Goal: Task Accomplishment & Management: Use online tool/utility

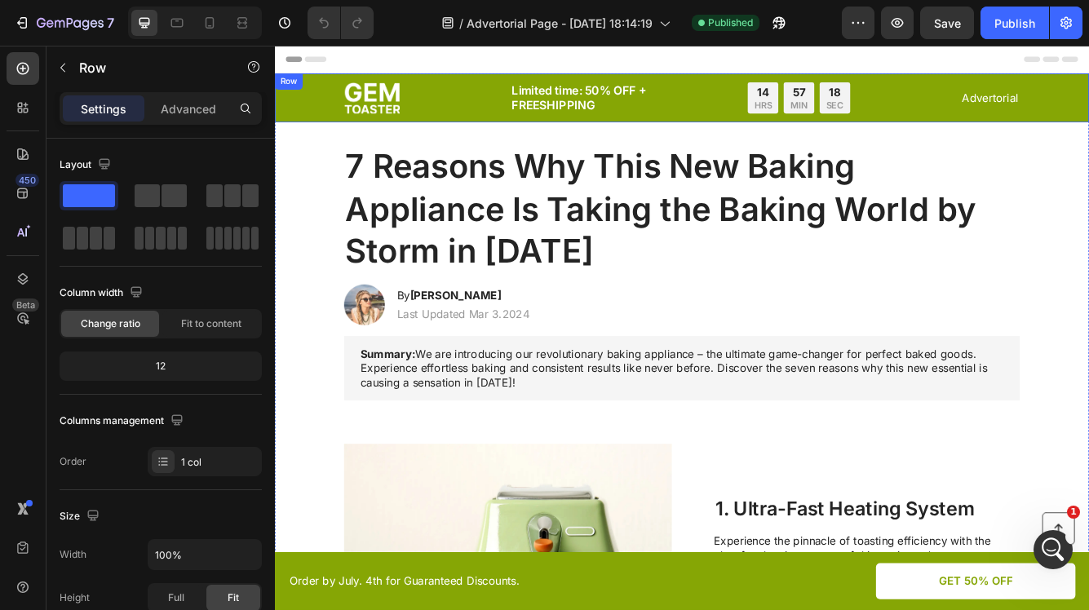
click at [331, 110] on div "Image Limited time: 50% OFF + FREESHIPPING Text Block 14 HRS 57 MIN 18 SEC Coun…" at bounding box center [764, 108] width 946 height 39
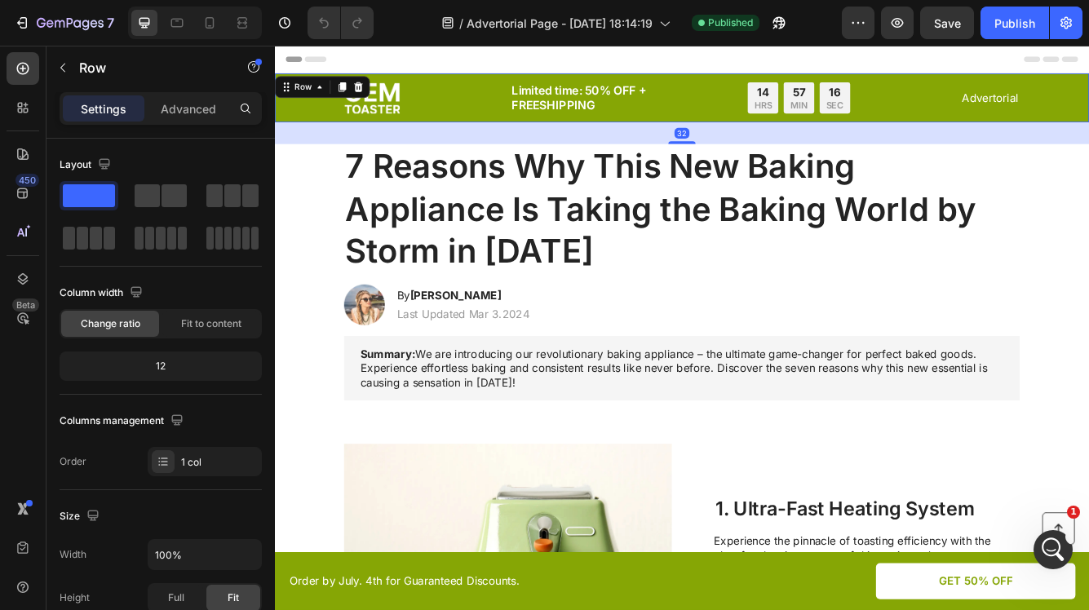
click at [330, 124] on div "Image Limited time: 50% OFF + FREESHIPPING Text Block 14 HRS 57 MIN 16 SEC Coun…" at bounding box center [764, 108] width 946 height 39
click at [203, 107] on p "Advanced" at bounding box center [188, 108] width 55 height 17
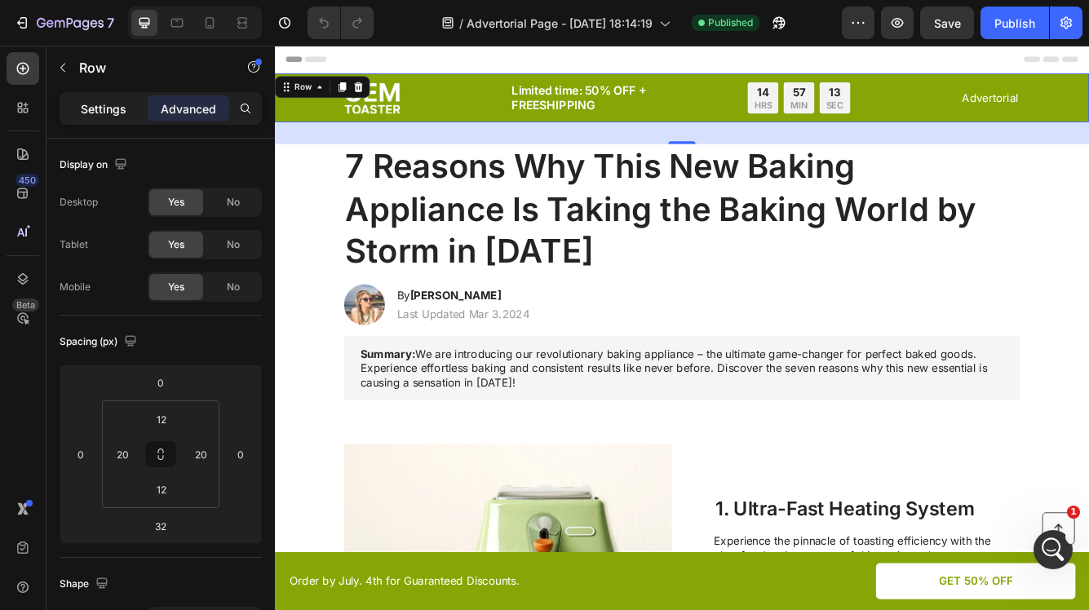
click at [121, 105] on p "Settings" at bounding box center [104, 108] width 46 height 17
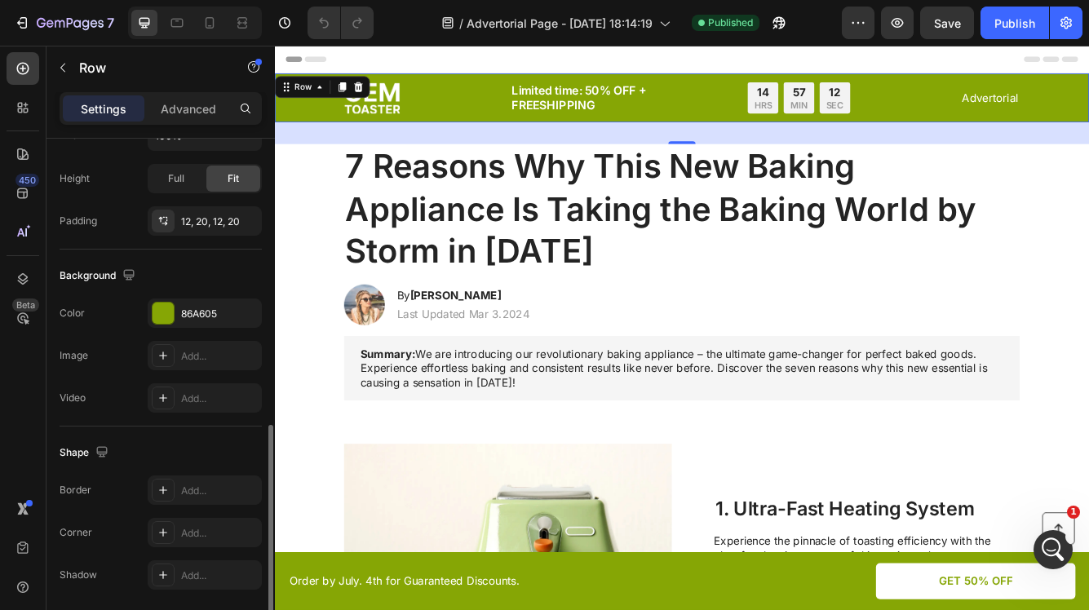
scroll to position [464, 0]
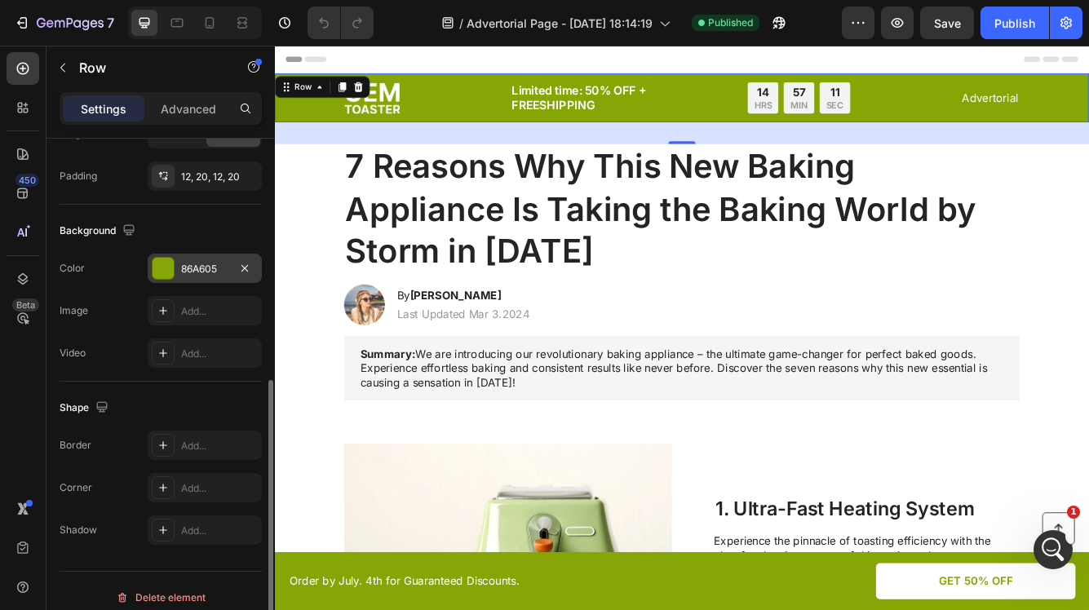
click at [211, 276] on div "86A605" at bounding box center [204, 269] width 47 height 15
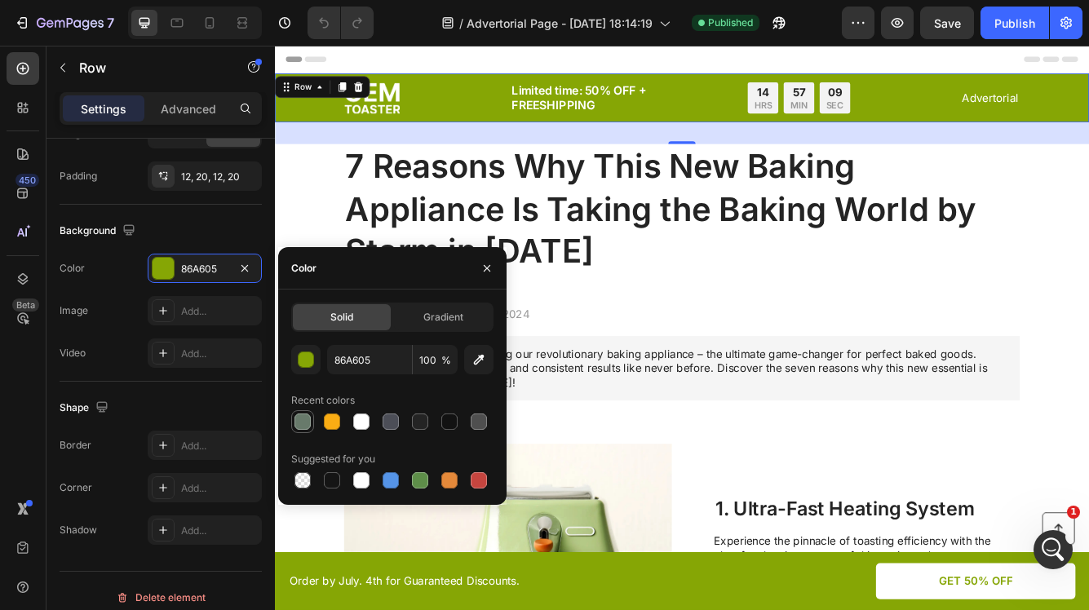
click at [304, 421] on div at bounding box center [303, 422] width 16 height 16
type input "687A6B"
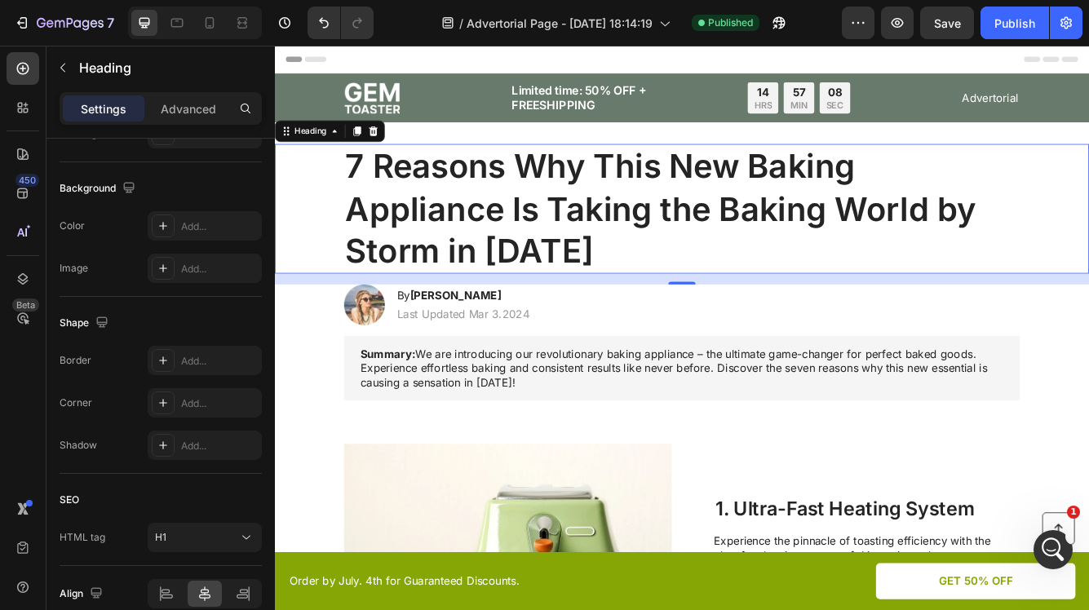
click at [322, 244] on div "7 Reasons Why This New Baking Appliance Is Taking the Baking World by Storm in …" at bounding box center [764, 242] width 946 height 156
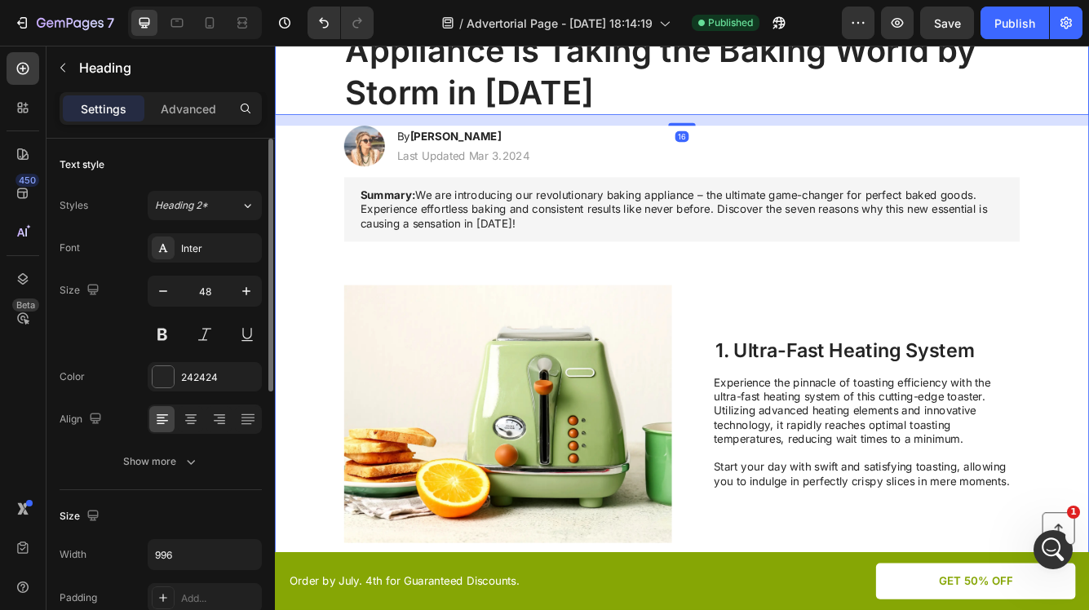
scroll to position [210, 0]
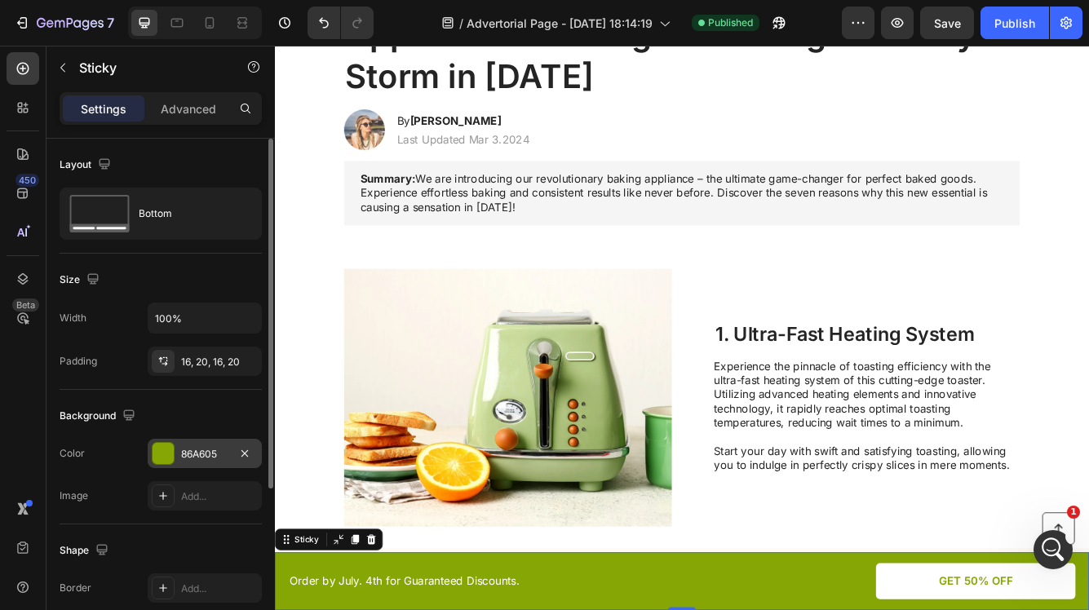
click at [214, 458] on div "86A605" at bounding box center [204, 454] width 47 height 15
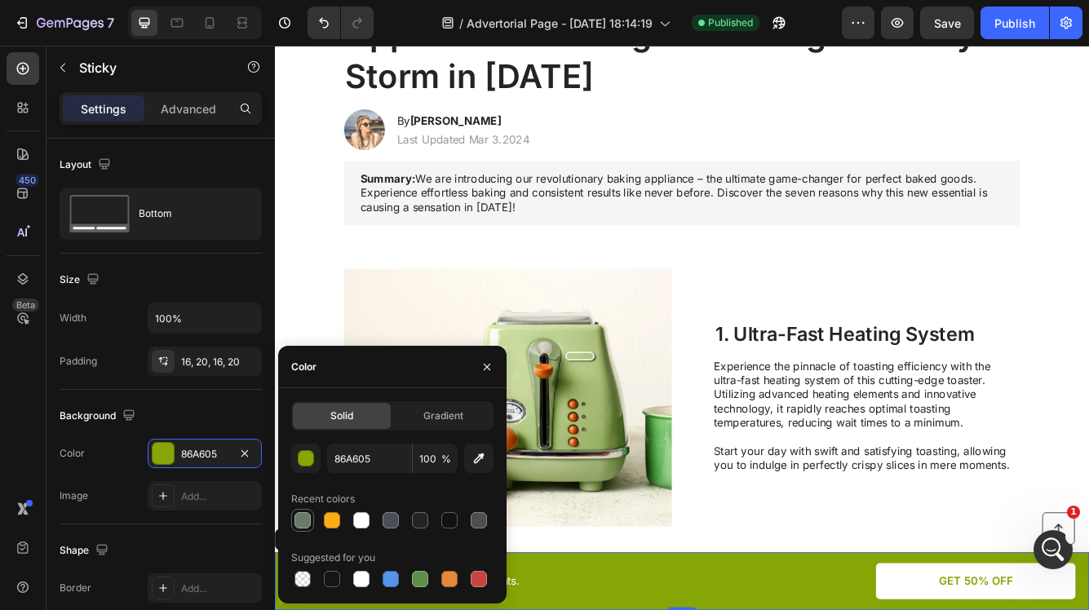
click at [304, 518] on div at bounding box center [303, 520] width 16 height 16
type input "687A6B"
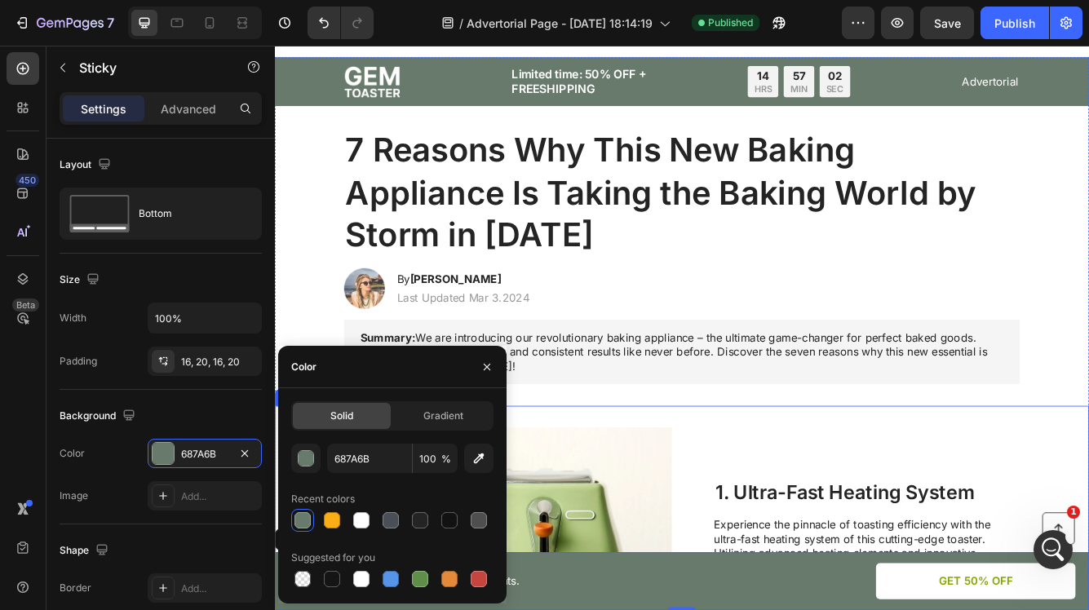
scroll to position [0, 0]
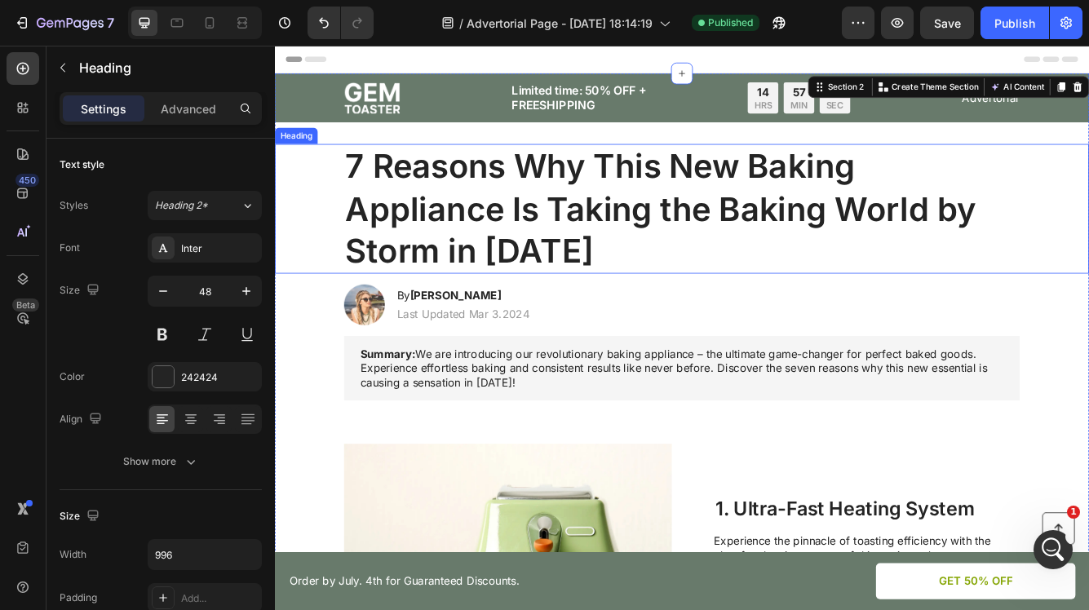
click at [308, 255] on div "7 Reasons Why This New Baking Appliance Is Taking the Baking World by Storm in …" at bounding box center [764, 242] width 946 height 156
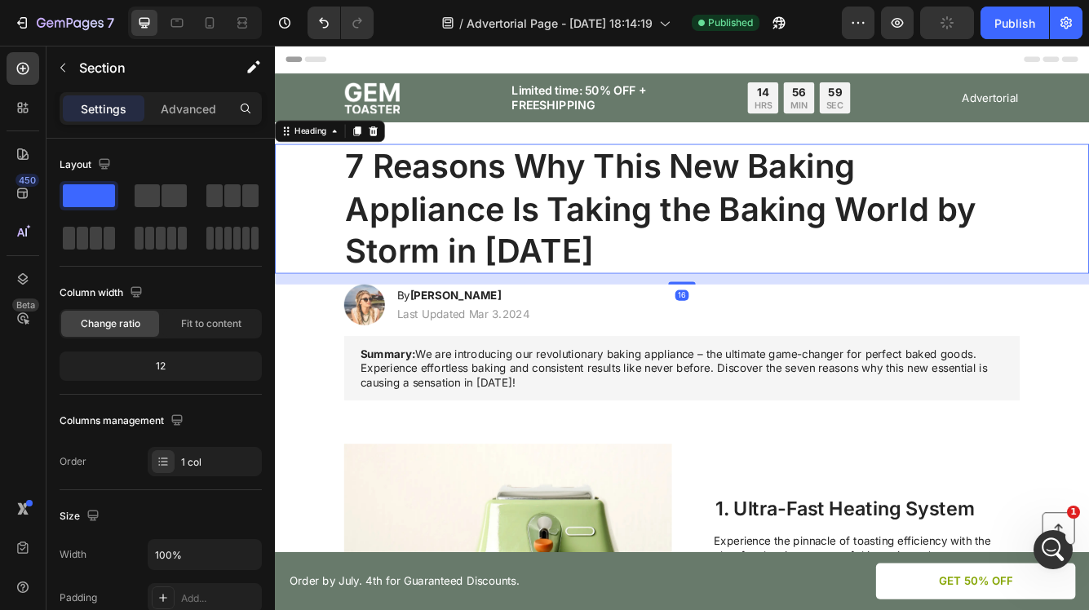
click at [329, 202] on div "7 Reasons Why This New Baking Appliance Is Taking the Baking World by Storm in …" at bounding box center [764, 242] width 946 height 156
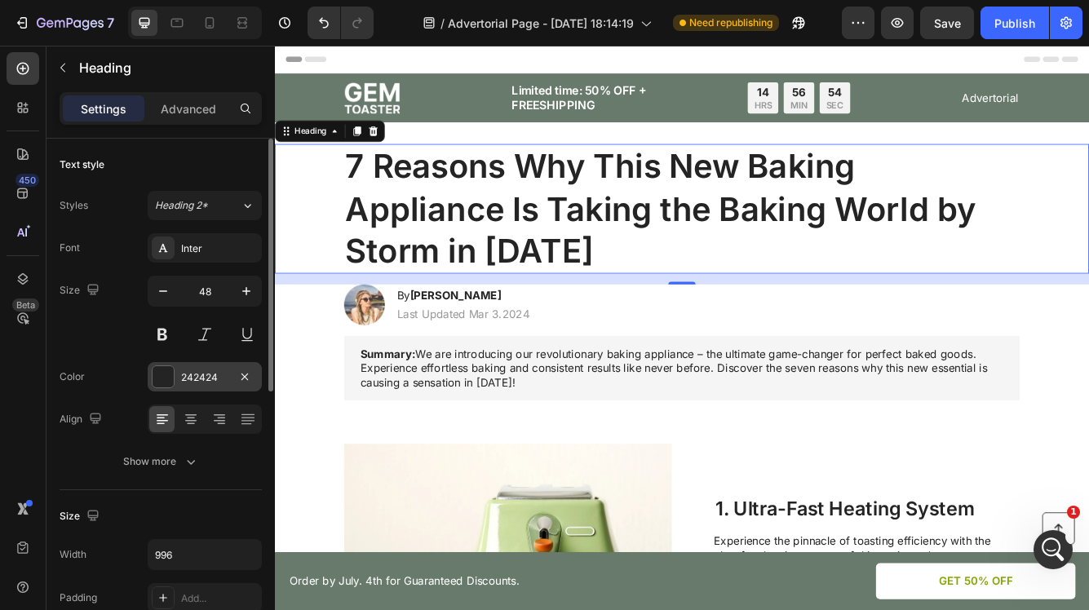
click at [213, 378] on div "242424" at bounding box center [204, 377] width 47 height 15
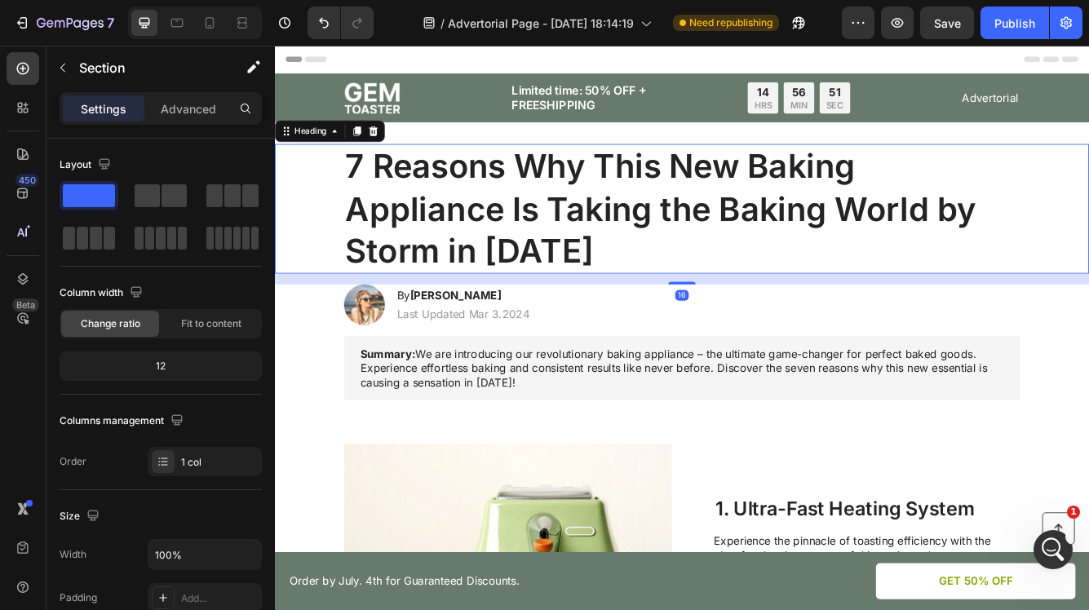
click at [306, 237] on div "7 Reasons Why This New Baking Appliance Is Taking the Baking World by Storm in …" at bounding box center [764, 242] width 946 height 156
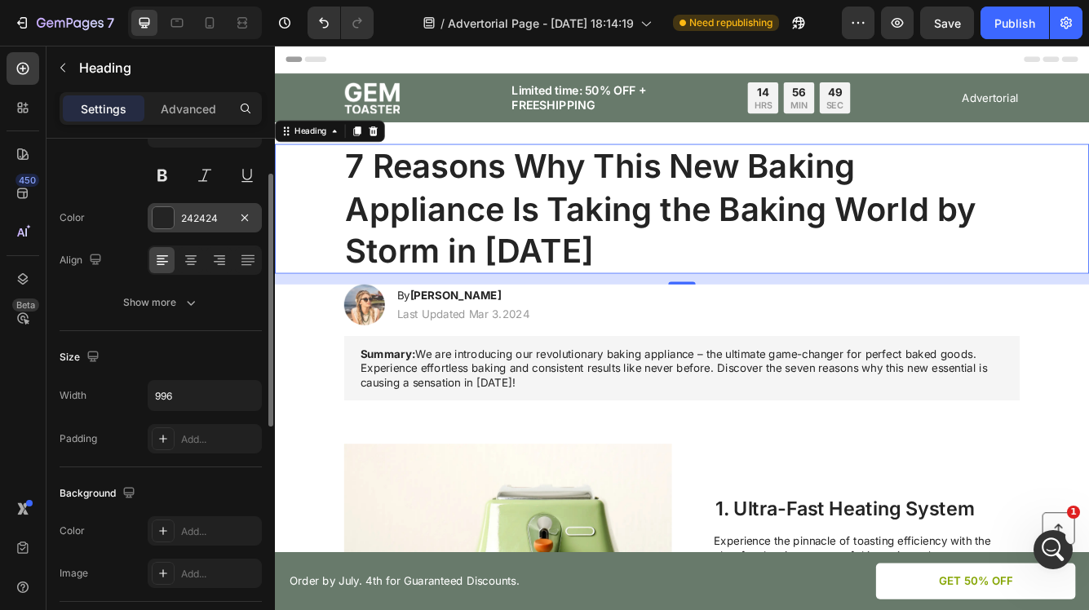
scroll to position [255, 0]
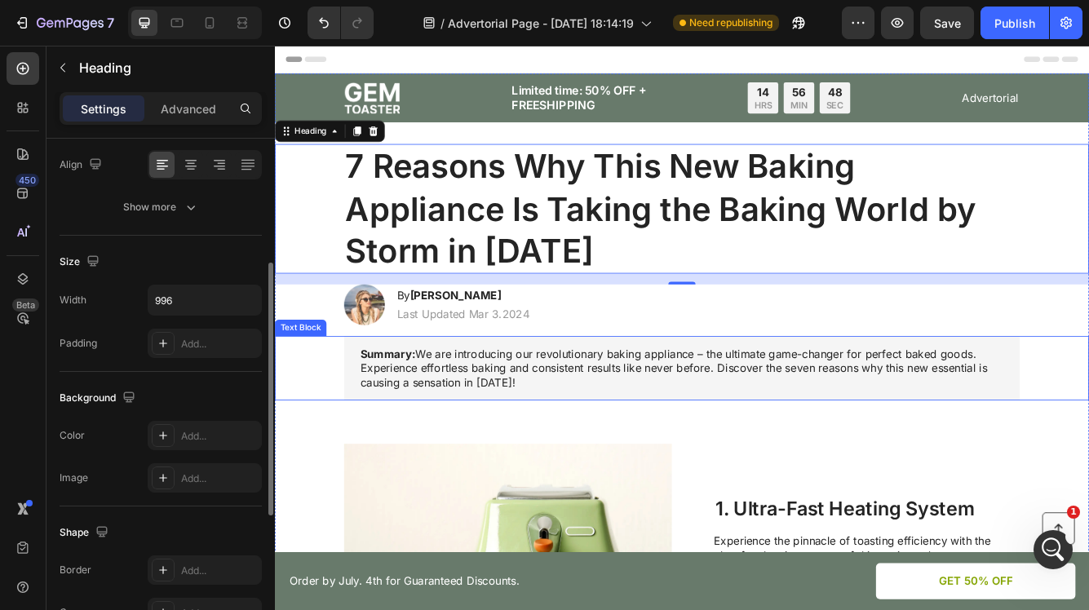
click at [314, 429] on div "Summary: We are introducing our revolutionary baking appliance – the ultimate g…" at bounding box center [764, 433] width 946 height 77
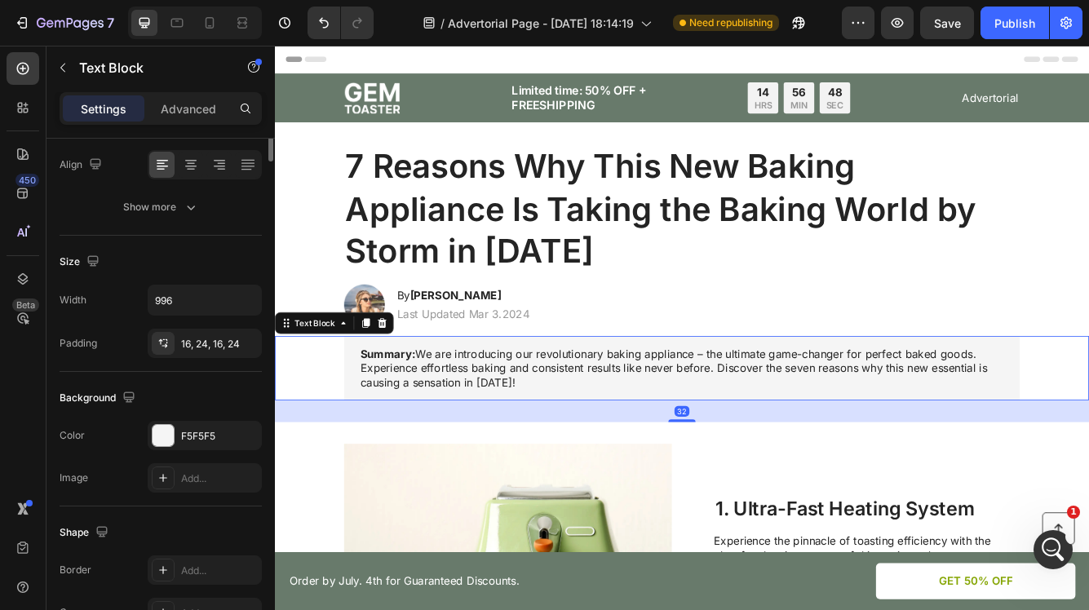
scroll to position [0, 0]
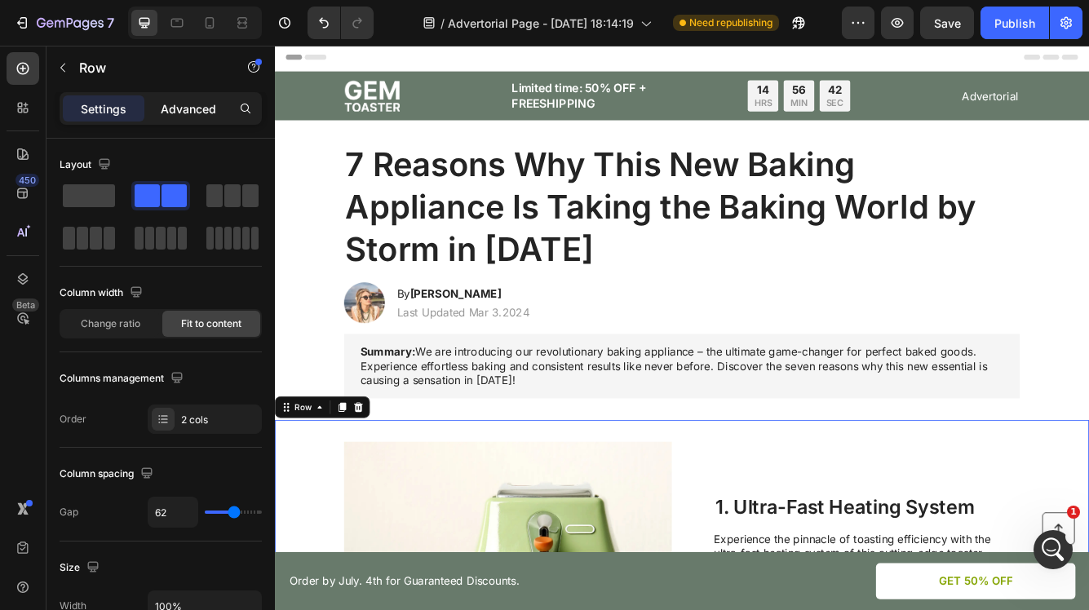
click at [188, 109] on p "Advanced" at bounding box center [188, 108] width 55 height 17
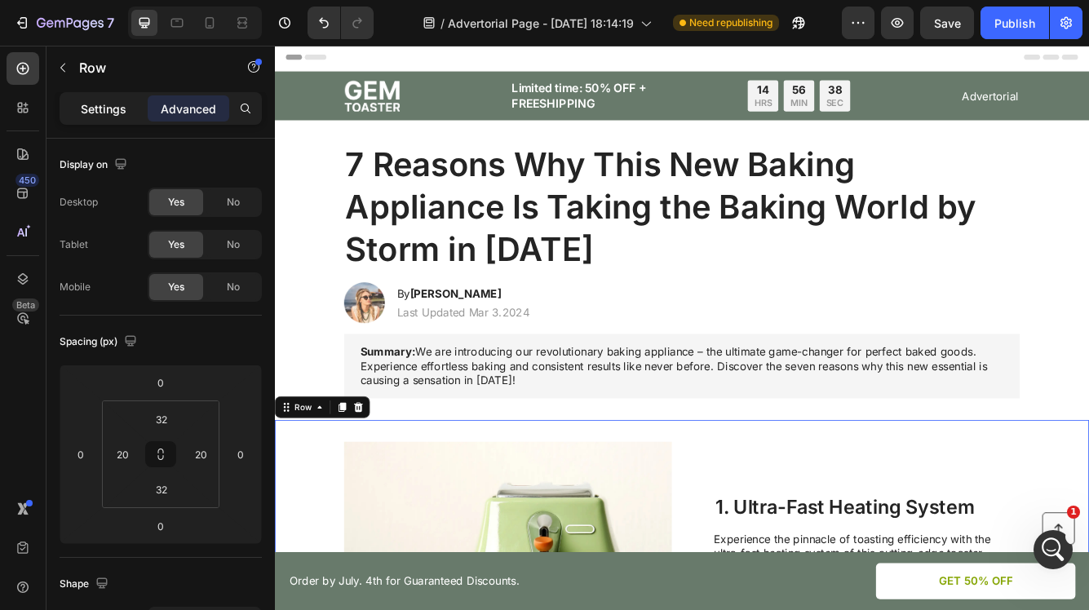
click at [115, 110] on p "Settings" at bounding box center [104, 108] width 46 height 17
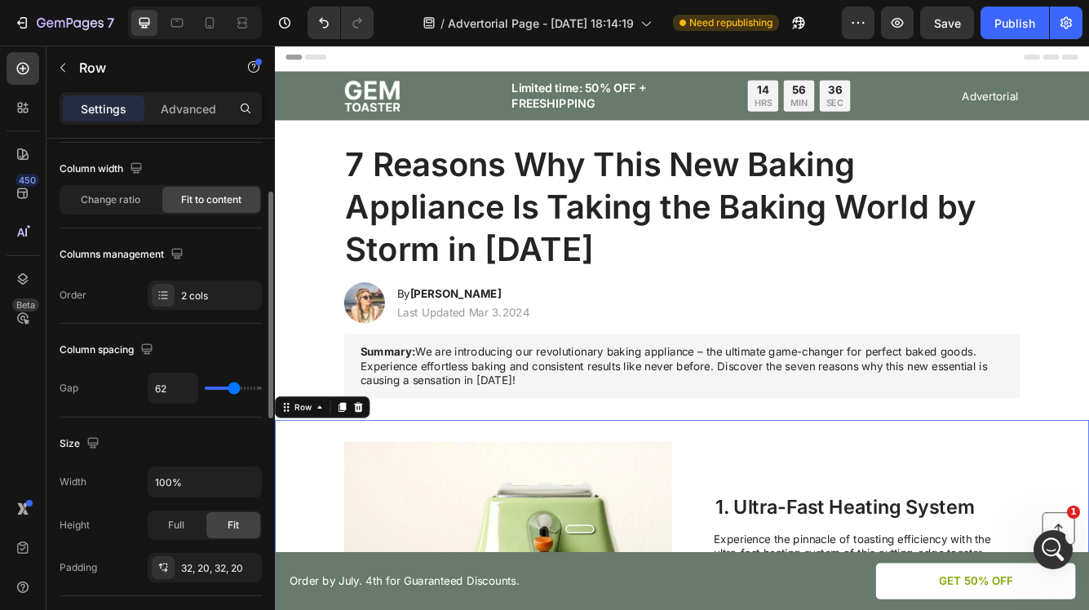
scroll to position [126, 0]
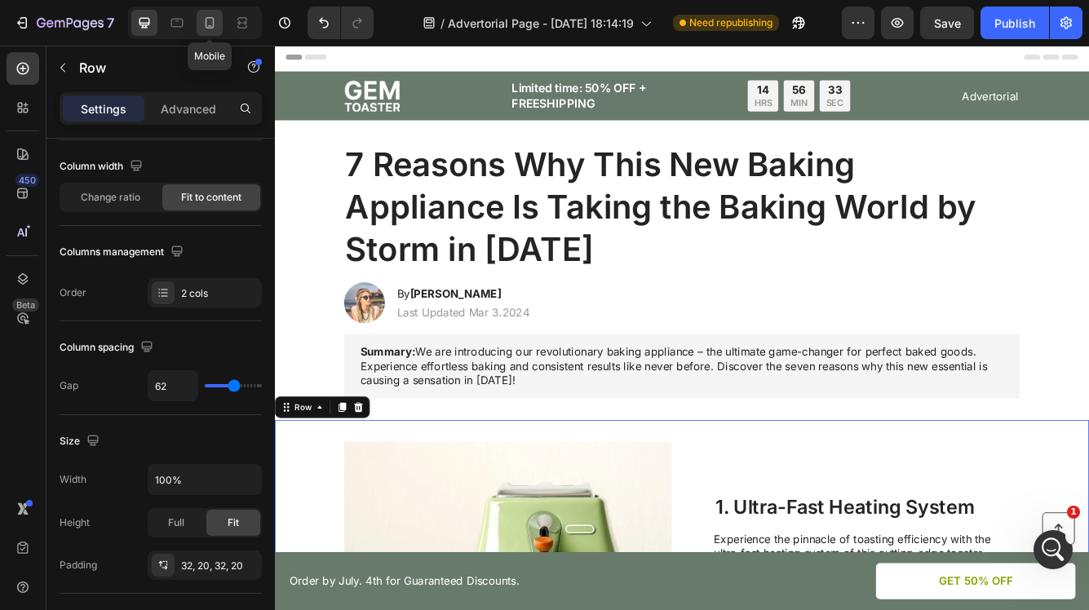
click at [207, 24] on icon at bounding box center [210, 23] width 16 height 16
type input "0"
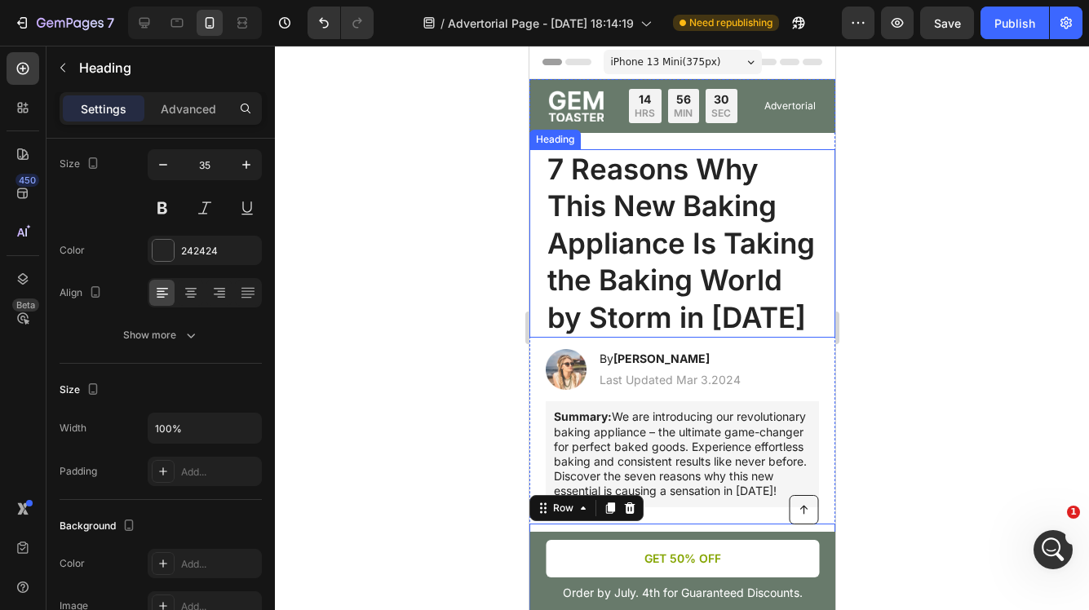
click at [804, 172] on h1 "7 Reasons Why This New Baking Appliance Is Taking the Baking World by Storm in …" at bounding box center [681, 243] width 273 height 189
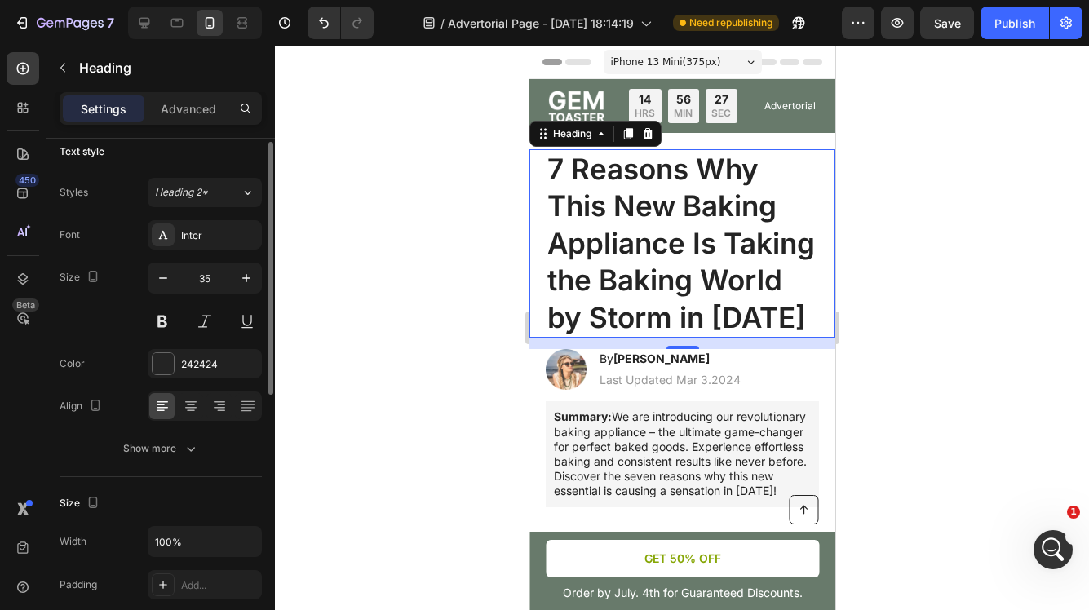
scroll to position [11, 0]
click at [219, 366] on div "242424" at bounding box center [204, 367] width 47 height 15
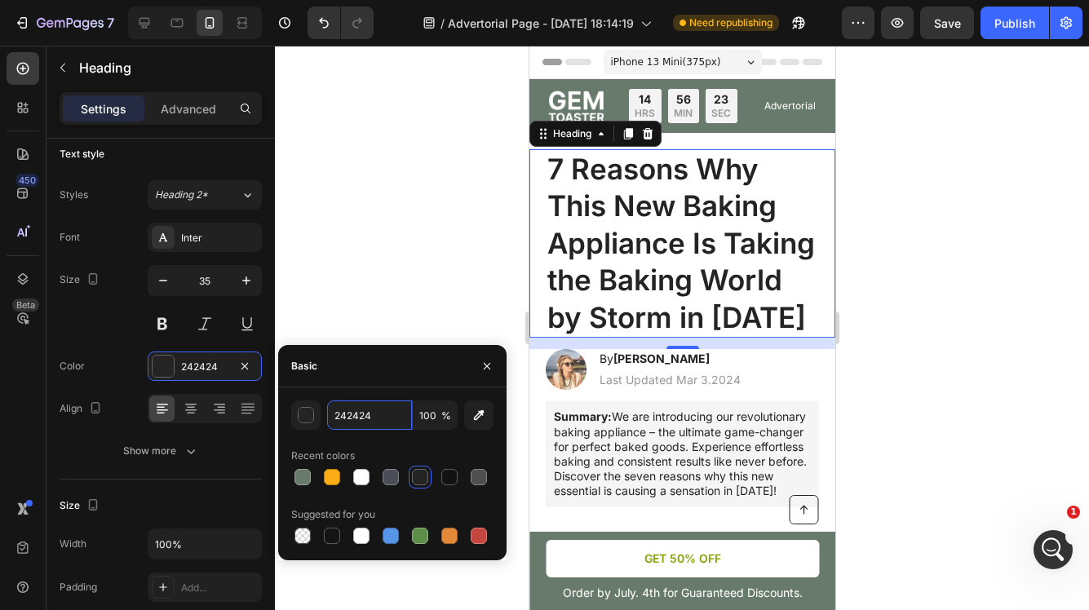
drag, startPoint x: 377, startPoint y: 417, endPoint x: 324, endPoint y: 411, distance: 53.3
click at [324, 411] on div "242424 100 %" at bounding box center [392, 415] width 202 height 29
type input "121212"
click at [392, 299] on div at bounding box center [682, 328] width 814 height 565
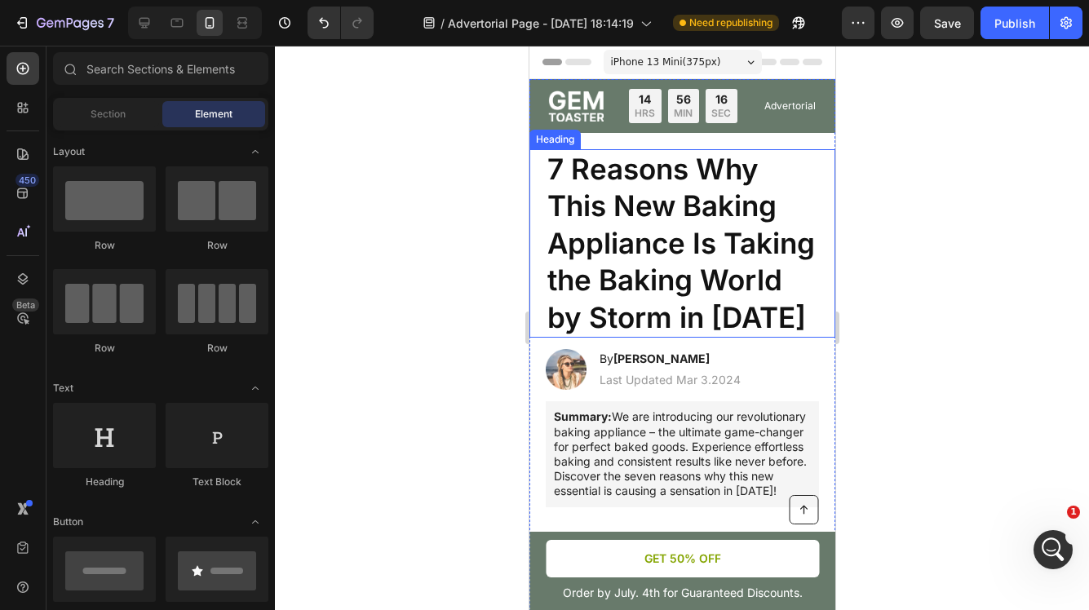
click at [802, 174] on h1 "7 Reasons Why This New Baking Appliance Is Taking the Baking World by Storm in …" at bounding box center [681, 243] width 273 height 189
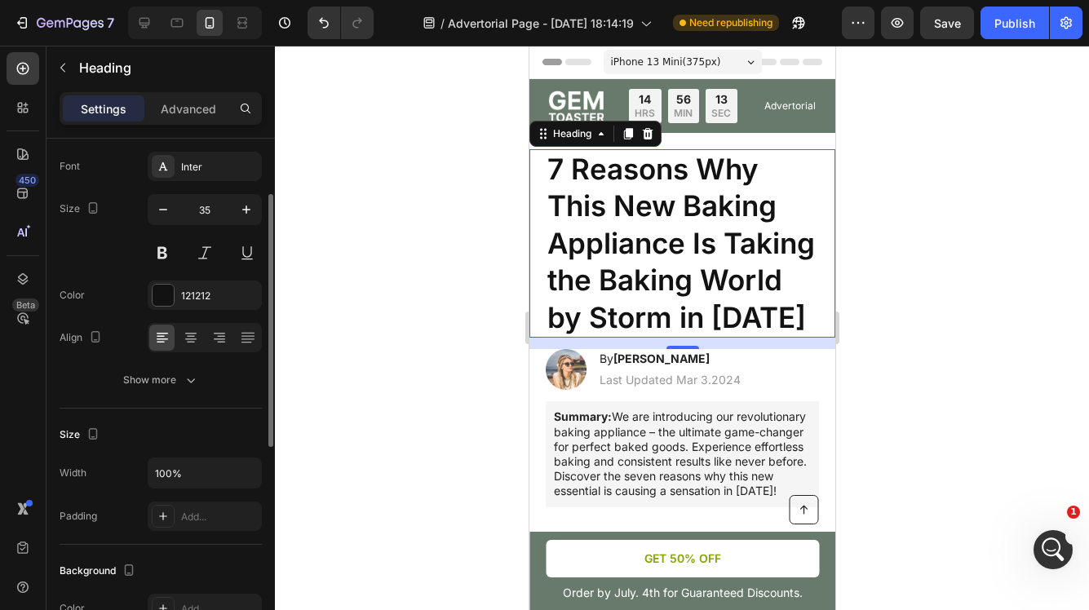
scroll to position [95, 0]
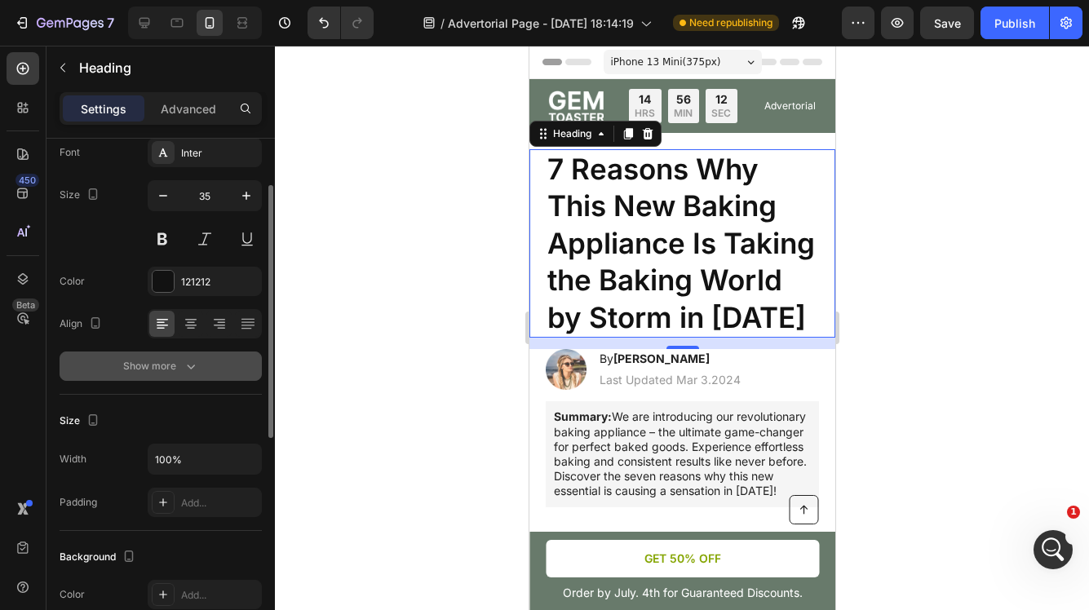
click at [179, 371] on div "Show more" at bounding box center [161, 366] width 76 height 16
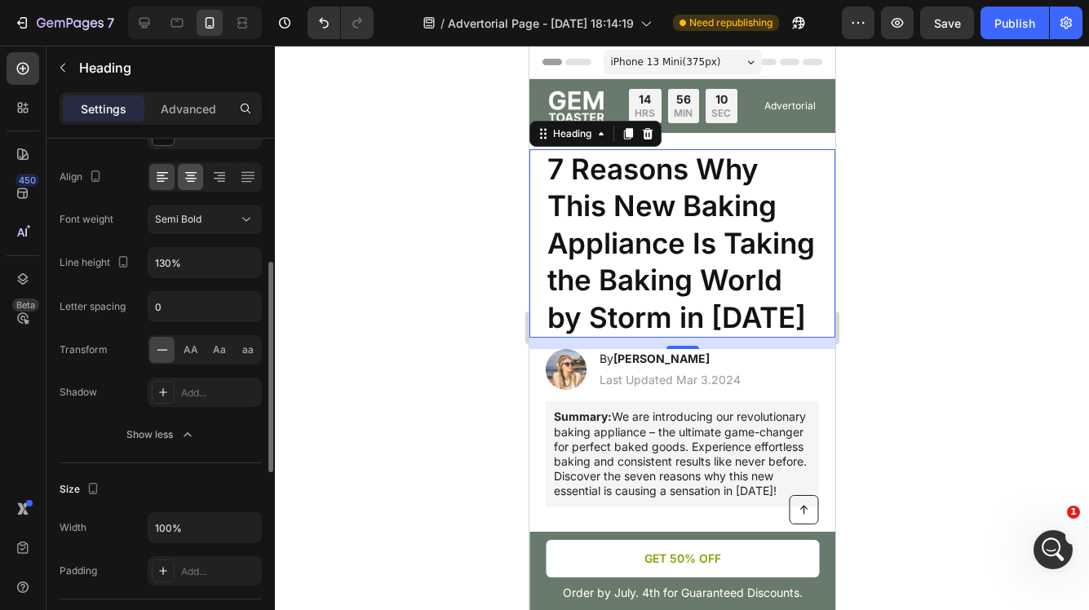
scroll to position [265, 0]
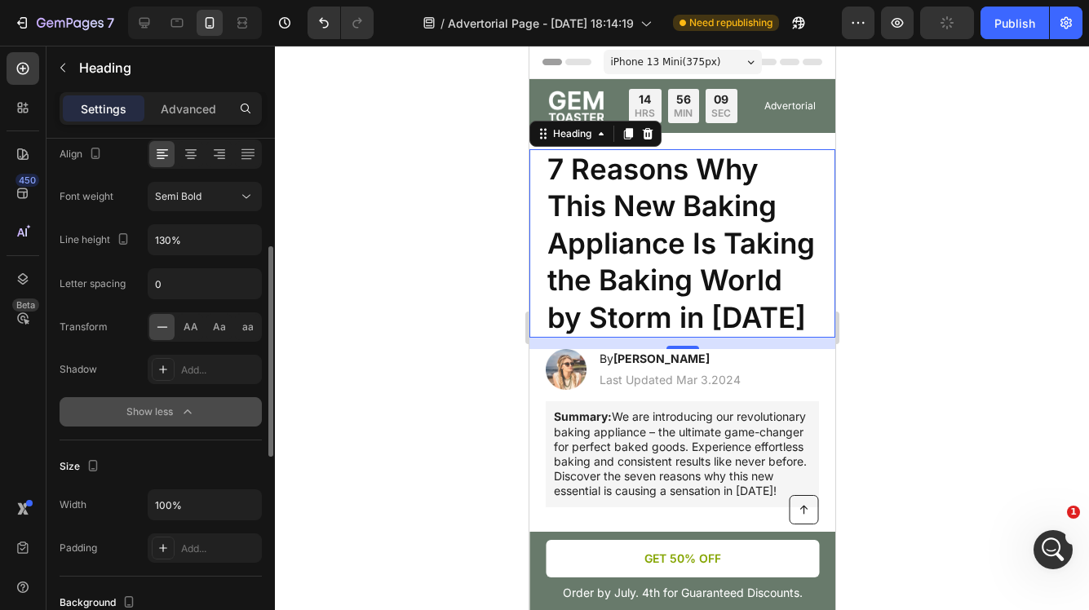
click at [180, 419] on icon "button" at bounding box center [187, 412] width 16 height 16
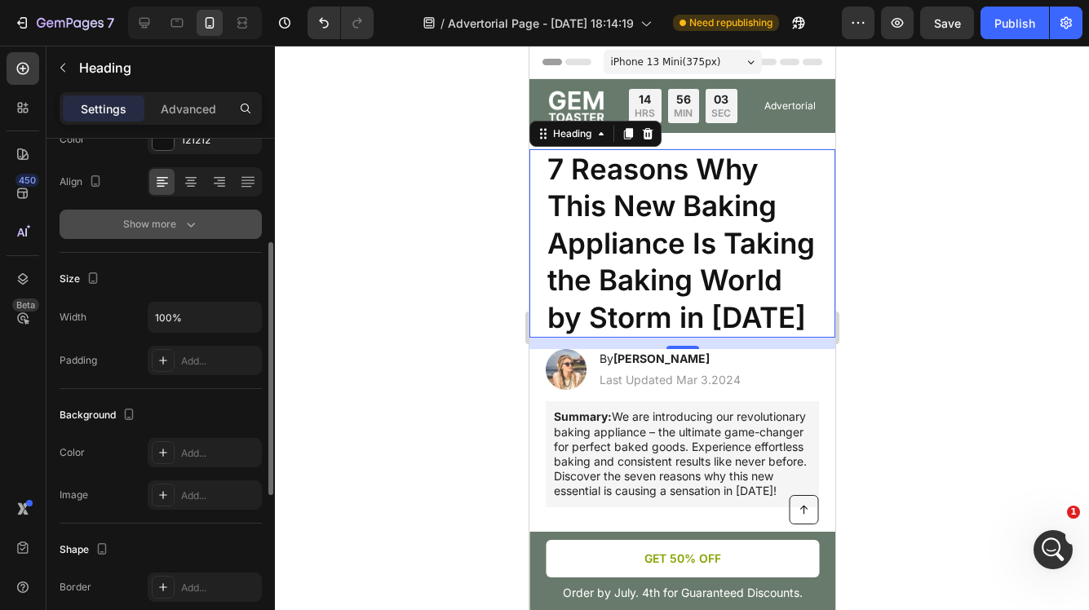
scroll to position [229, 0]
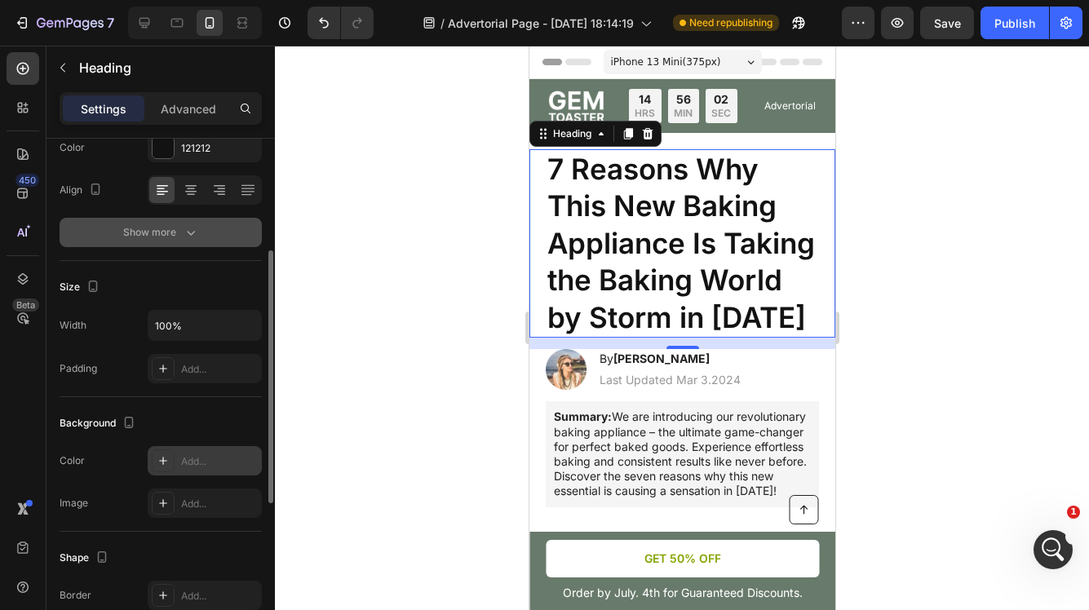
click at [205, 467] on div "Add..." at bounding box center [219, 461] width 77 height 15
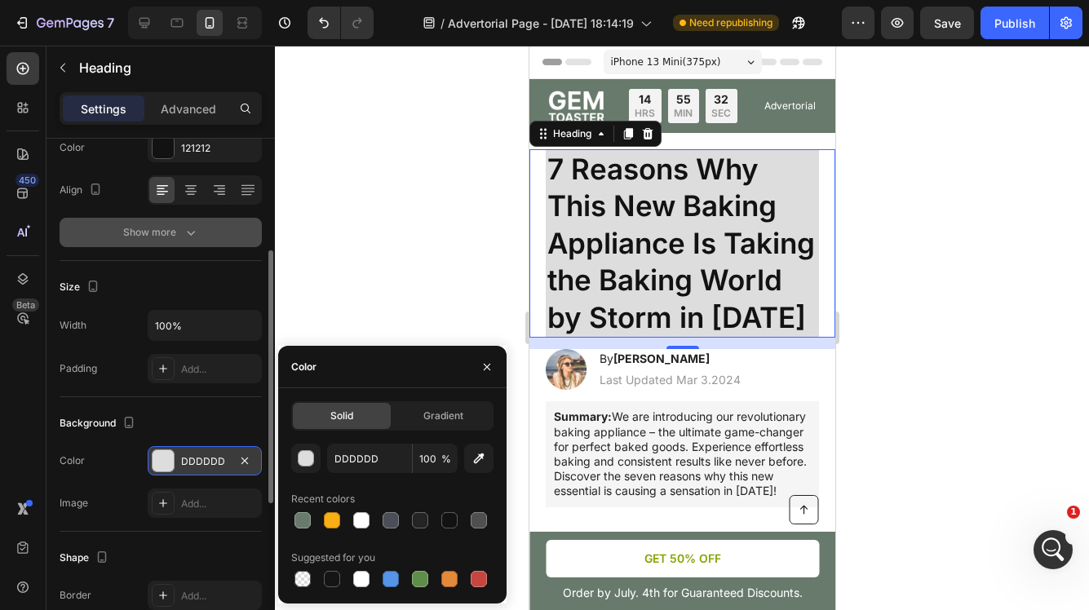
click at [502, 304] on div at bounding box center [682, 328] width 814 height 565
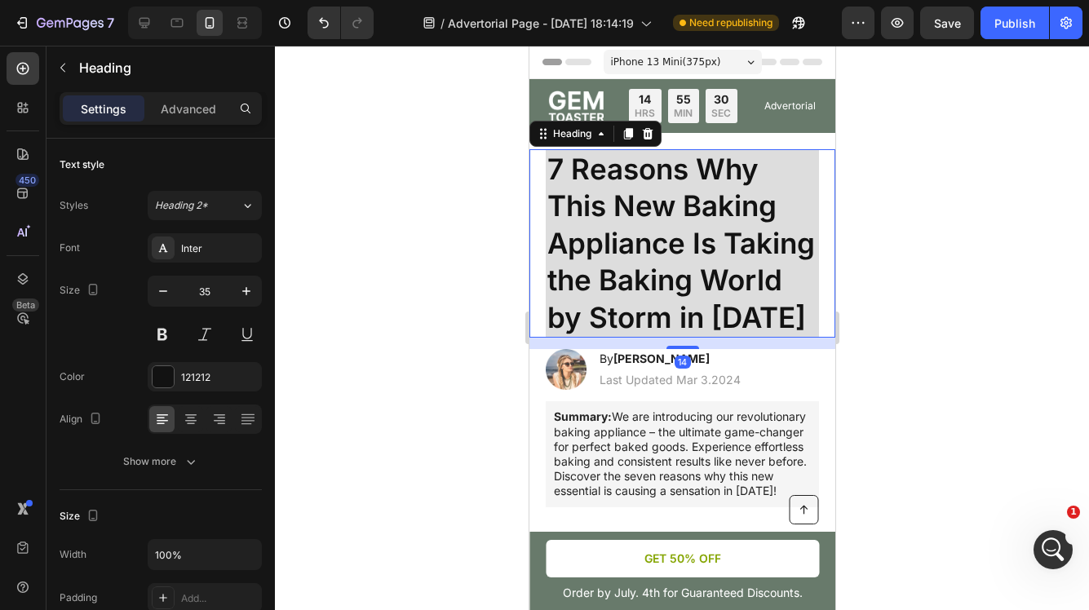
click at [800, 197] on h1 "7 Reasons Why This New Baking Appliance Is Taking the Baking World by Storm in …" at bounding box center [681, 243] width 273 height 189
click at [323, 28] on icon "Undo/Redo" at bounding box center [324, 23] width 10 height 11
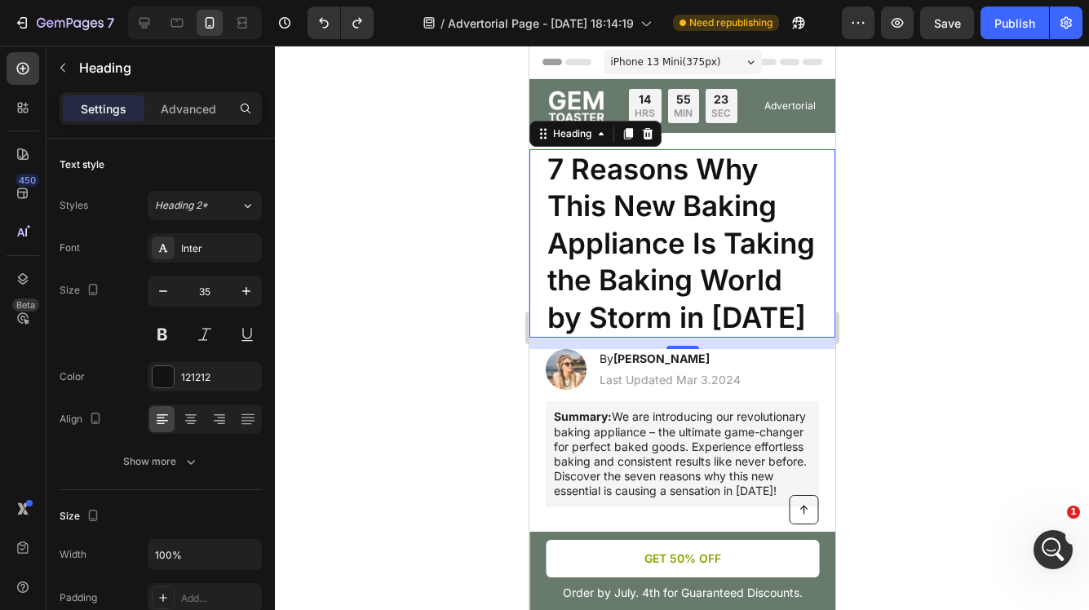
click at [467, 300] on div at bounding box center [682, 328] width 814 height 565
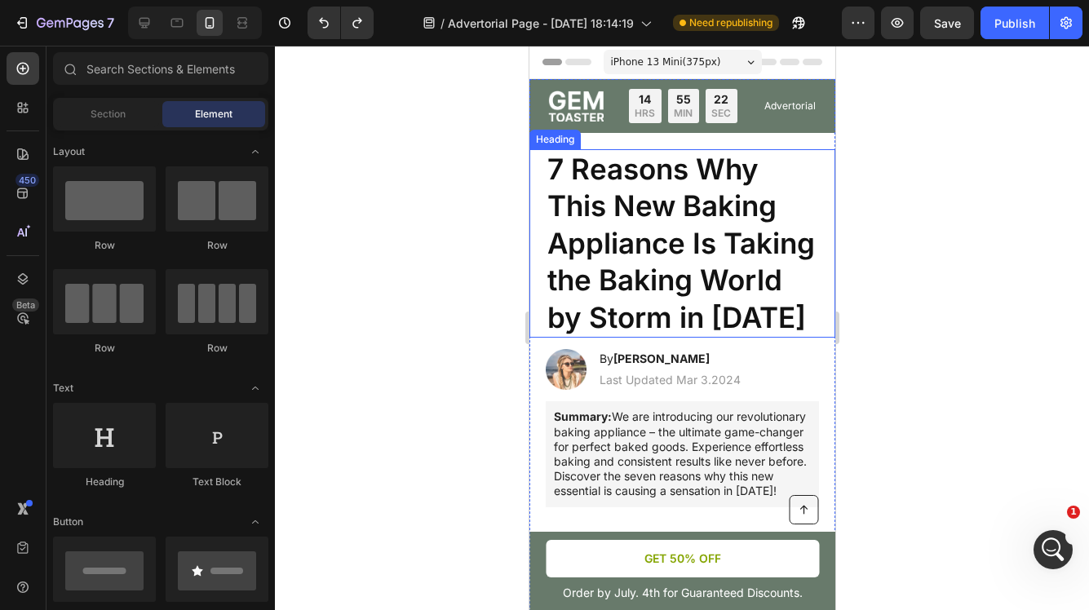
click at [811, 198] on h1 "7 Reasons Why This New Baking Appliance Is Taking the Baking World by Storm in …" at bounding box center [681, 243] width 273 height 189
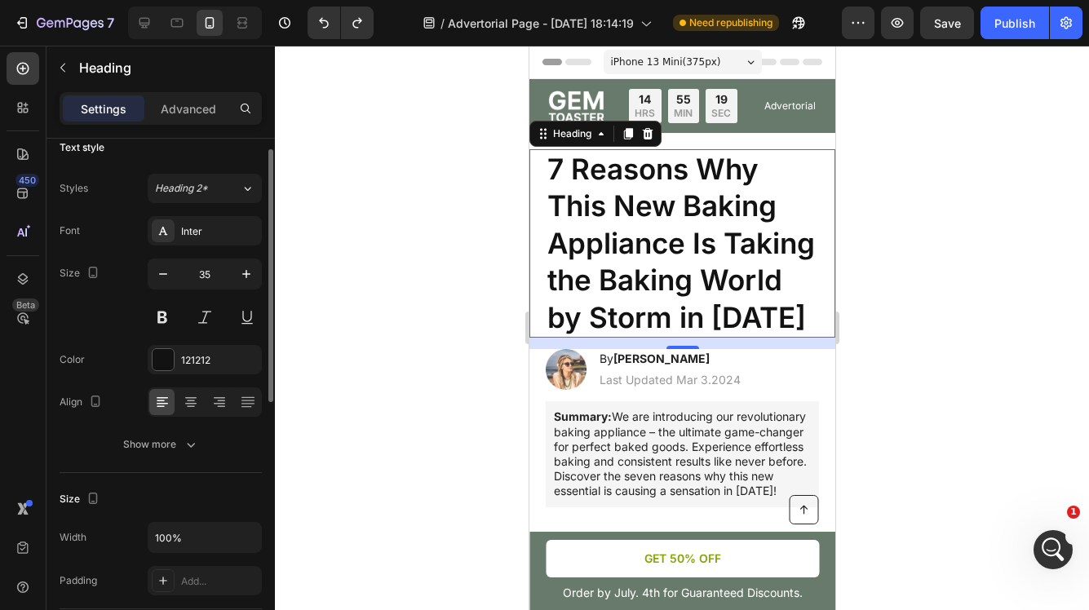
scroll to position [19, 0]
click at [175, 443] on div "Show more" at bounding box center [161, 443] width 76 height 16
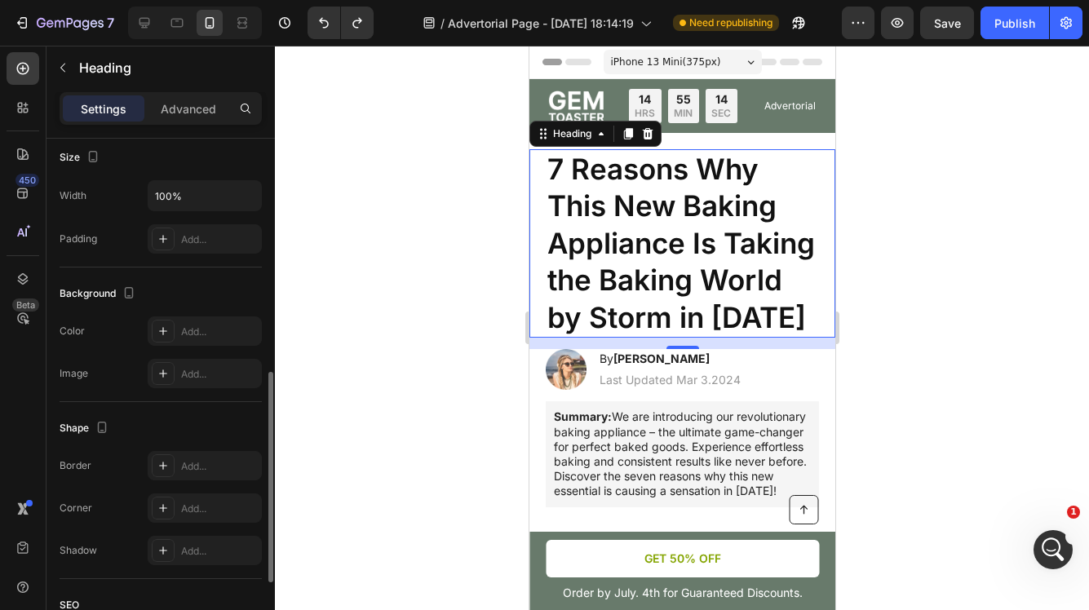
scroll to position [582, 0]
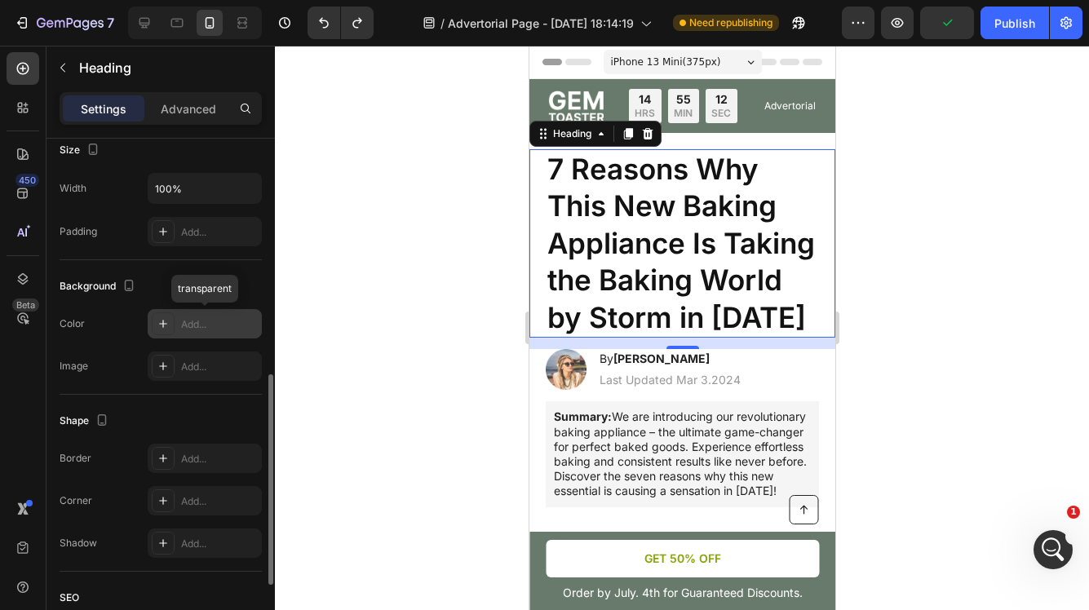
click at [167, 321] on icon at bounding box center [163, 323] width 13 height 13
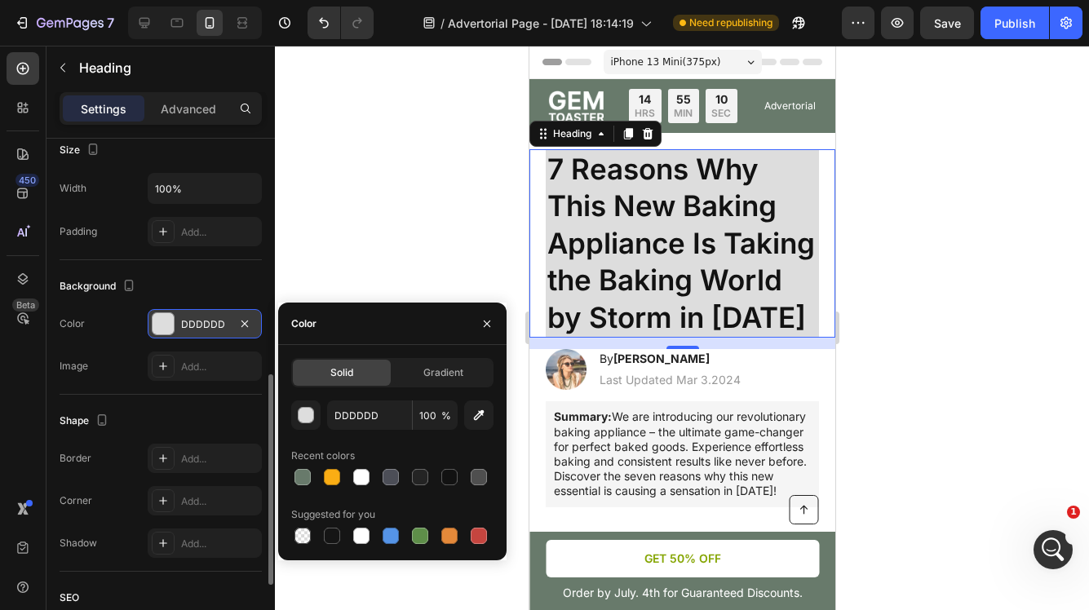
click at [228, 320] on div "DDDDDD" at bounding box center [204, 324] width 47 height 15
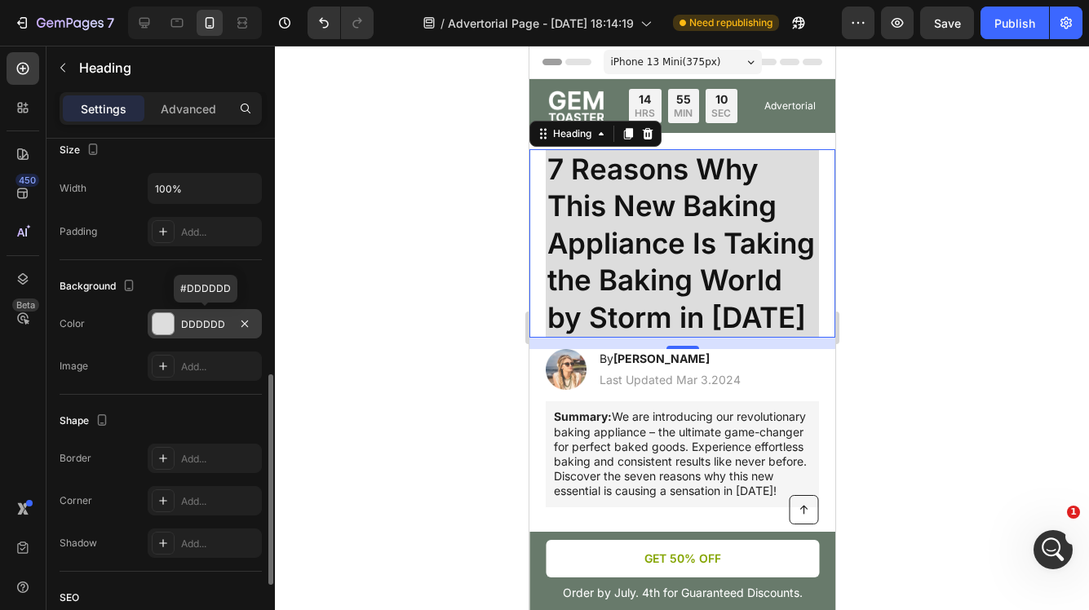
click at [228, 321] on div "DDDDDD" at bounding box center [204, 324] width 47 height 15
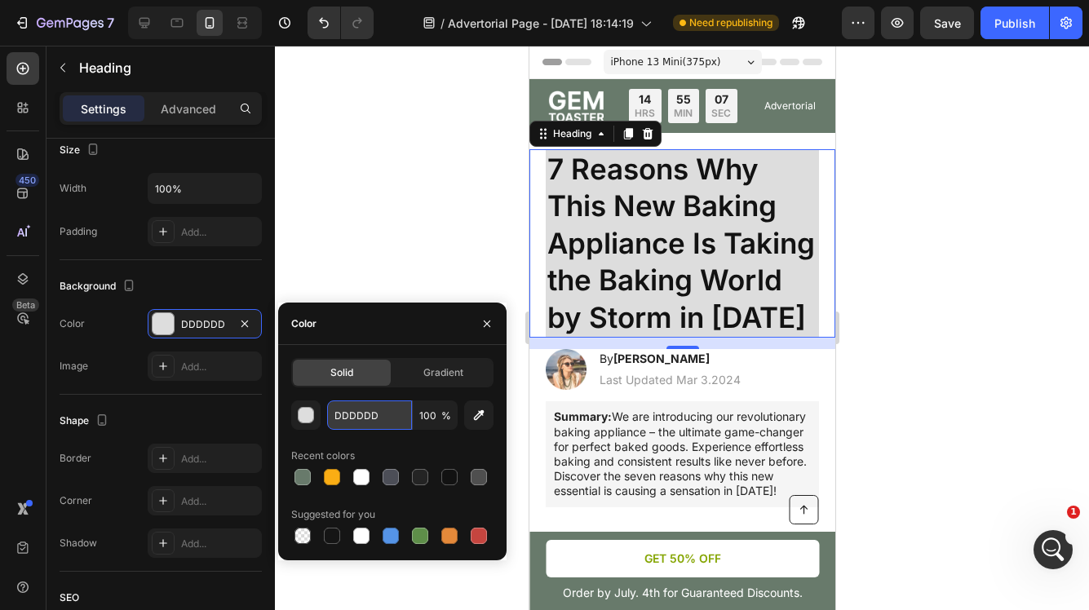
drag, startPoint x: 384, startPoint y: 419, endPoint x: 410, endPoint y: 423, distance: 26.4
click at [410, 423] on input "DDDDDD" at bounding box center [369, 415] width 85 height 29
click at [366, 537] on div at bounding box center [361, 536] width 16 height 16
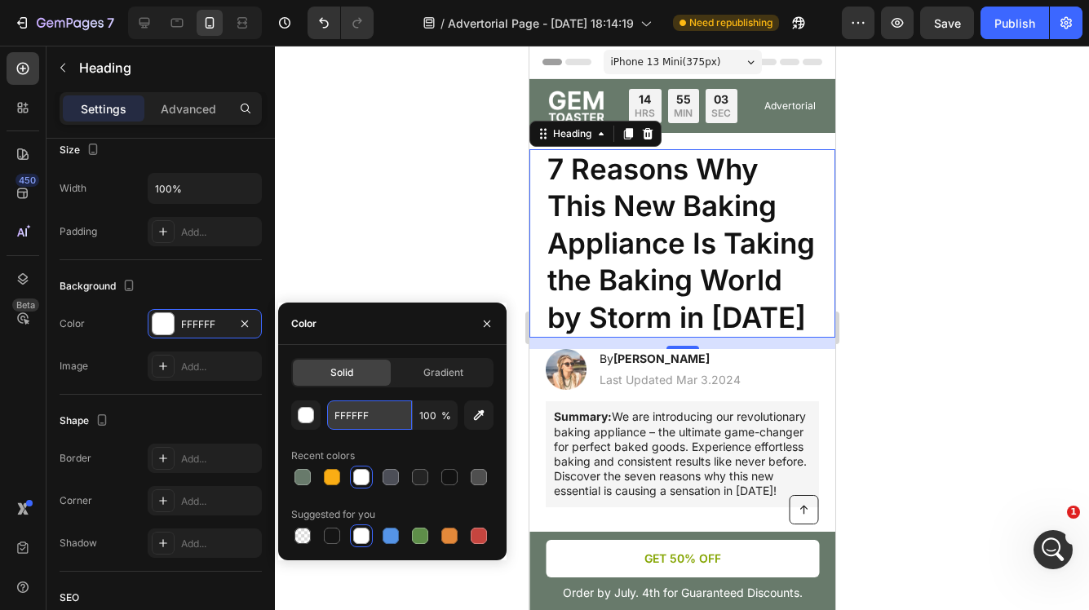
click at [370, 419] on input "FFFFFF" at bounding box center [369, 415] width 85 height 29
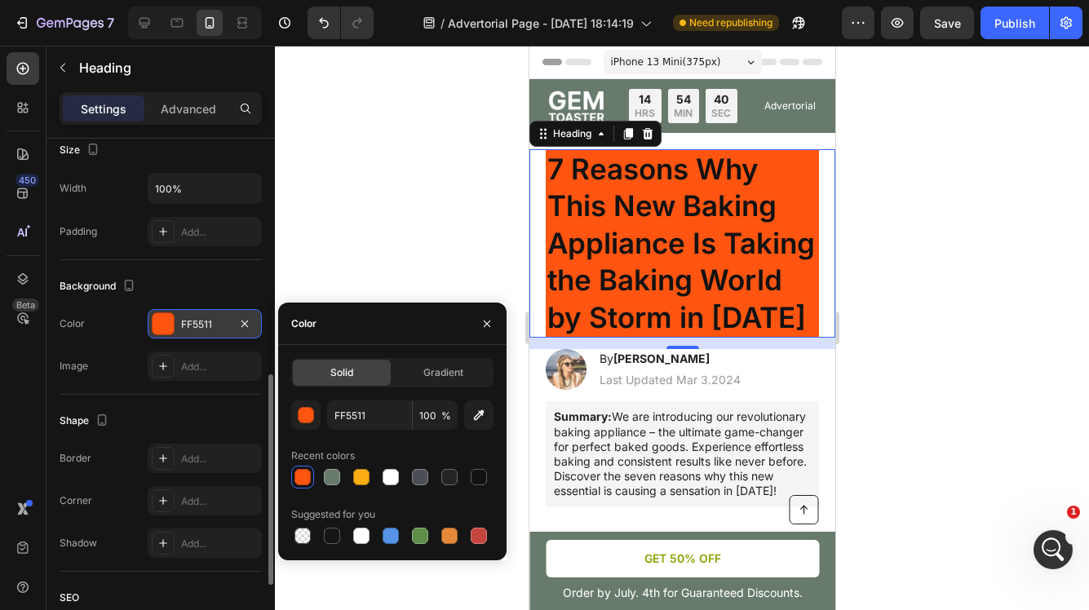
click at [222, 324] on div "FF5511" at bounding box center [204, 324] width 47 height 15
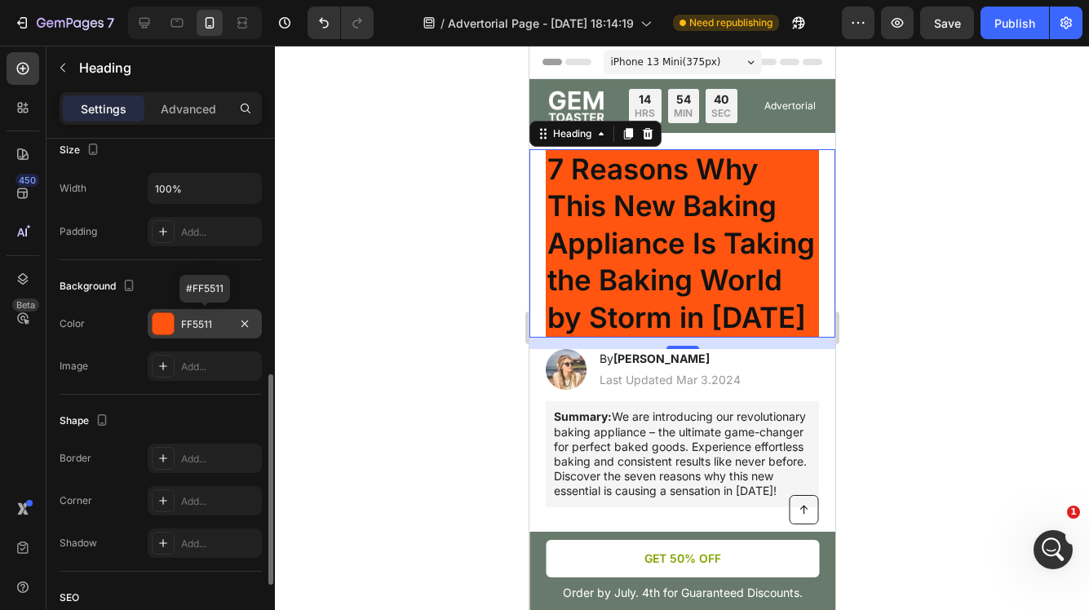
click at [215, 324] on div "FF5511" at bounding box center [204, 324] width 47 height 15
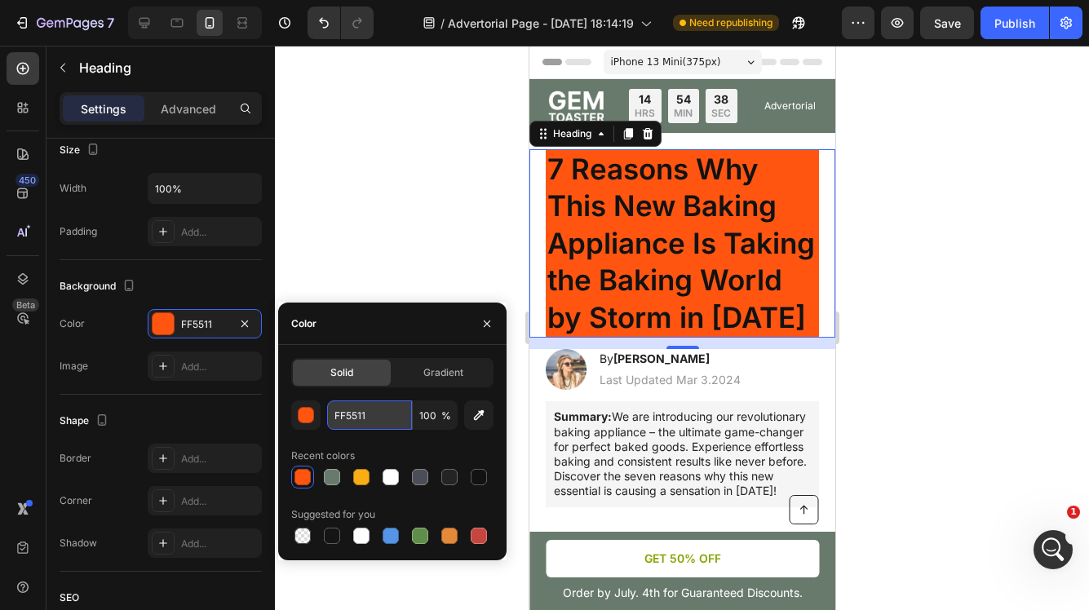
click at [384, 415] on input "FF5511" at bounding box center [369, 415] width 85 height 29
drag, startPoint x: 383, startPoint y: 414, endPoint x: 322, endPoint y: 396, distance: 63.2
click at [322, 396] on div "Solid Gradient FF5511 100 % Recent colors Suggested for you" at bounding box center [392, 452] width 202 height 189
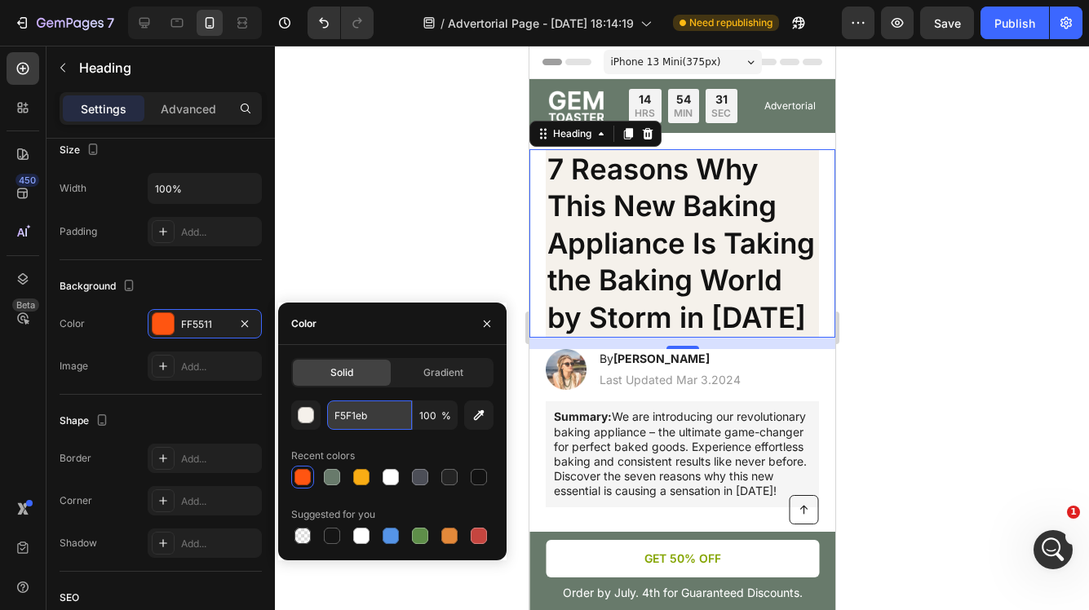
type input "F5F1EB"
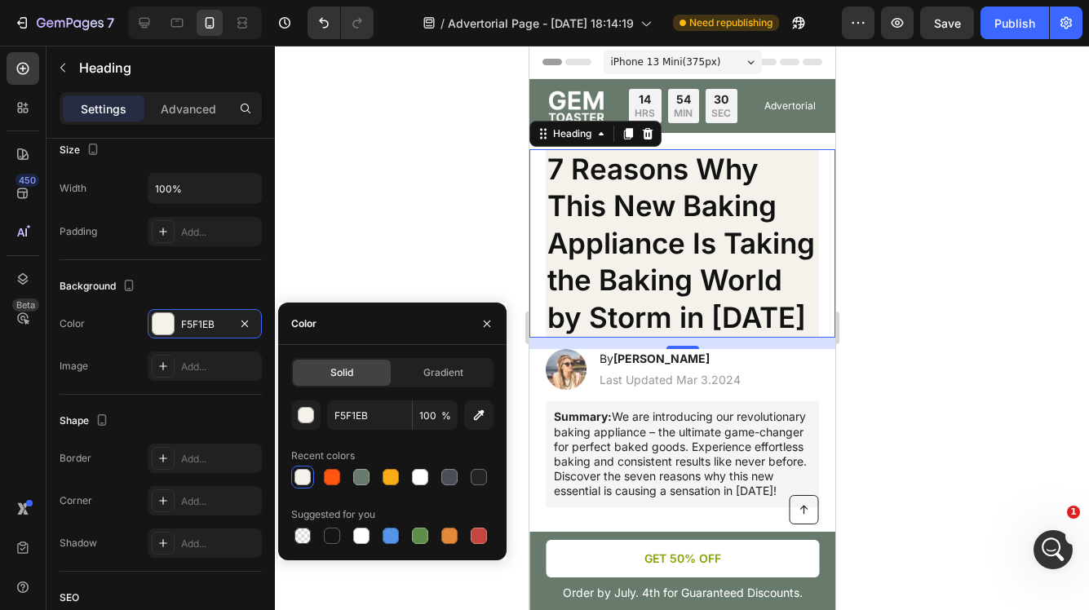
click at [374, 265] on div at bounding box center [682, 328] width 814 height 565
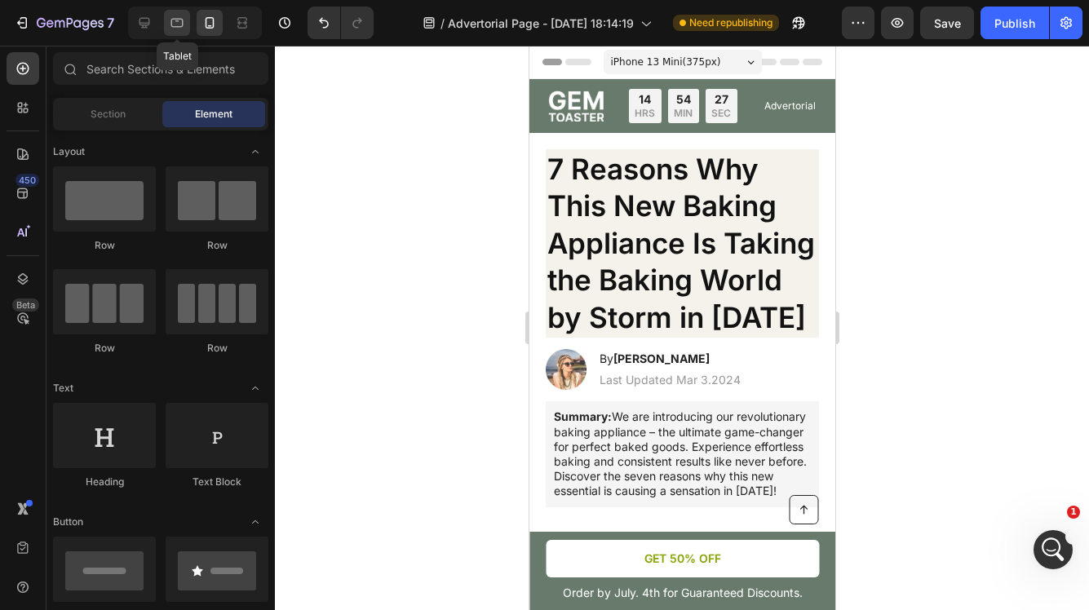
click at [179, 24] on icon at bounding box center [177, 23] width 16 height 16
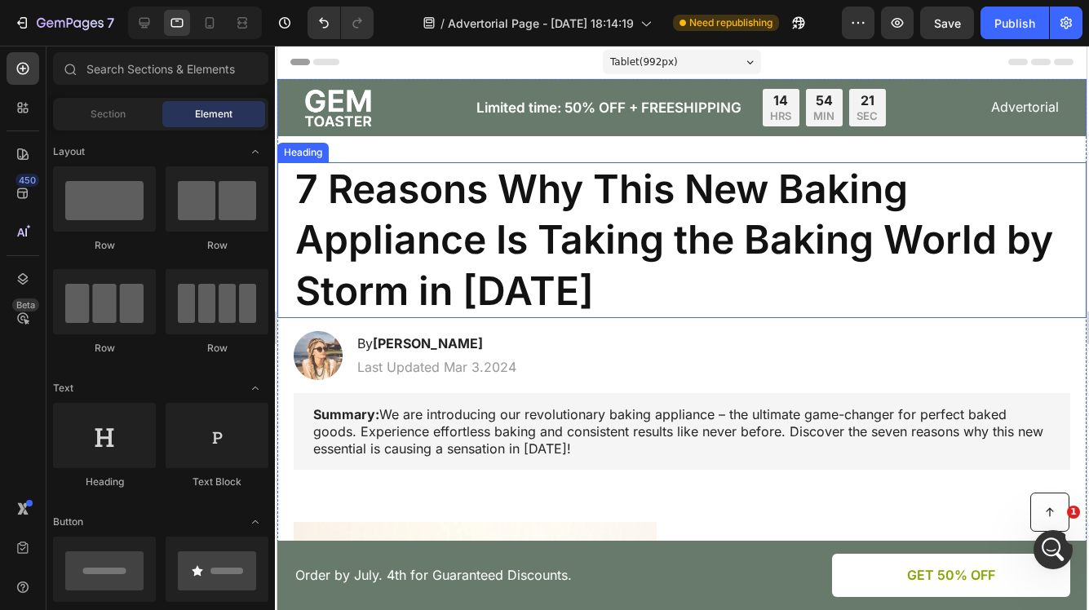
click at [778, 265] on h1 "7 Reasons Why This New Baking Appliance Is Taking the Baking World by Storm in …" at bounding box center [682, 240] width 777 height 156
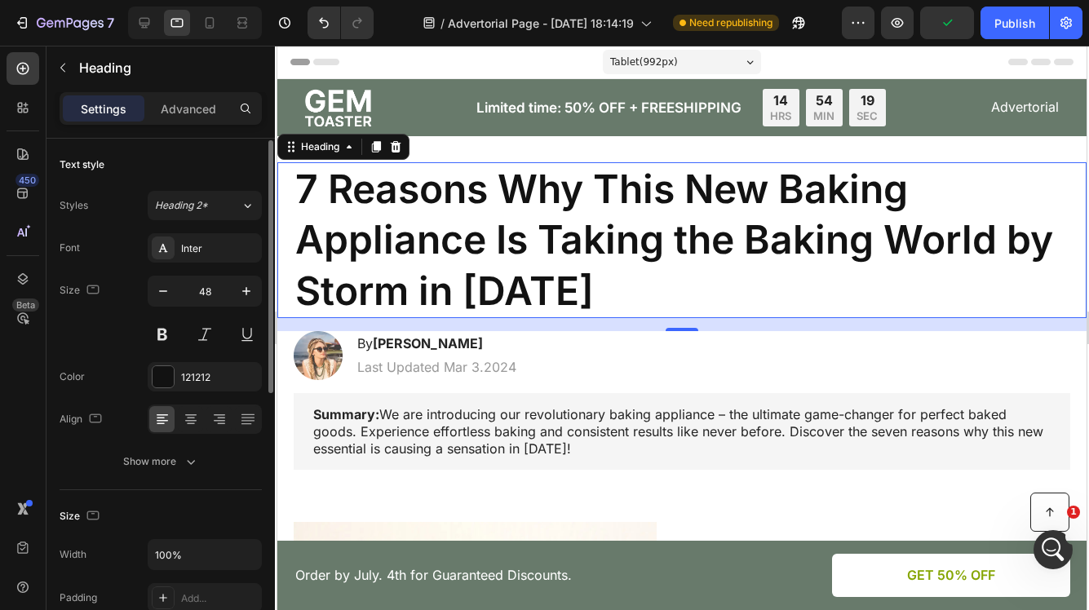
scroll to position [55, 0]
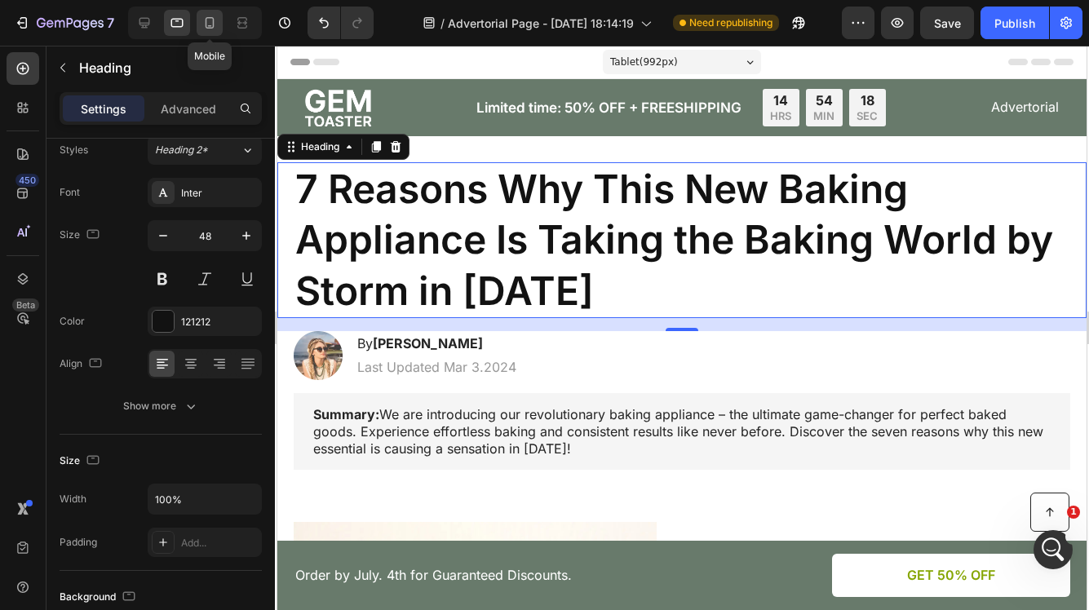
click at [212, 16] on icon at bounding box center [210, 23] width 16 height 16
type input "35"
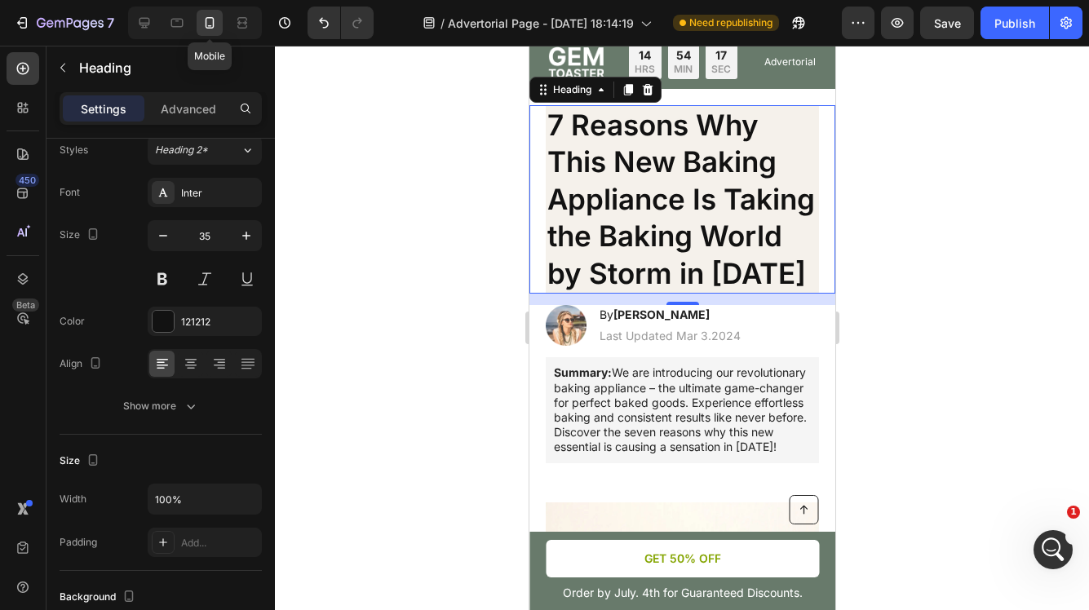
scroll to position [47, 0]
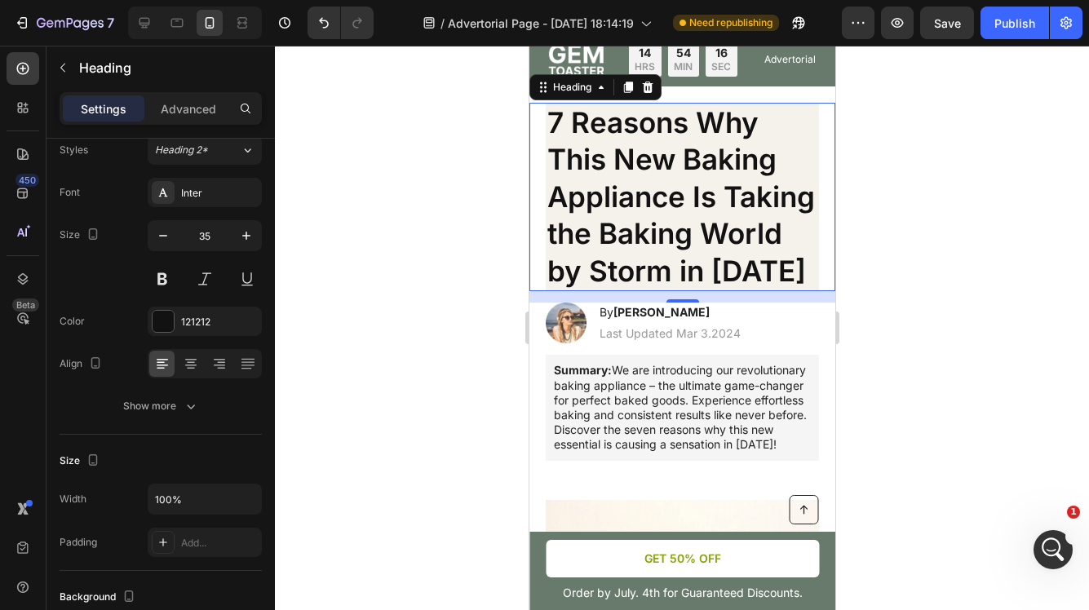
click at [923, 261] on div at bounding box center [682, 328] width 814 height 565
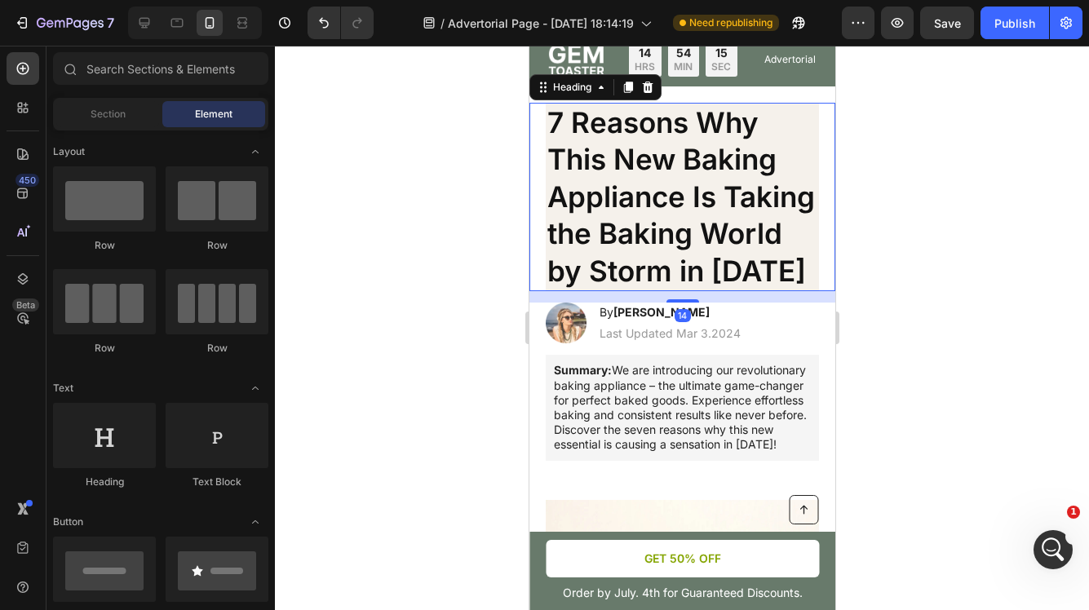
click at [809, 150] on h1 "7 Reasons Why This New Baking Appliance Is Taking the Baking World by Storm in …" at bounding box center [681, 197] width 273 height 189
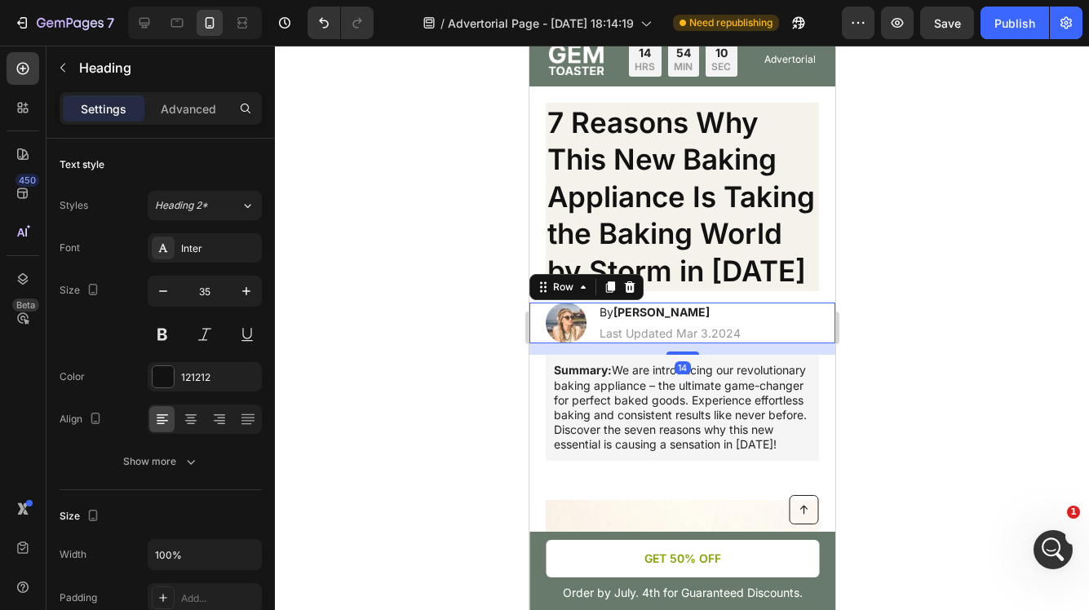
click at [815, 333] on div "Image By [PERSON_NAME] Heading Last Updated Mar 3.2024 Text [GEOGRAPHIC_DATA] 14" at bounding box center [682, 323] width 306 height 41
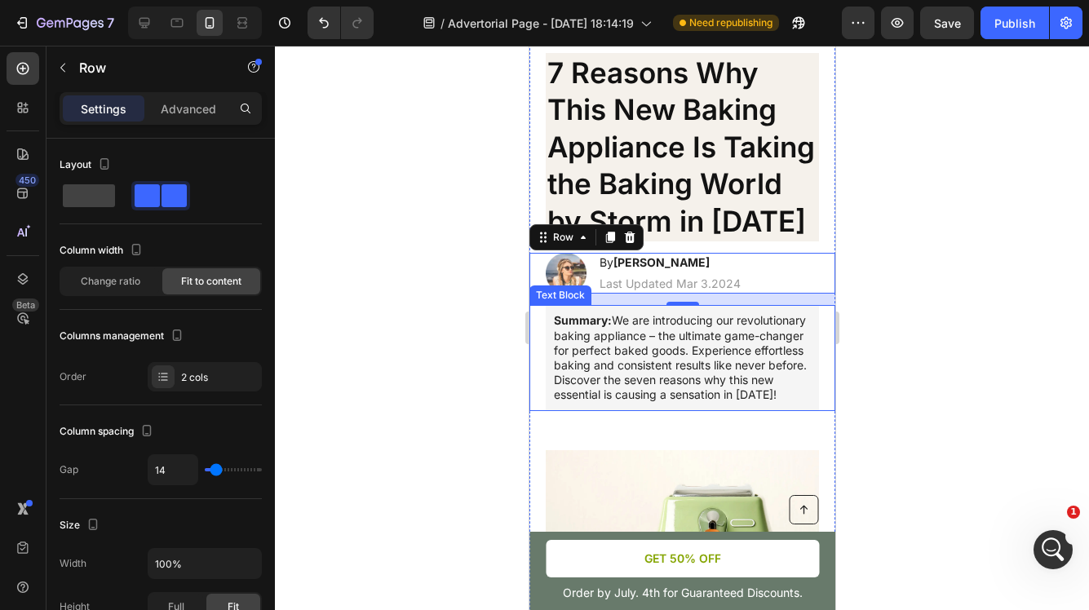
scroll to position [0, 0]
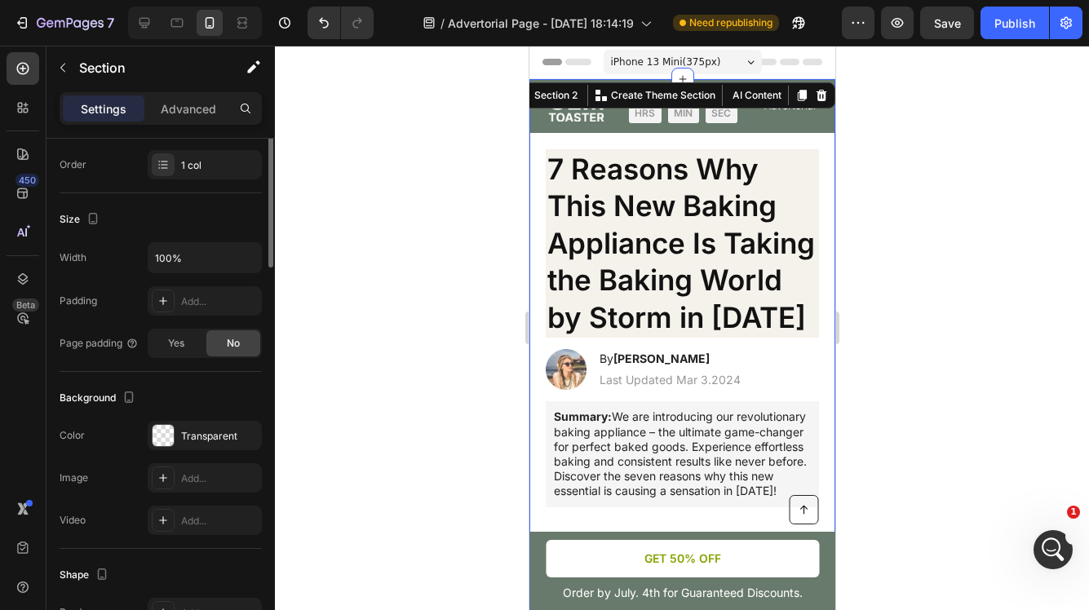
scroll to position [395, 0]
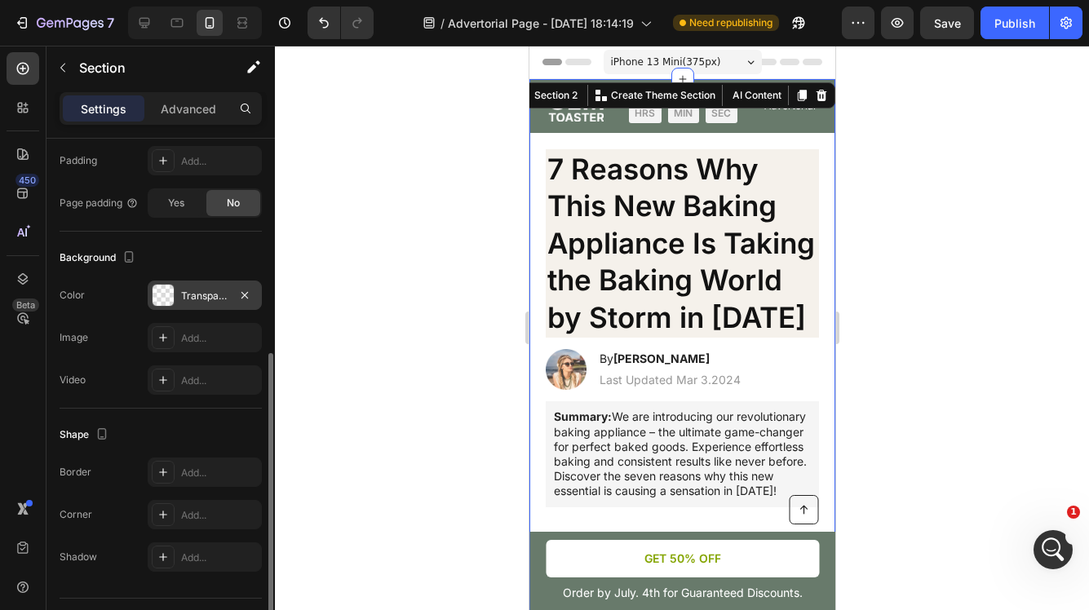
click at [191, 296] on div "Transparent" at bounding box center [204, 296] width 47 height 15
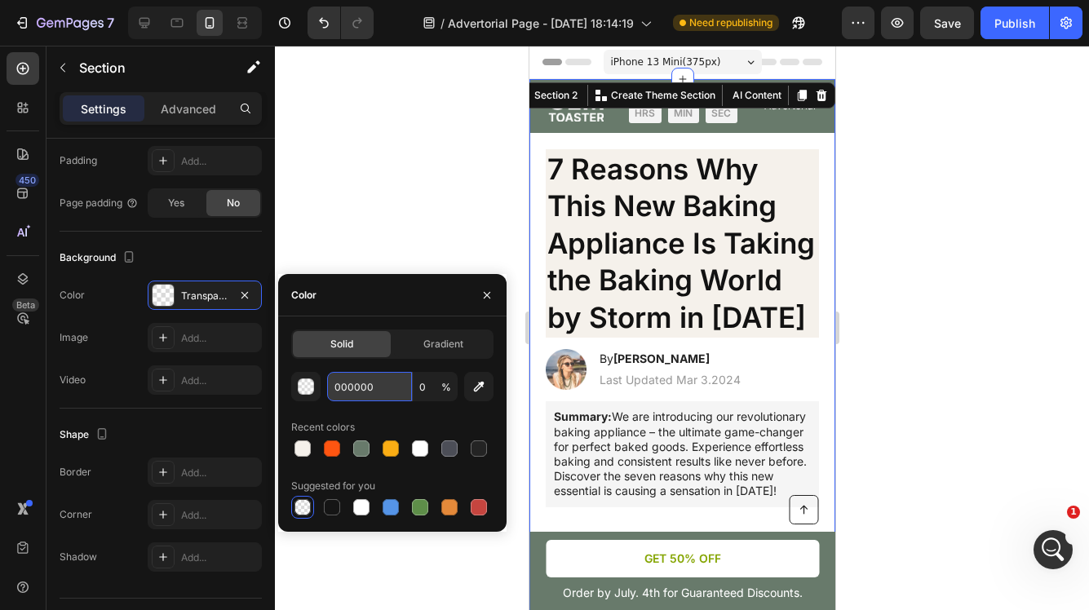
click at [391, 389] on input "000000" at bounding box center [369, 386] width 85 height 29
type input "F5f"
type input "100"
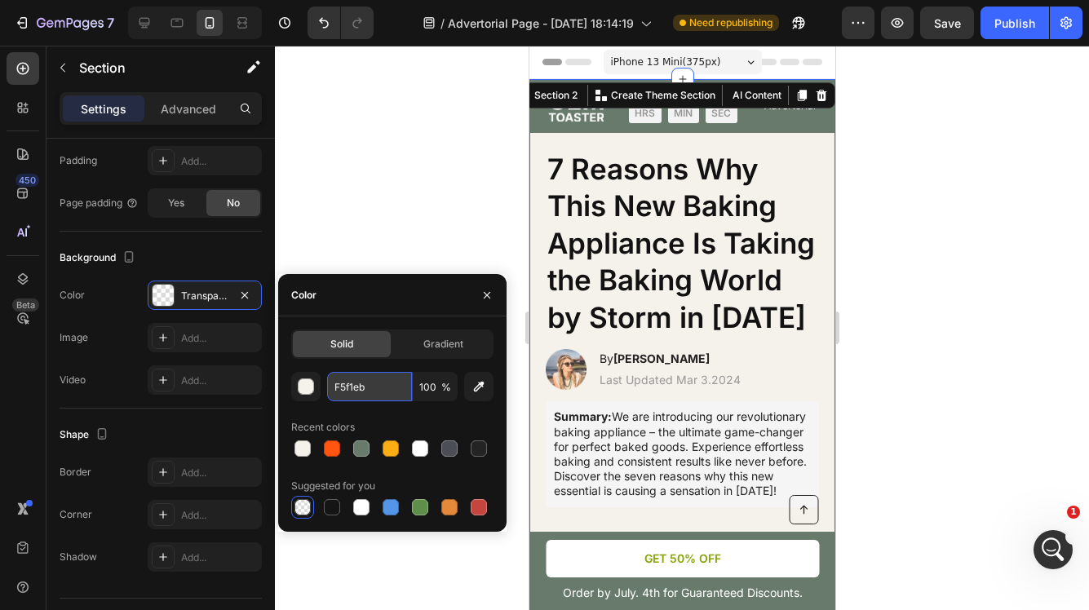
type input "F5F1EB"
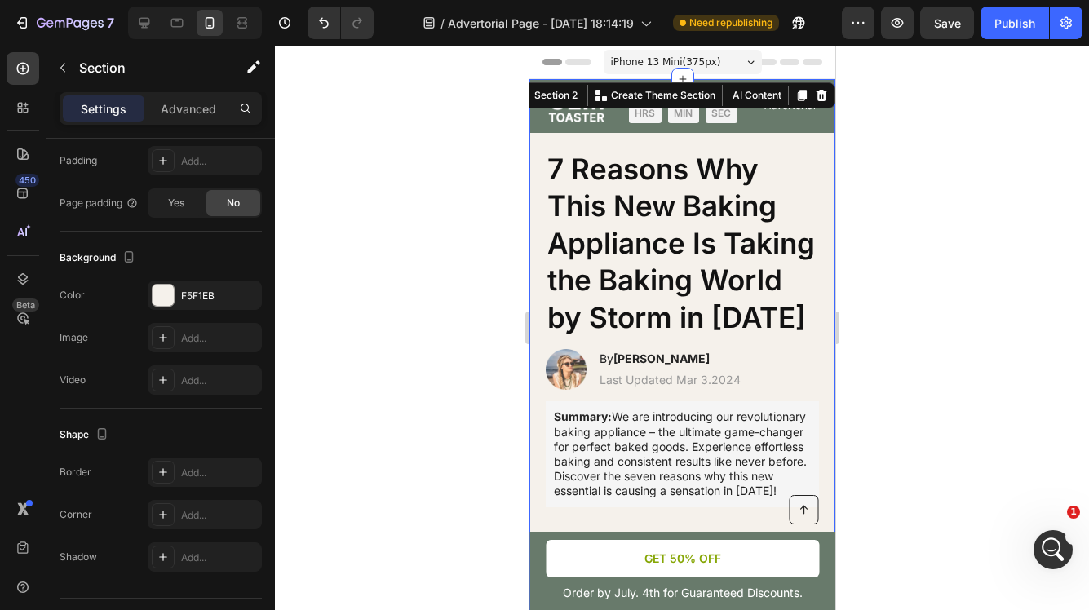
click at [927, 273] on div at bounding box center [682, 328] width 814 height 565
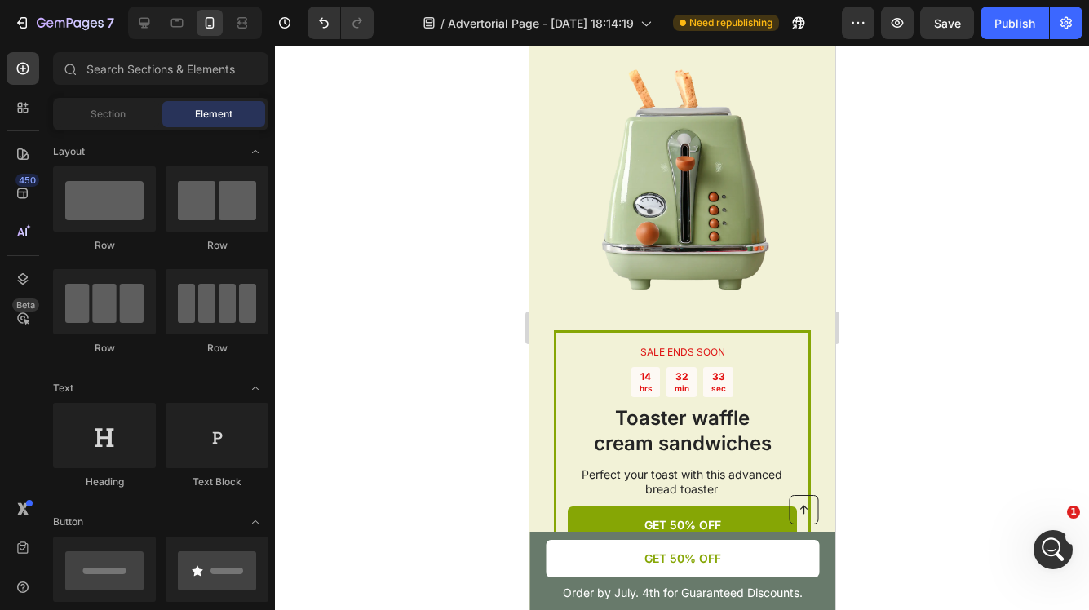
scroll to position [2323, 0]
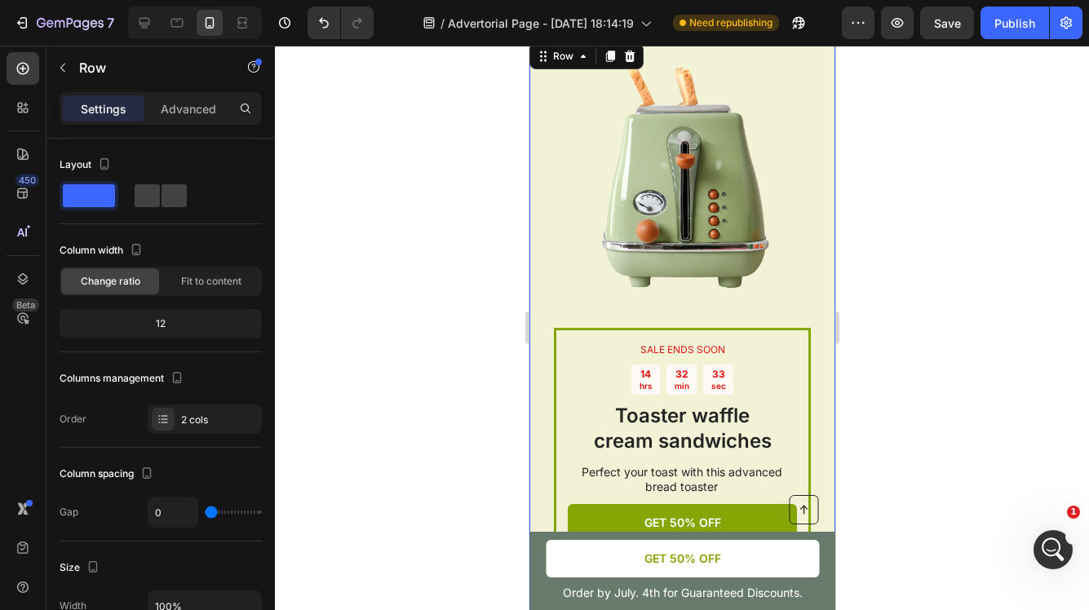
click at [547, 191] on div "SALE ENDS SOON Text Block 14 hrs 32 min 33 sec Countdown Timer Toaster waffle c…" at bounding box center [682, 350] width 306 height 620
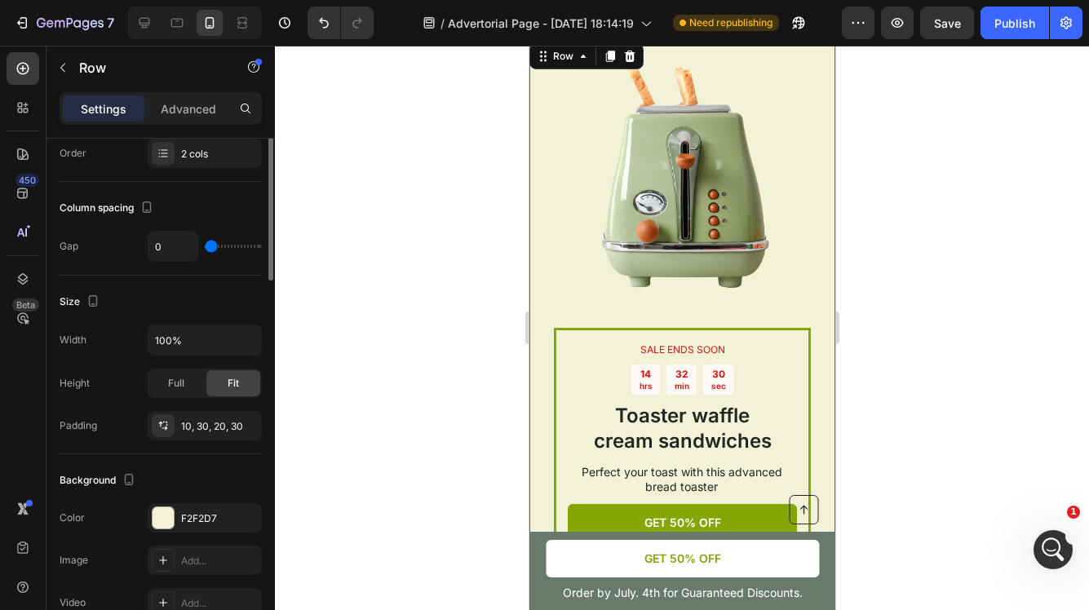
scroll to position [384, 0]
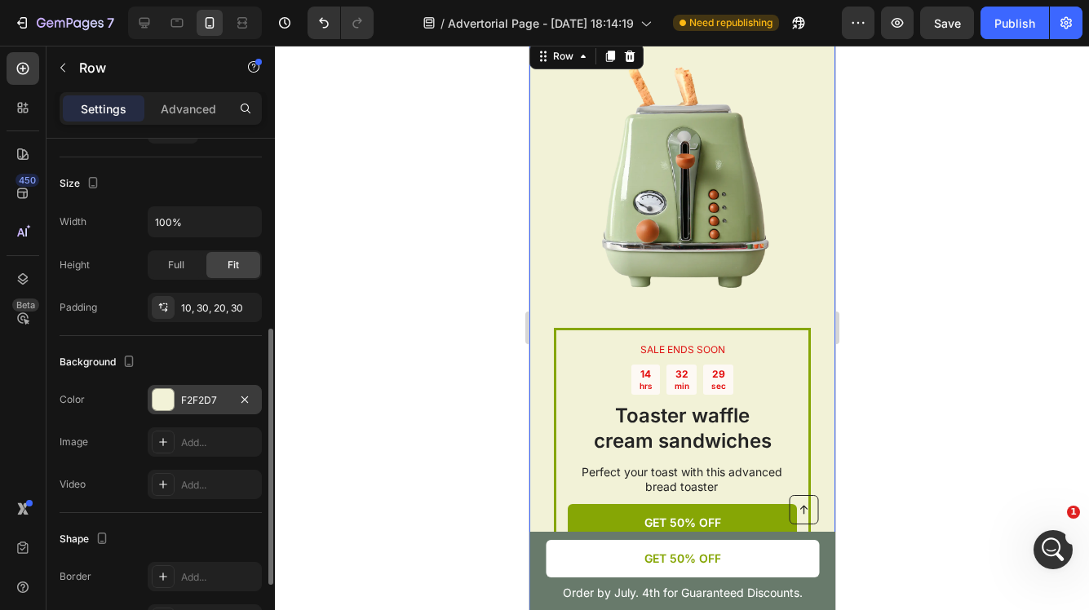
click at [212, 402] on div "F2F2D7" at bounding box center [204, 400] width 47 height 15
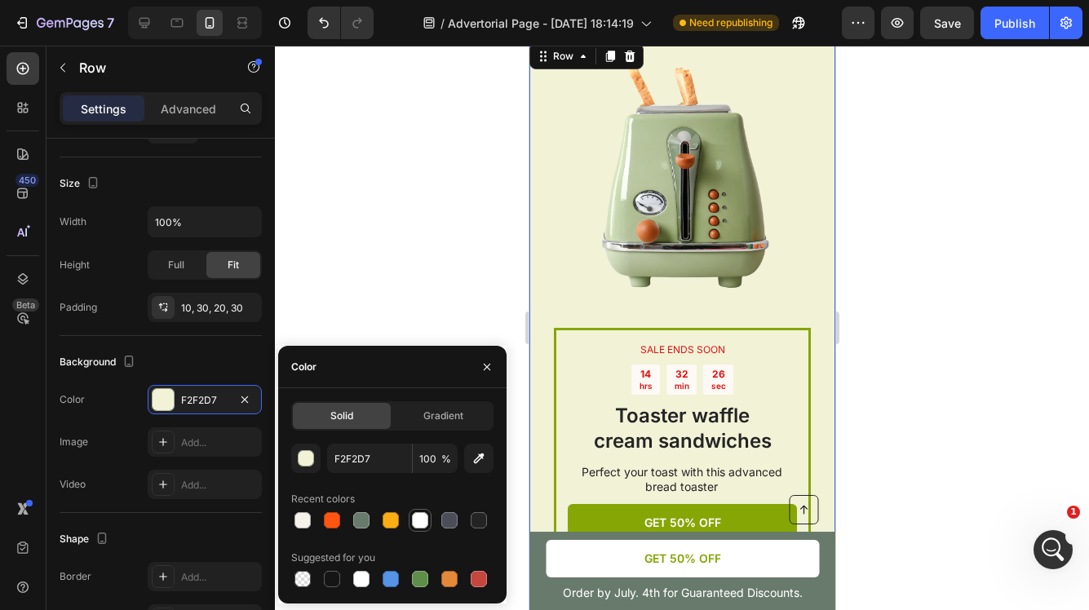
click at [421, 524] on div at bounding box center [420, 520] width 16 height 16
type input "FFFFFF"
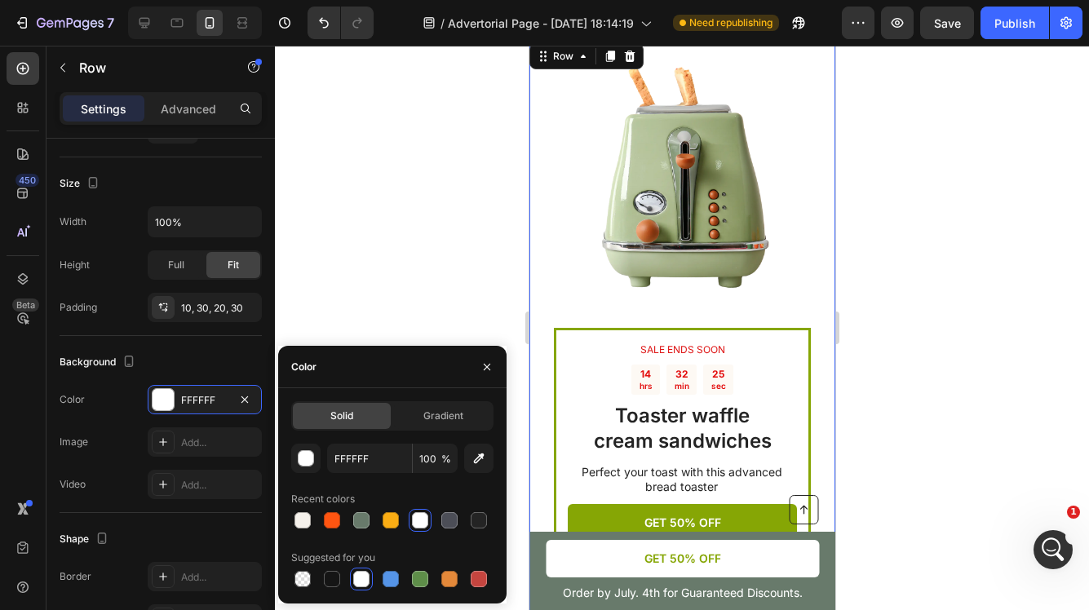
click at [927, 312] on div at bounding box center [682, 328] width 814 height 565
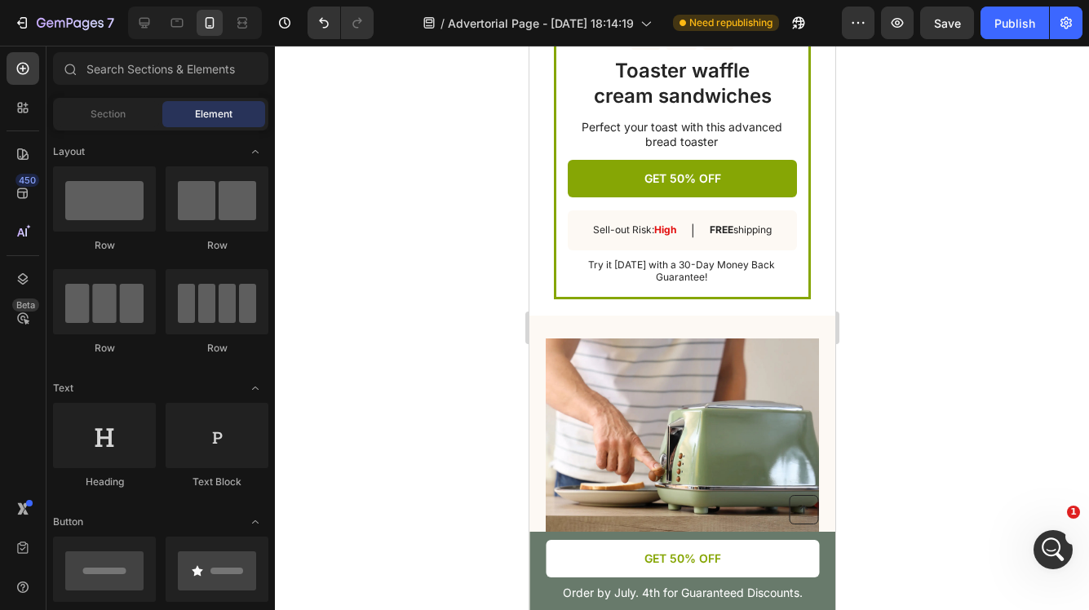
scroll to position [2687, 0]
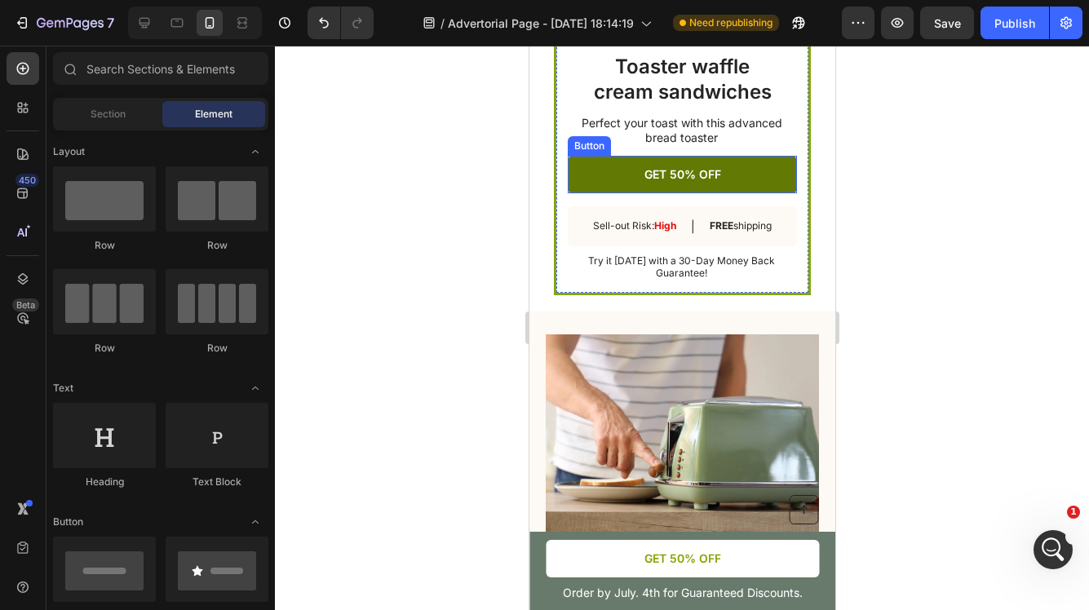
click at [759, 176] on link "GET 50% OFF" at bounding box center [681, 175] width 229 height 38
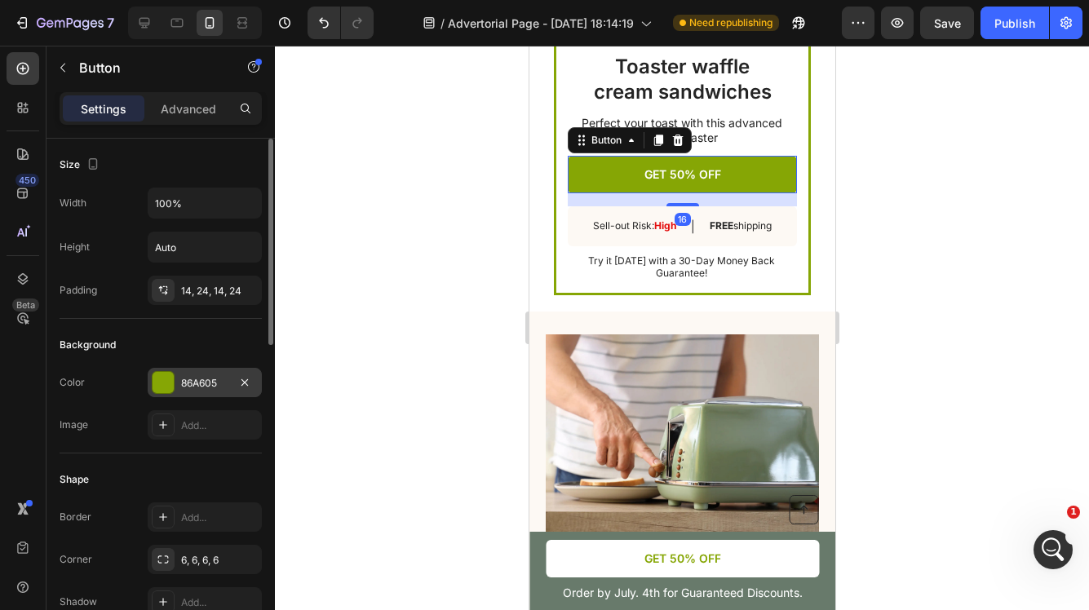
click at [224, 384] on div "86A605" at bounding box center [204, 383] width 47 height 15
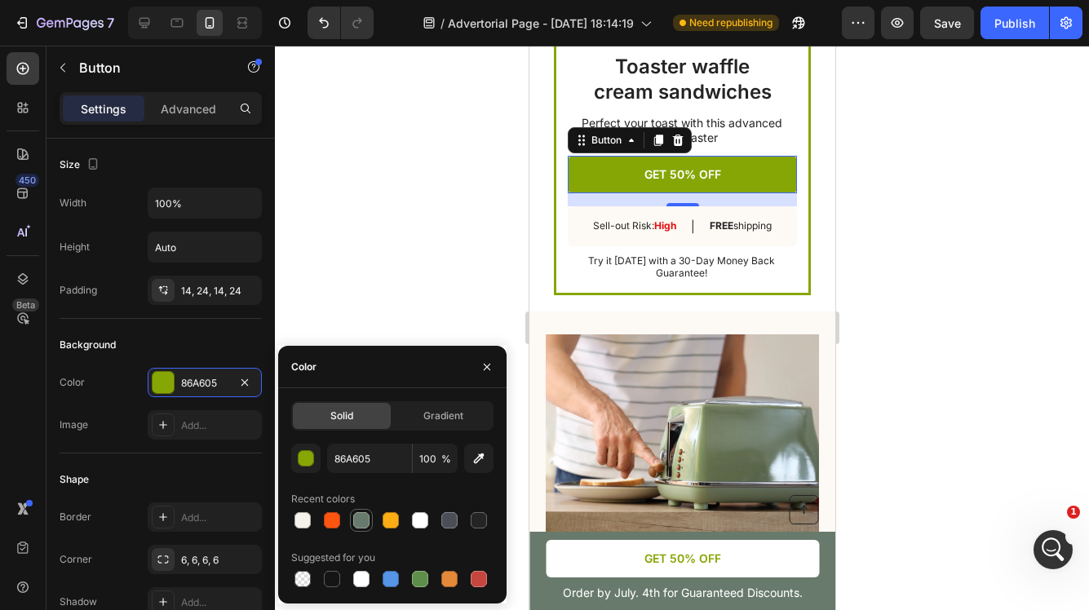
click at [367, 525] on div at bounding box center [361, 520] width 16 height 16
type input "687A6B"
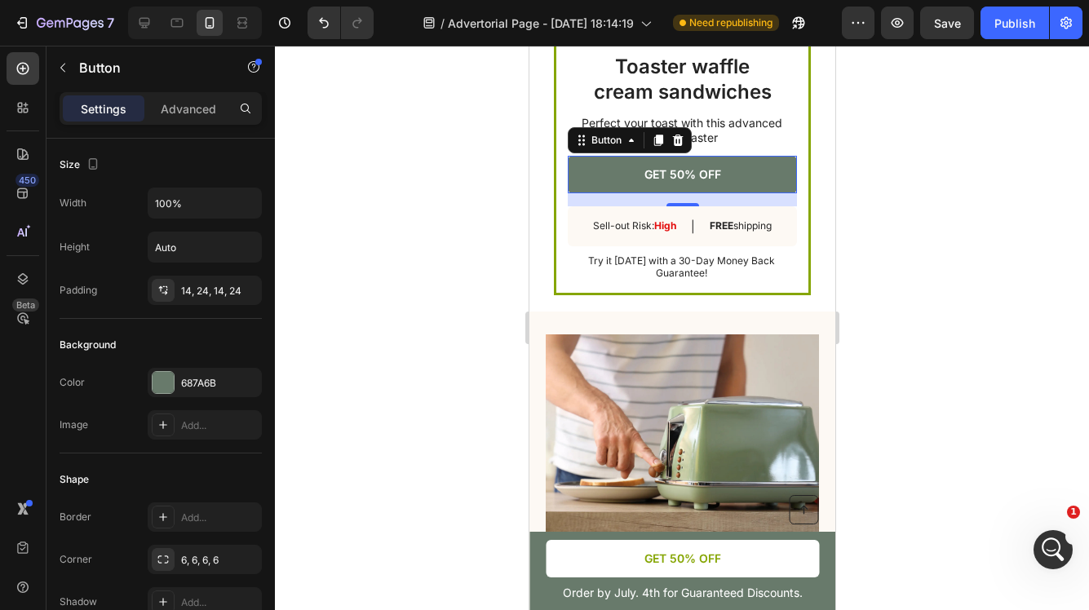
click at [405, 245] on div at bounding box center [682, 328] width 814 height 565
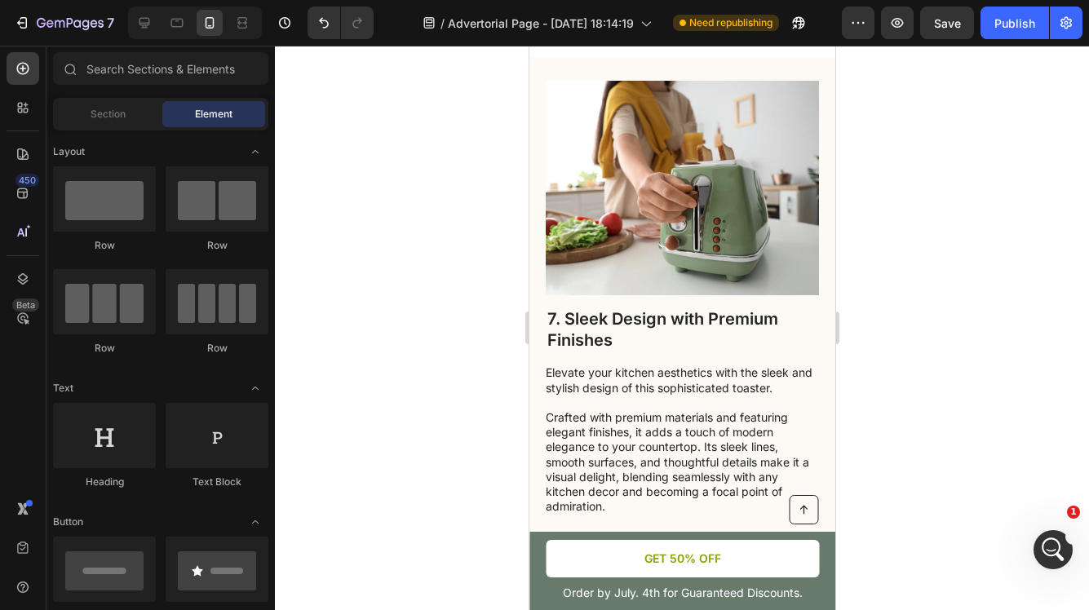
scroll to position [3936, 0]
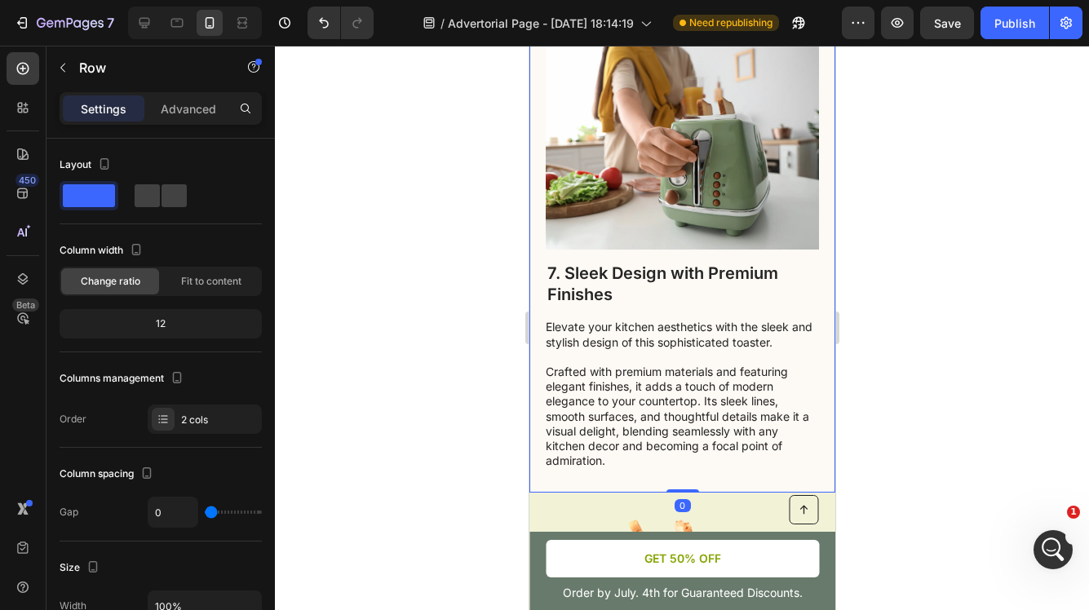
click at [542, 359] on div "7. Sleek Design with Premium Finishes Heading Elevate your kitchen aesthetics w…" at bounding box center [682, 252] width 306 height 481
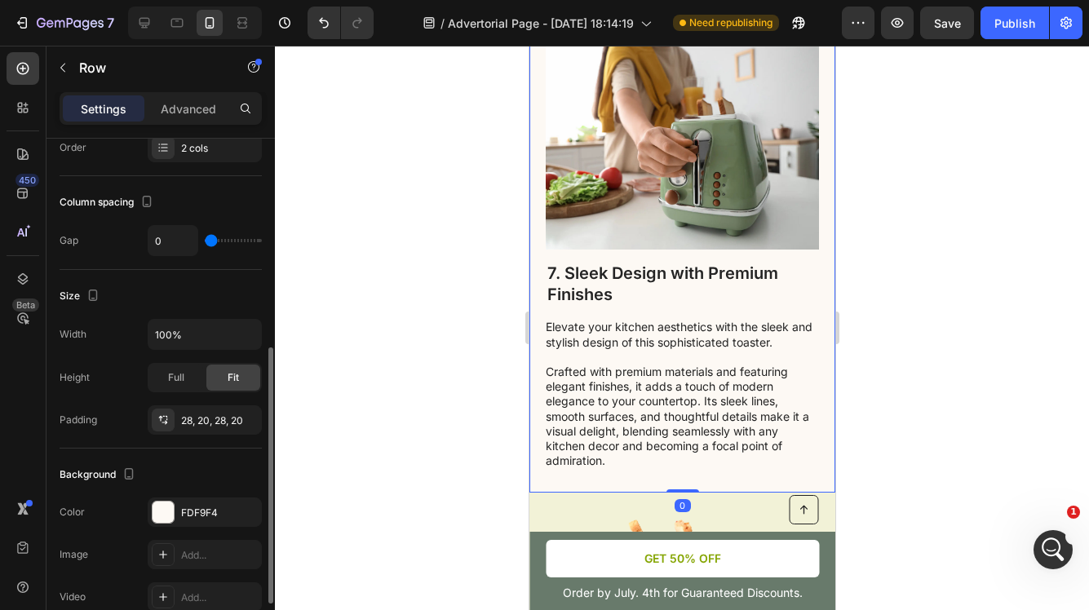
scroll to position [362, 0]
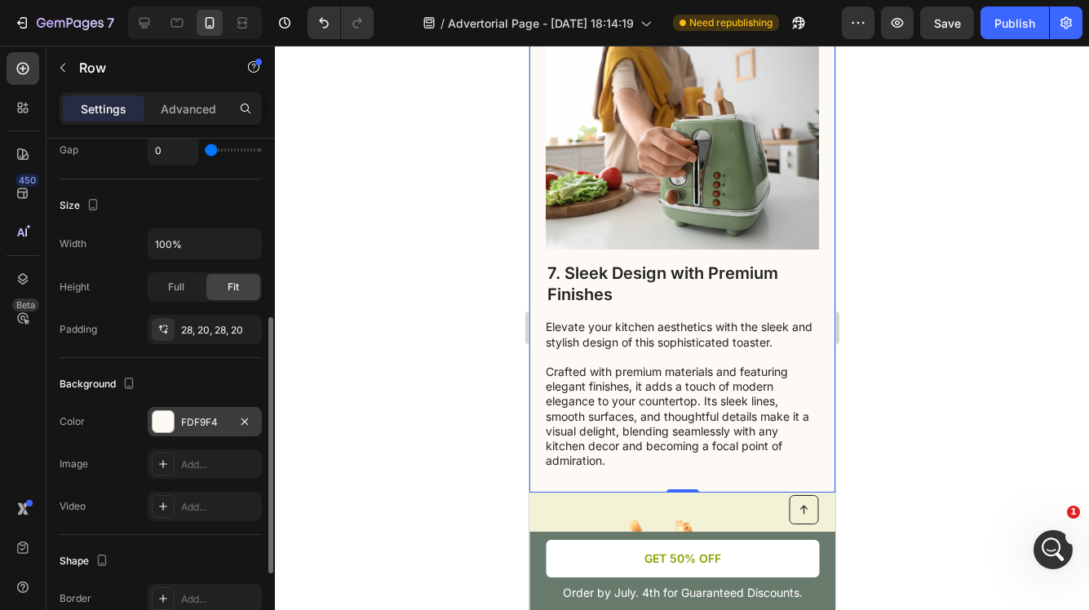
click at [224, 423] on div "FDF9F4" at bounding box center [204, 422] width 47 height 15
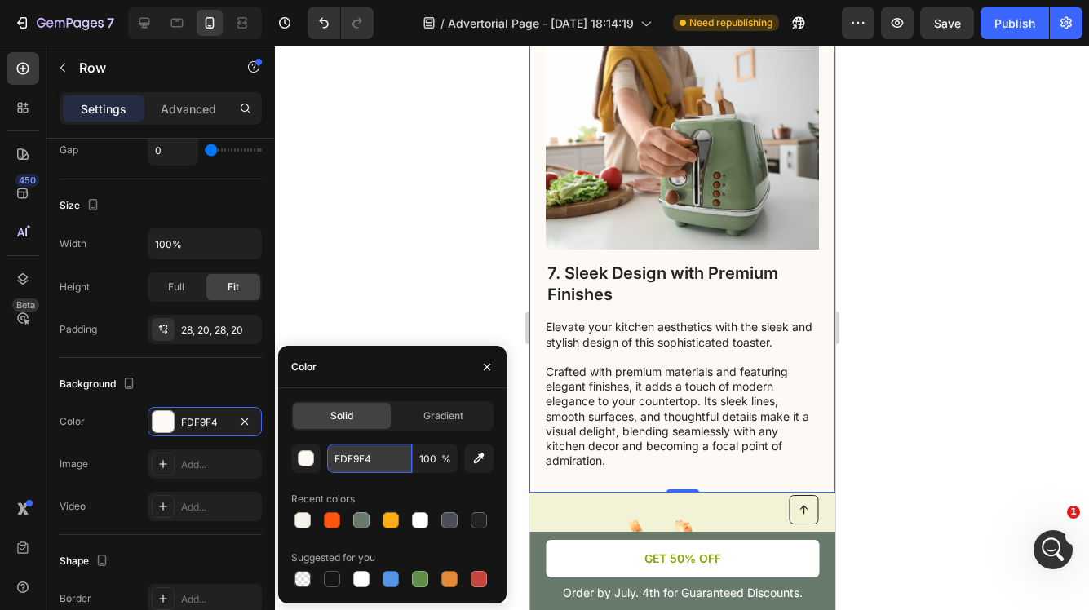
drag, startPoint x: 383, startPoint y: 457, endPoint x: 351, endPoint y: 457, distance: 32.6
click at [351, 457] on input "FDF9F4" at bounding box center [369, 458] width 85 height 29
click at [379, 457] on input "FDF9F4" at bounding box center [369, 458] width 85 height 29
drag, startPoint x: 384, startPoint y: 457, endPoint x: 323, endPoint y: 455, distance: 61.2
click at [323, 455] on div "FDF9F4 100 %" at bounding box center [392, 458] width 202 height 29
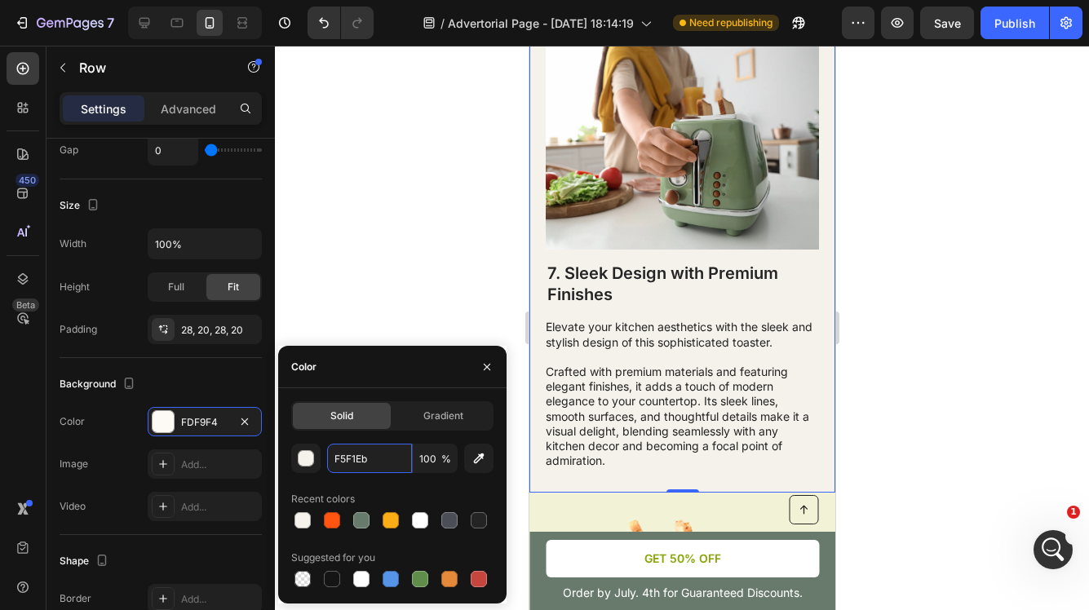
type input "F5F1EB"
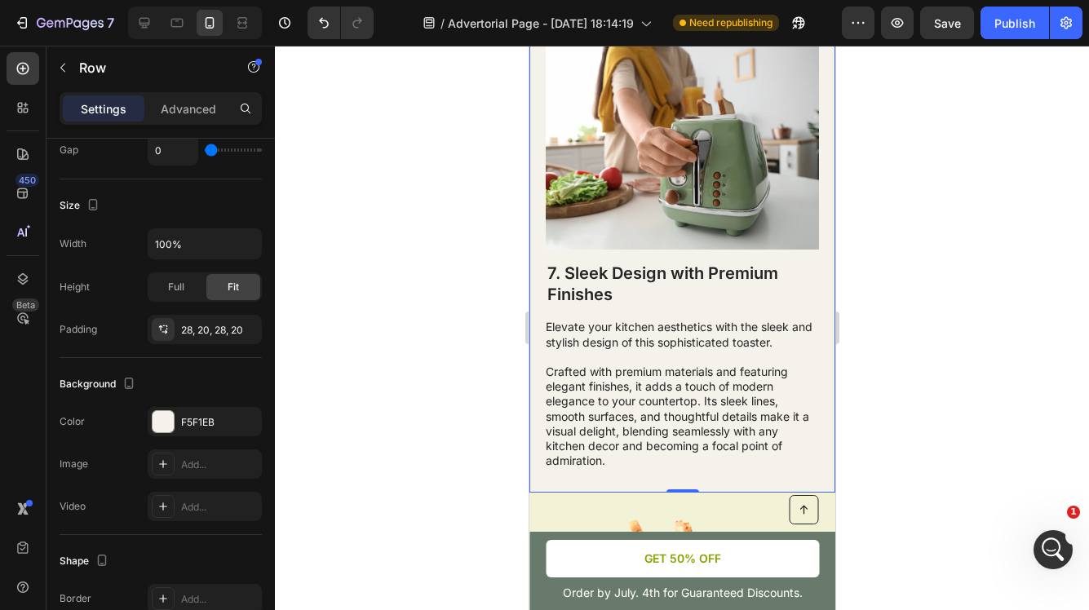
click at [382, 273] on div at bounding box center [682, 328] width 814 height 565
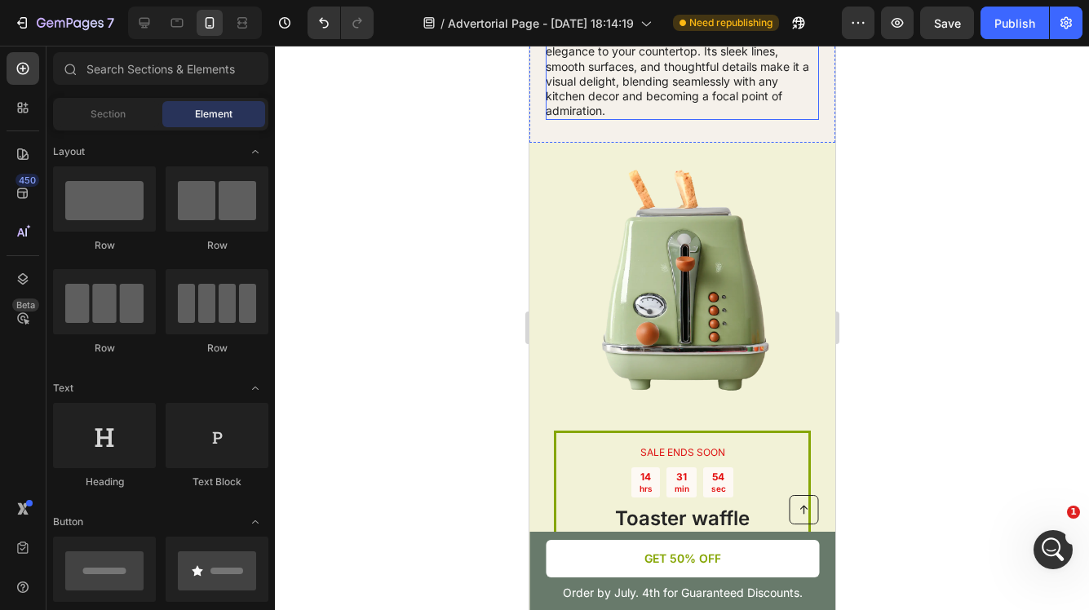
scroll to position [4309, 0]
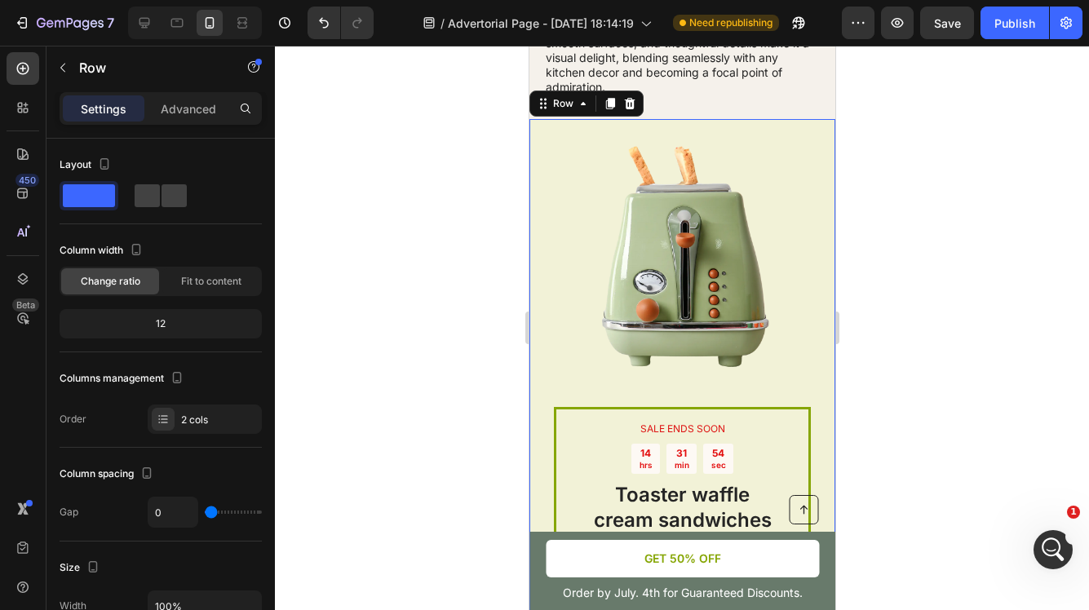
click at [547, 261] on div "SALE ENDS SOON Text Block 14 hrs 31 min 54 sec Countdown Timer Toaster waffle c…" at bounding box center [682, 429] width 306 height 620
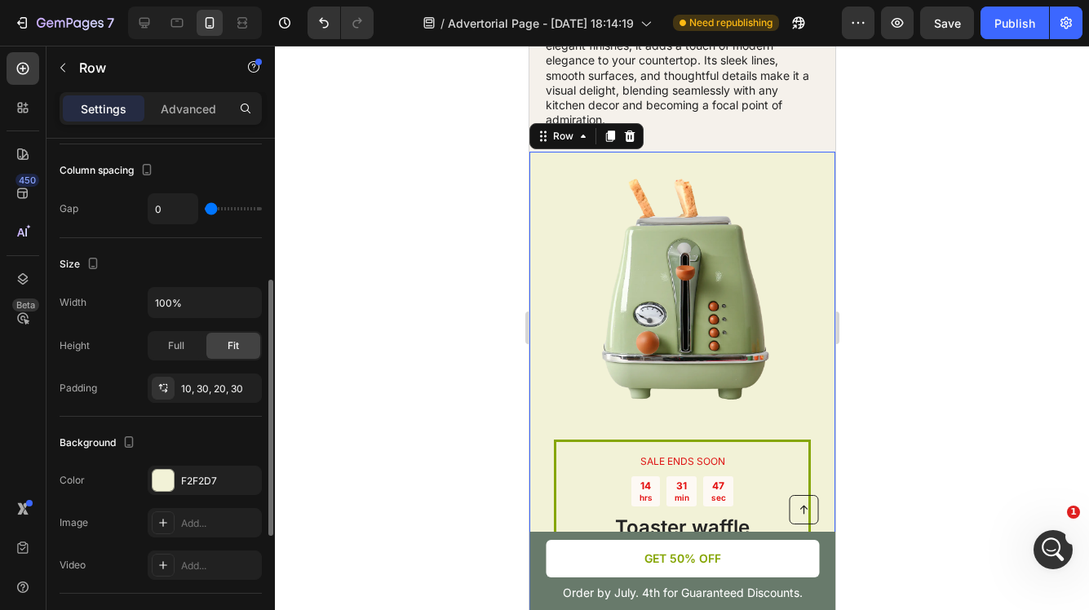
scroll to position [327, 0]
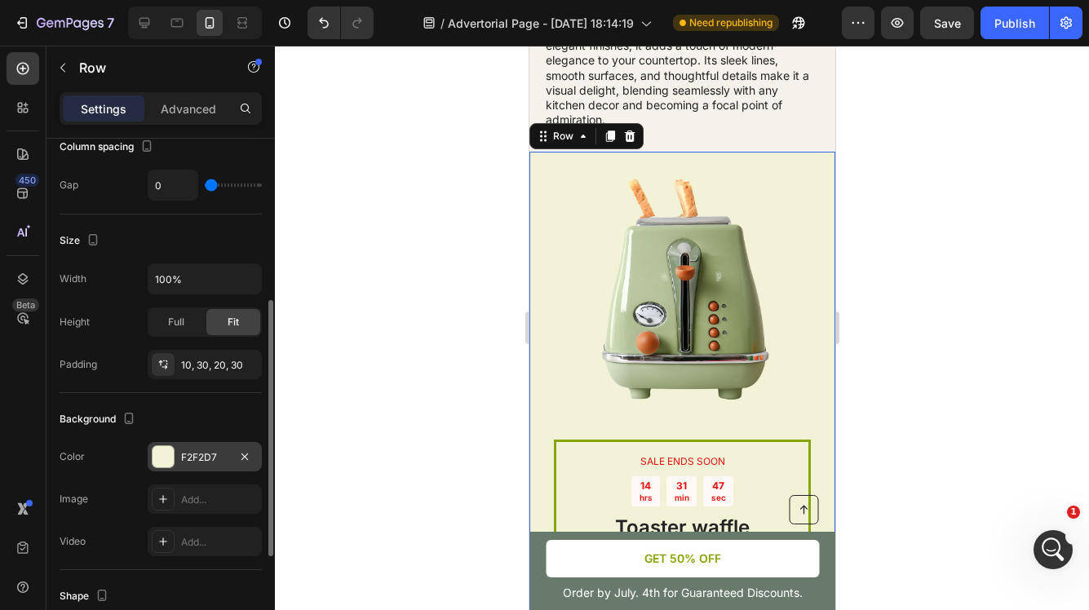
click at [210, 462] on div "F2F2D7" at bounding box center [204, 457] width 47 height 15
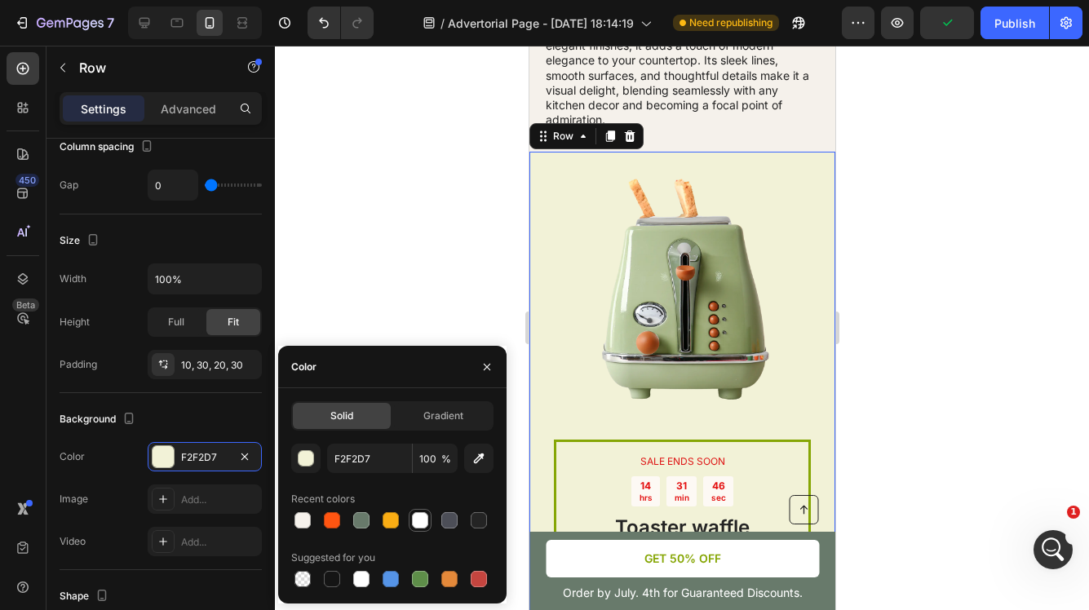
click at [428, 520] on div at bounding box center [420, 520] width 16 height 16
type input "FFFFFF"
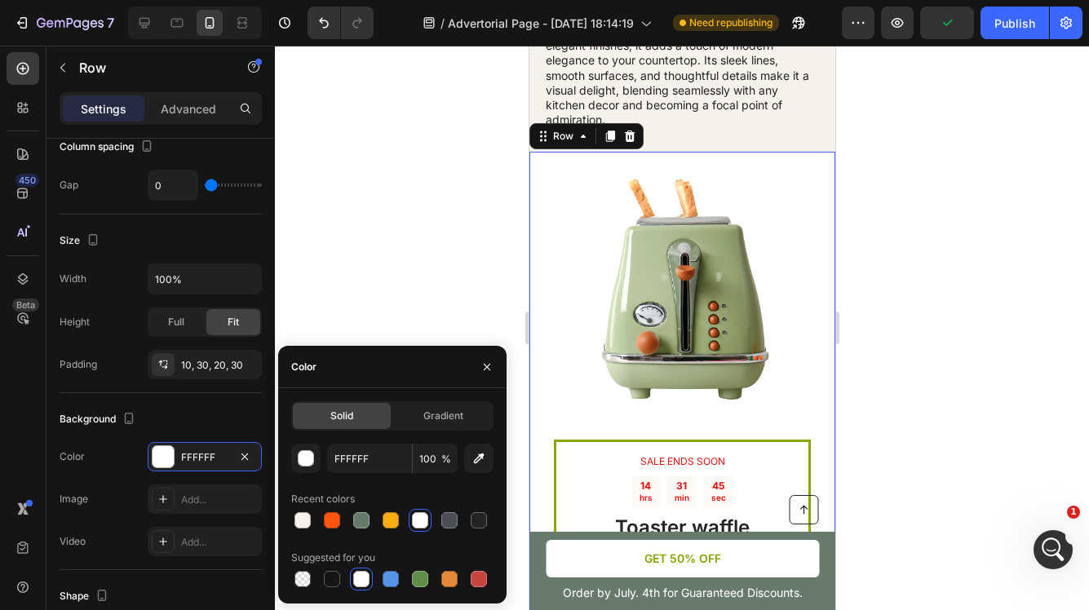
click at [863, 379] on div at bounding box center [682, 328] width 814 height 565
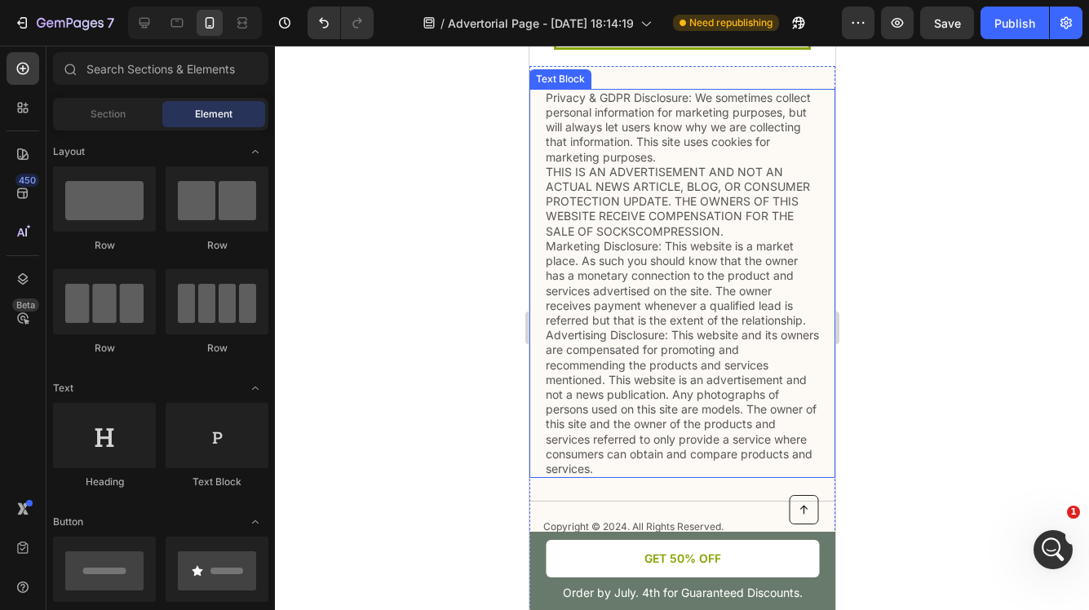
scroll to position [4805, 0]
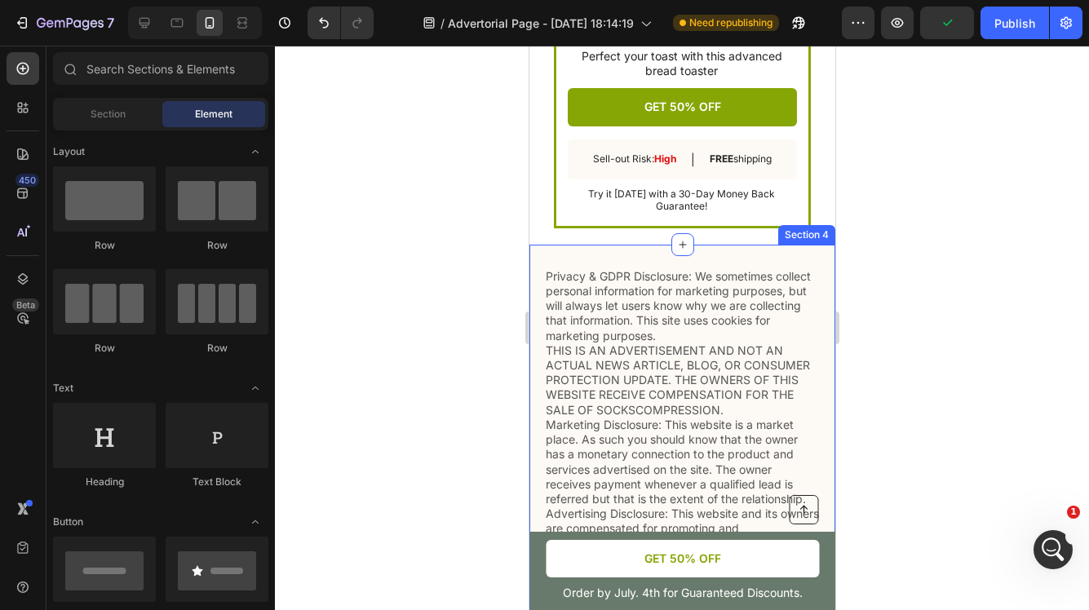
click at [726, 255] on div "Privacy & GDPR Disclosure: We sometimes collect personal information for market…" at bounding box center [682, 583] width 306 height 677
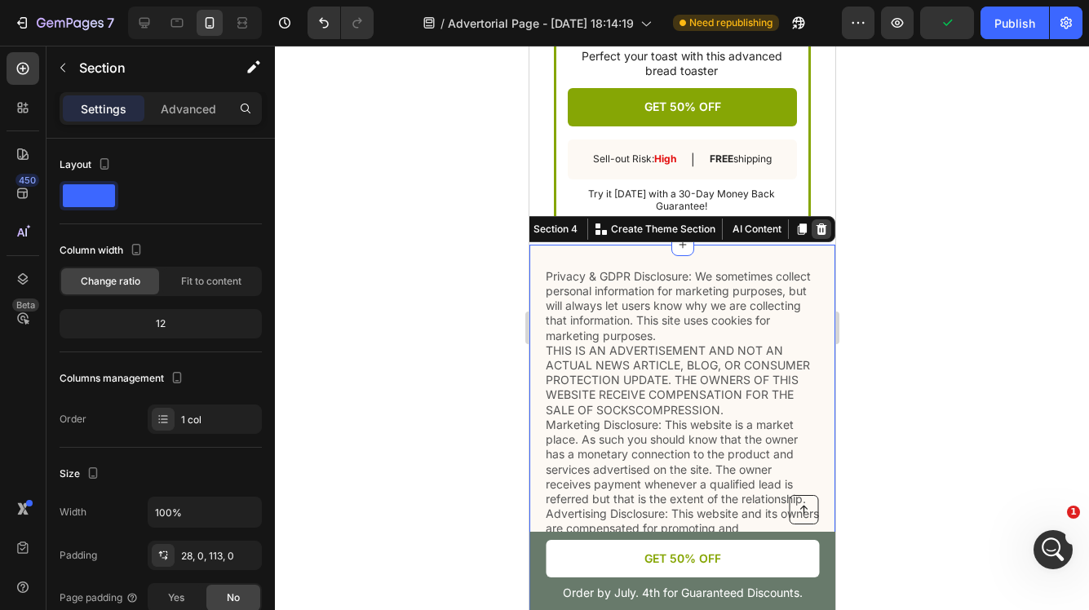
click at [822, 228] on icon at bounding box center [820, 229] width 13 height 13
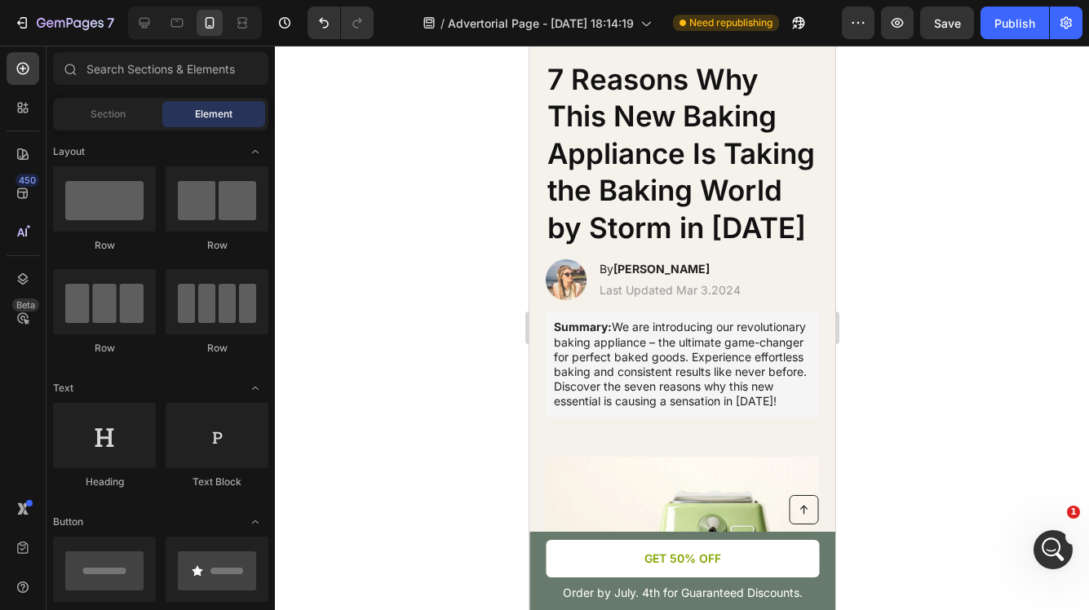
scroll to position [0, 0]
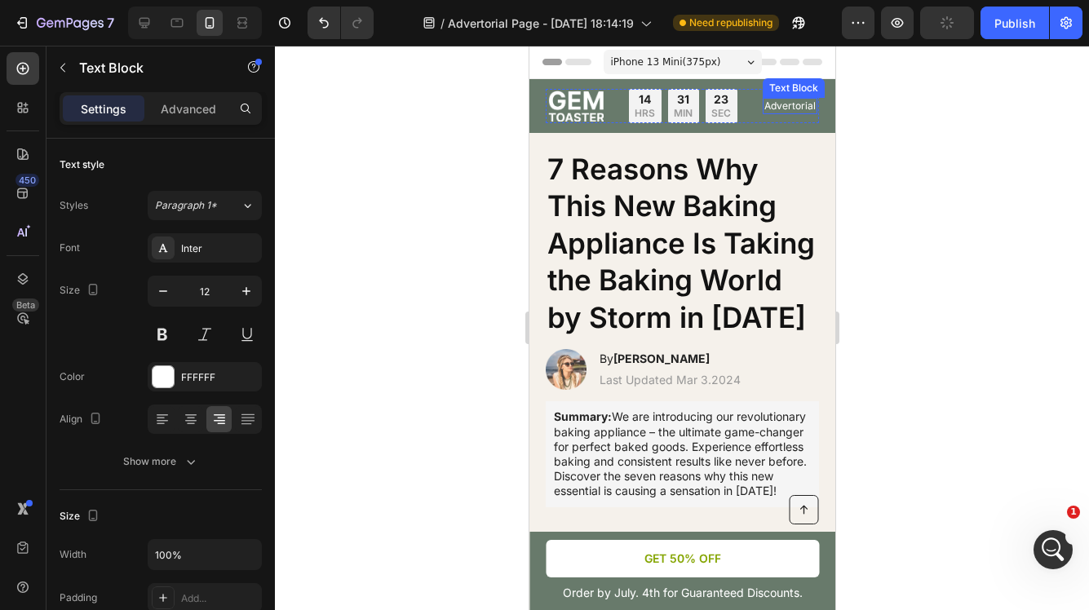
click at [807, 107] on p "Advertorial" at bounding box center [789, 106] width 51 height 13
click at [874, 136] on div at bounding box center [682, 328] width 814 height 565
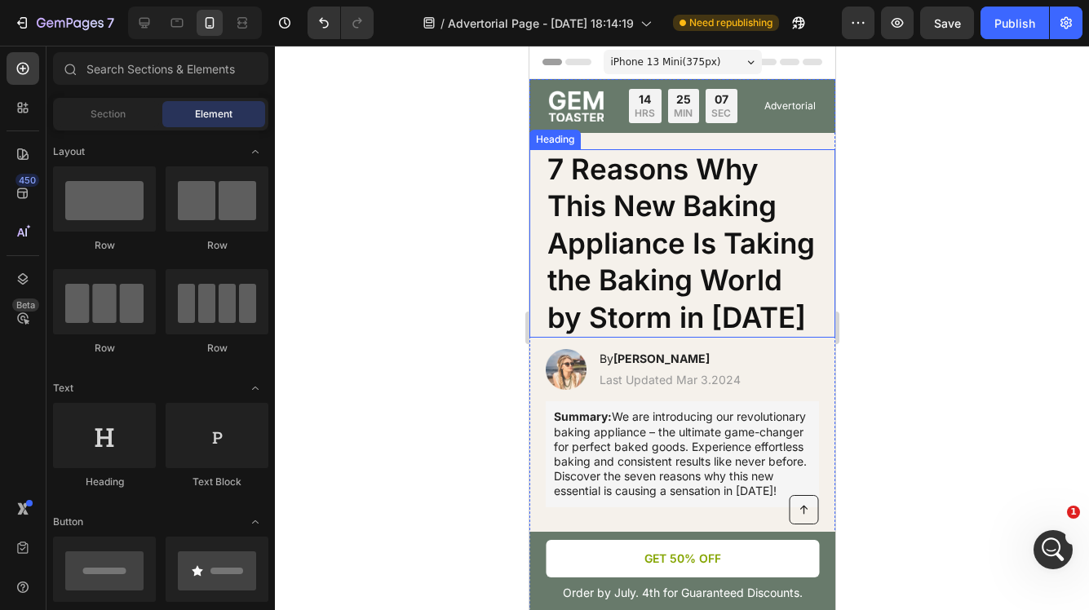
click at [644, 223] on h1 "7 Reasons Why This New Baking Appliance Is Taking the Baking World by Storm in …" at bounding box center [681, 243] width 273 height 189
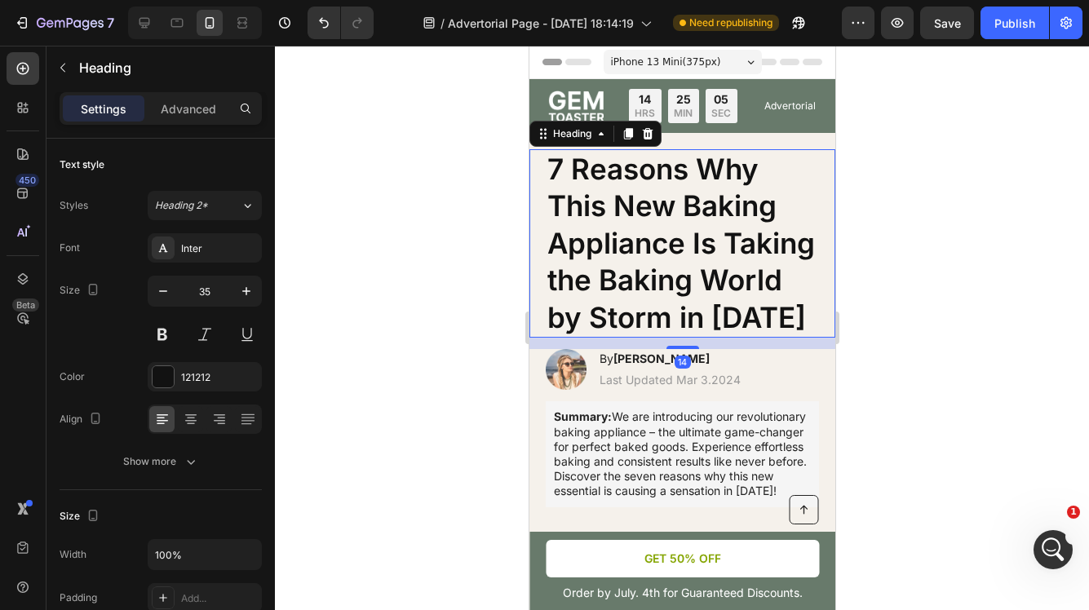
click at [729, 292] on h1 "7 Reasons Why This New Baking Appliance Is Taking the Baking World by Storm in …" at bounding box center [681, 243] width 273 height 189
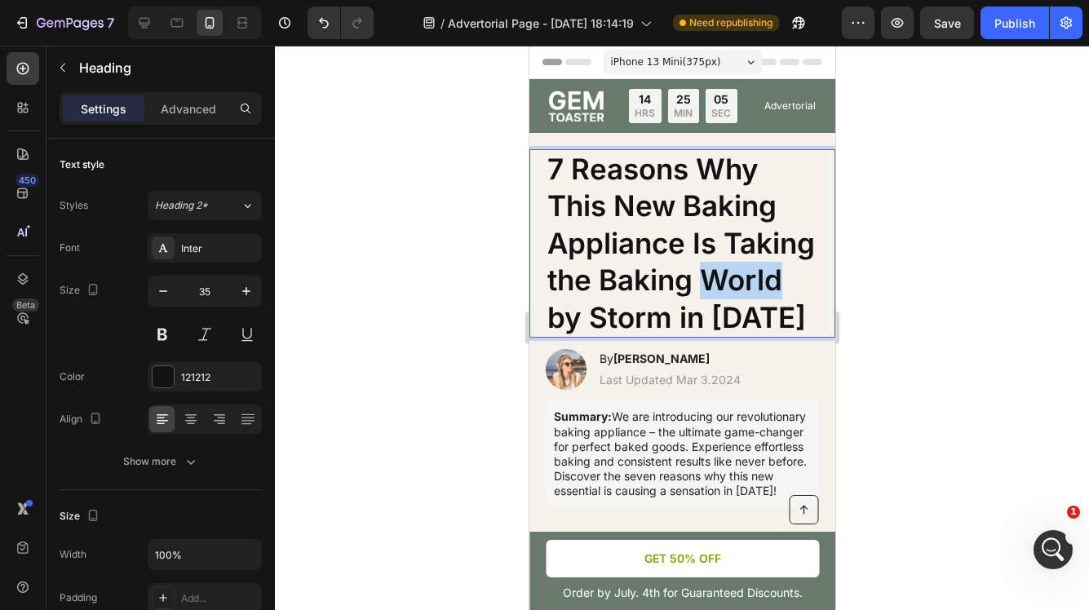
click at [729, 292] on p "7 Reasons Why This New Baking Appliance Is Taking the Baking World by Storm in …" at bounding box center [682, 244] width 270 height 186
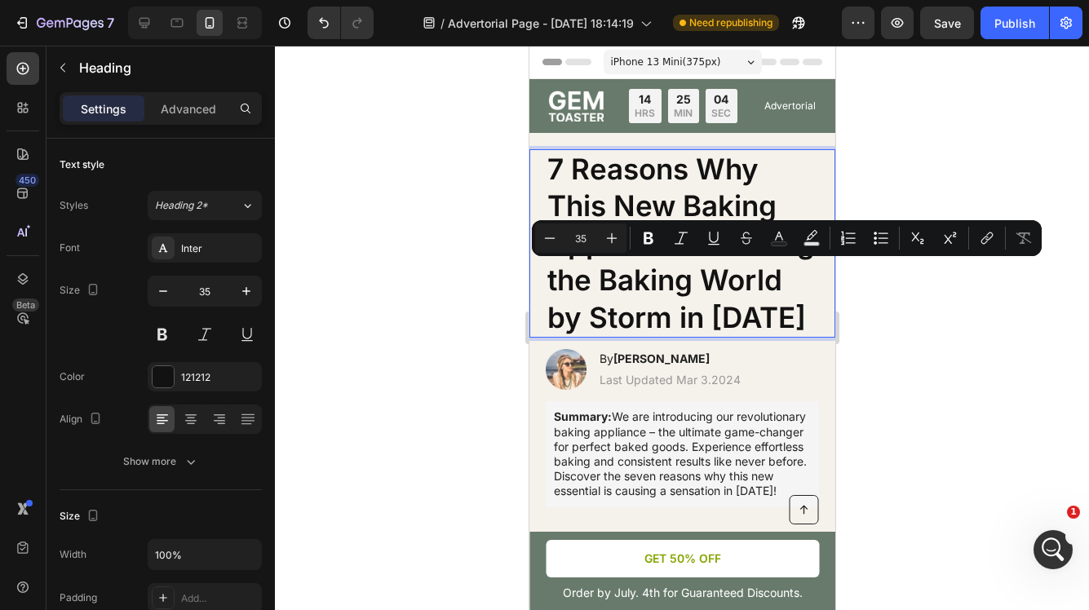
click at [772, 315] on p "7 Reasons Why This New Baking Appliance Is Taking the Baking World by Storm in …" at bounding box center [682, 244] width 270 height 186
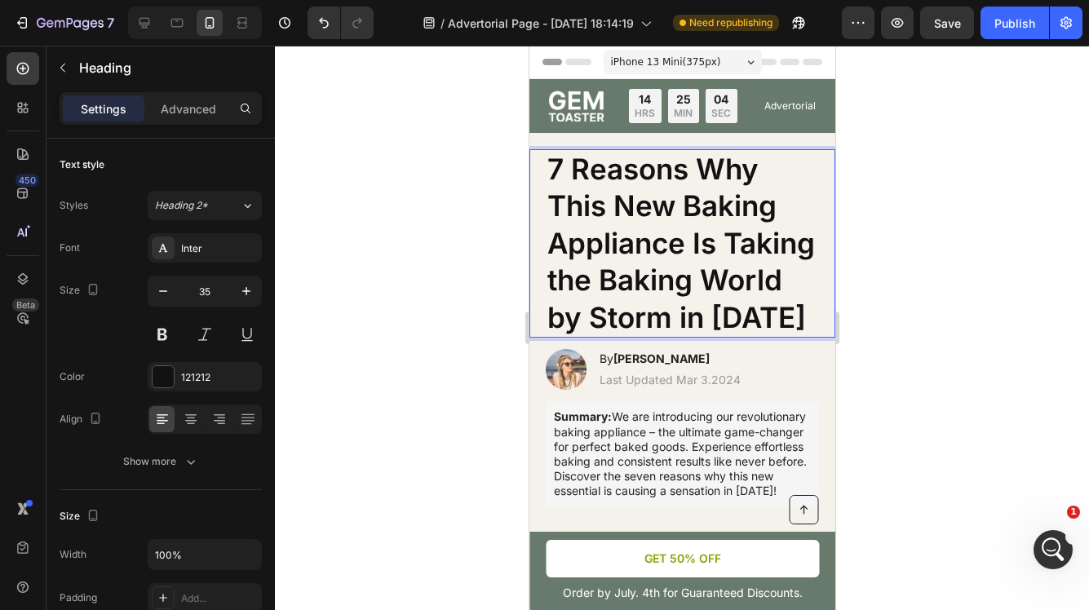
click at [792, 315] on p "7 Reasons Why This New Baking Appliance Is Taking the Baking World by Storm in …" at bounding box center [682, 244] width 270 height 186
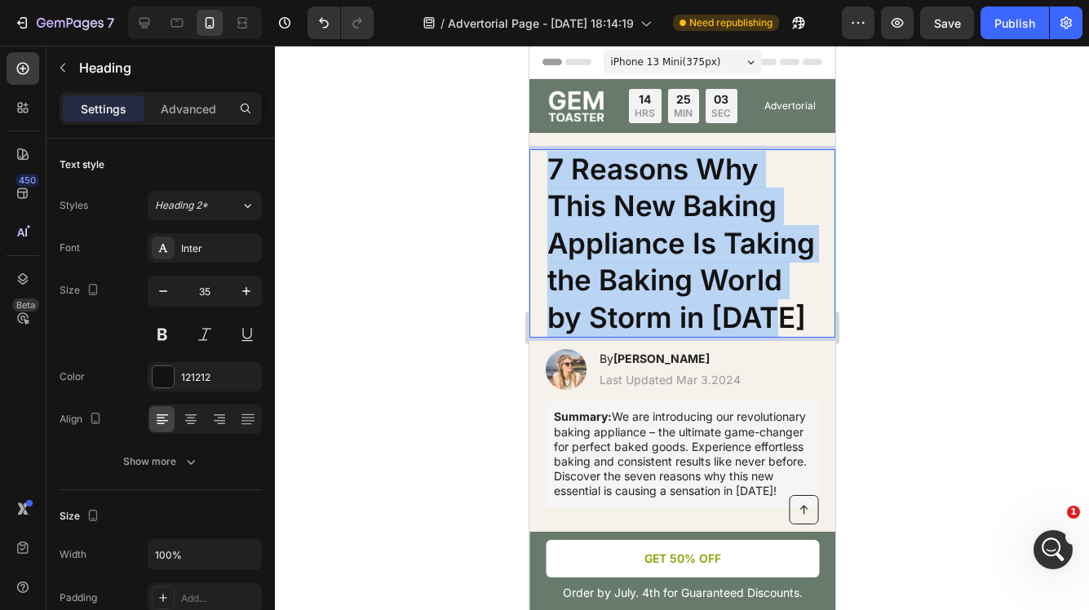
click at [792, 315] on p "7 Reasons Why This New Baking Appliance Is Taking the Baking World by Storm in …" at bounding box center [682, 244] width 270 height 186
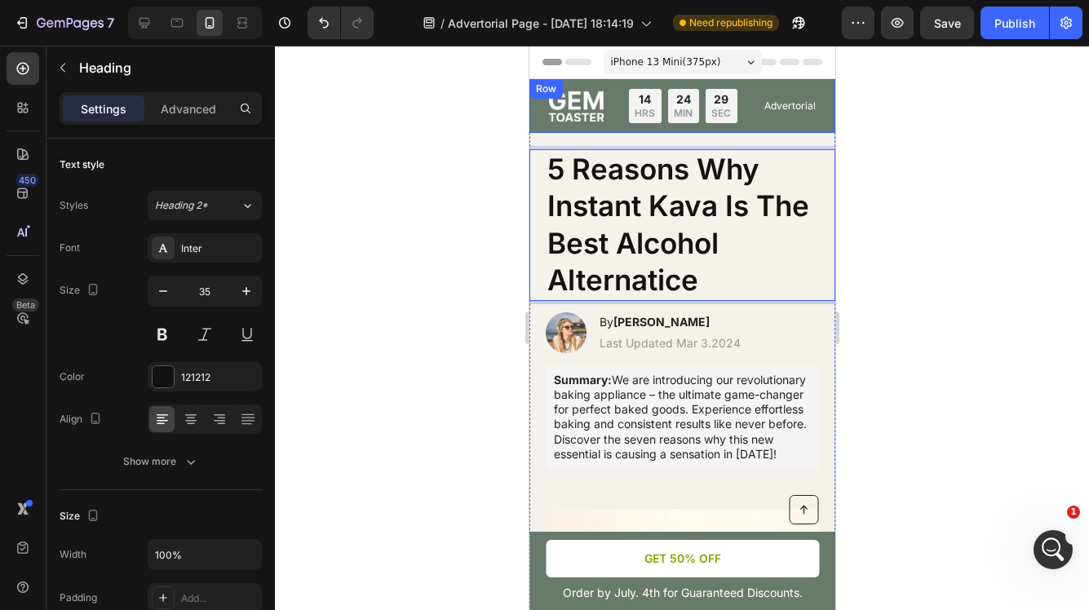
click at [575, 100] on img at bounding box center [574, 106] width 55 height 31
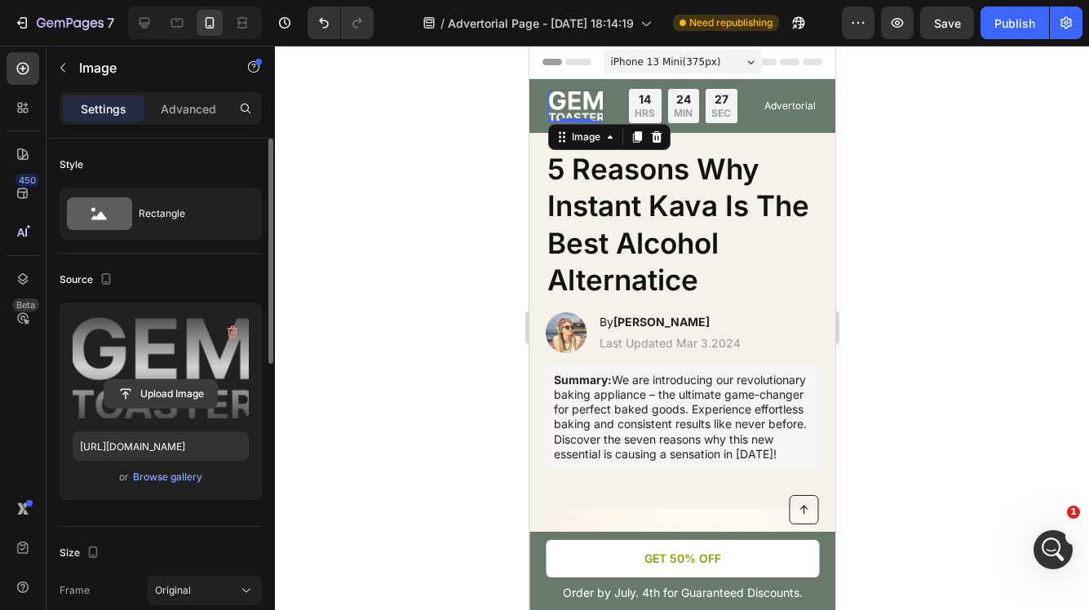
click at [171, 391] on input "file" at bounding box center [160, 394] width 113 height 28
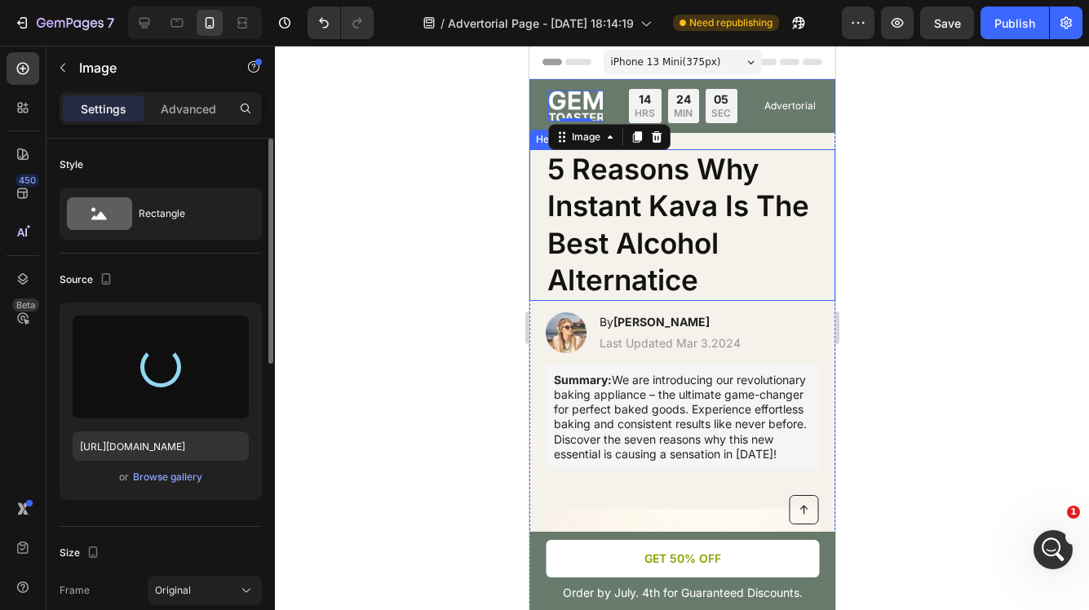
type input "[URL][DOMAIN_NAME]"
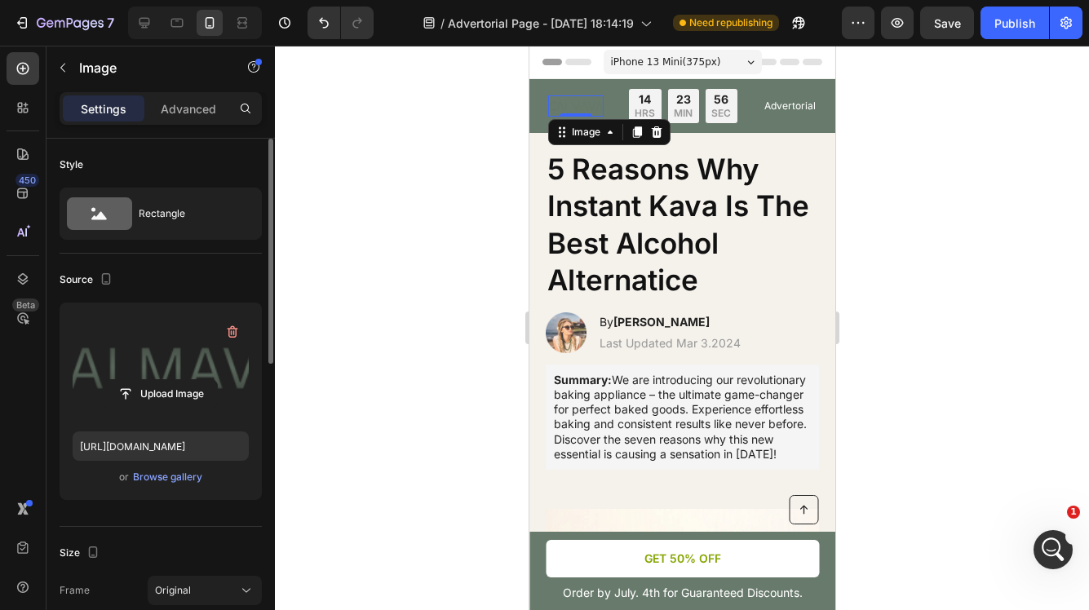
click at [872, 193] on div at bounding box center [682, 328] width 814 height 565
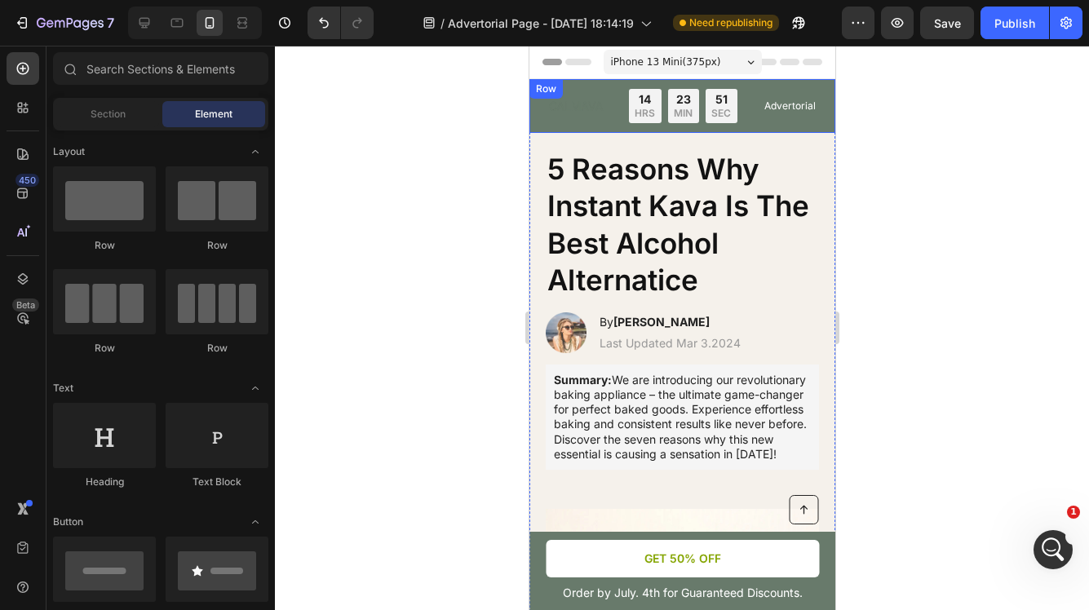
click at [613, 85] on div "Image Limited time: 50% OFF + FREESHIPPING Text Block 14 HRS 23 MIN 51 SEC Coun…" at bounding box center [682, 106] width 306 height 54
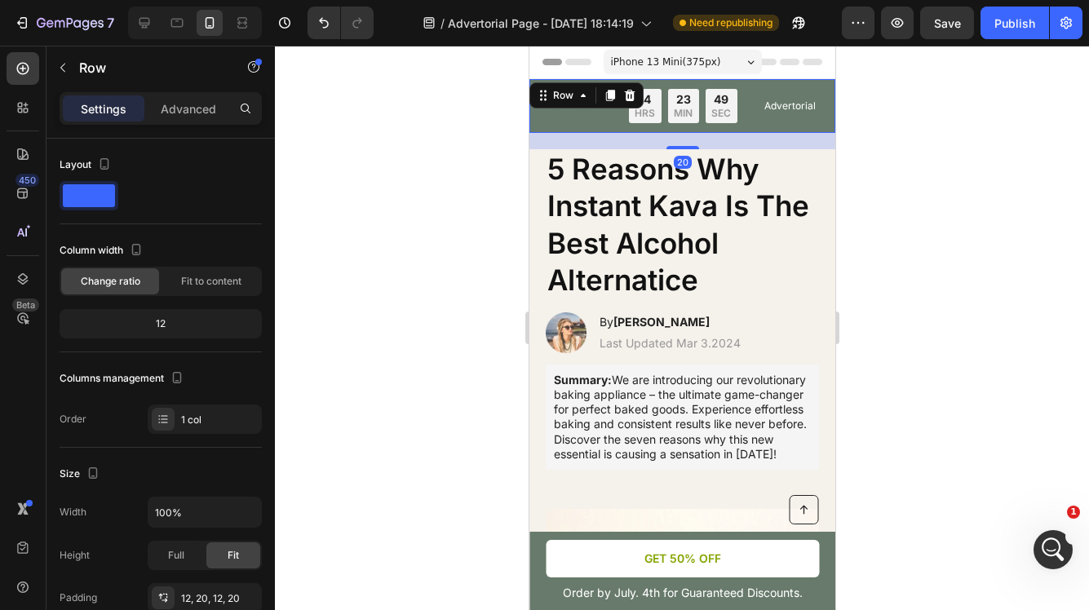
click at [539, 127] on div "Image Limited time: 50% OFF + FREESHIPPING Text Block 14 HRS 23 MIN 49 SEC Coun…" at bounding box center [682, 106] width 306 height 54
click at [825, 93] on div "Image Limited time: 50% OFF + FREESHIPPING Text Block 14 HRS 23 MIN 46 SEC Coun…" at bounding box center [682, 106] width 306 height 54
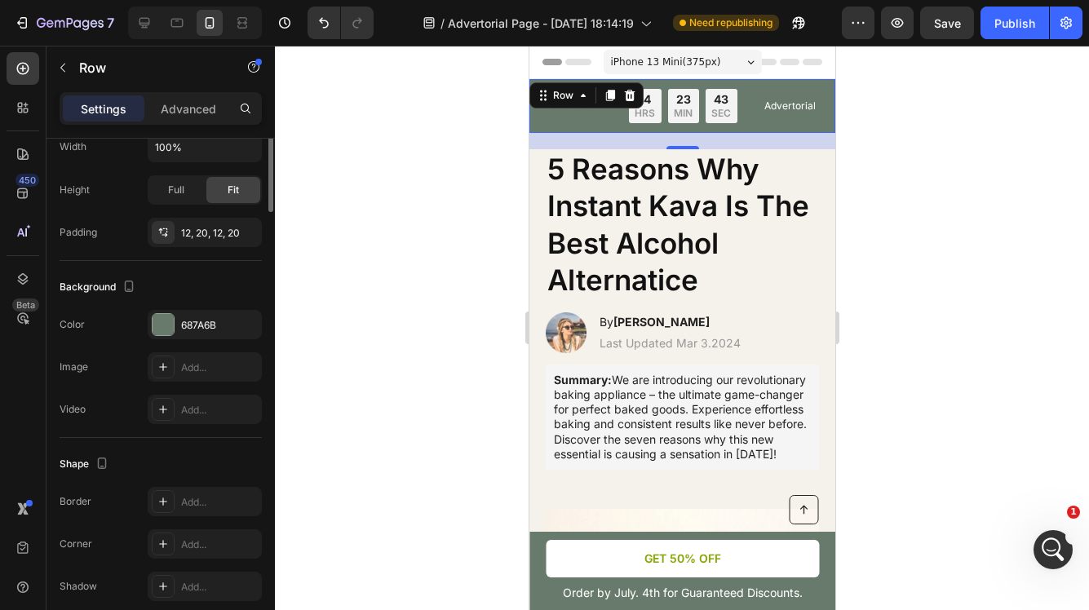
scroll to position [435, 0]
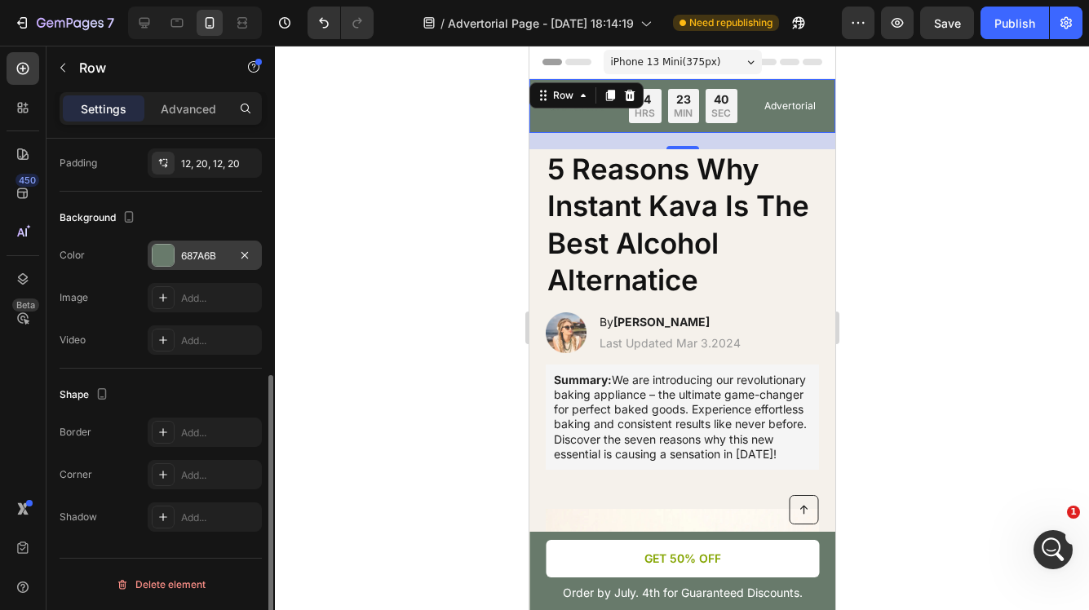
click at [200, 254] on div "687A6B" at bounding box center [204, 256] width 47 height 15
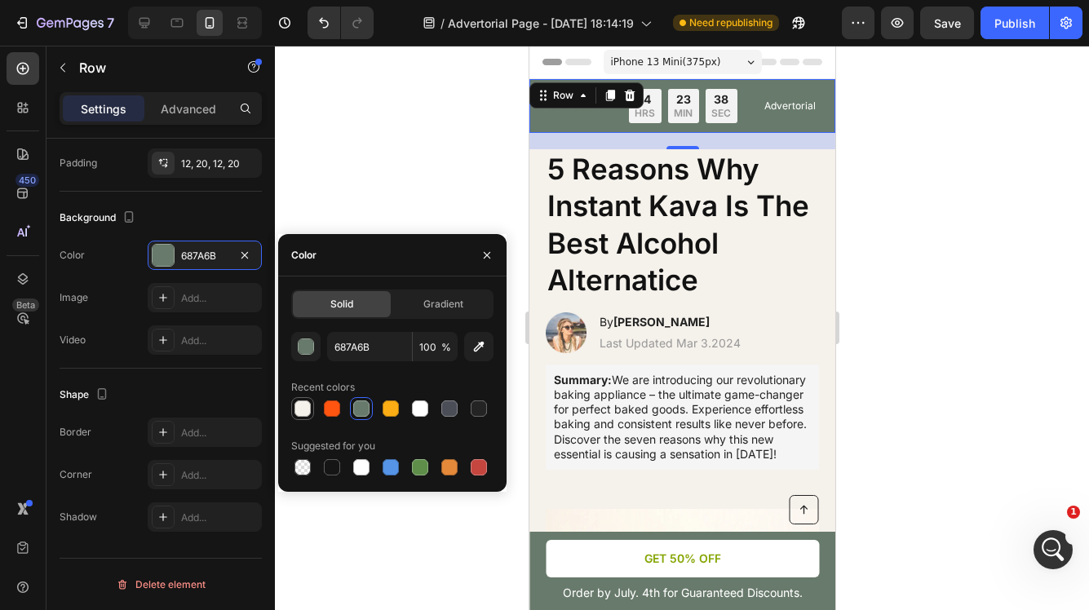
click at [308, 407] on div at bounding box center [303, 409] width 16 height 16
type input "F5F1EB"
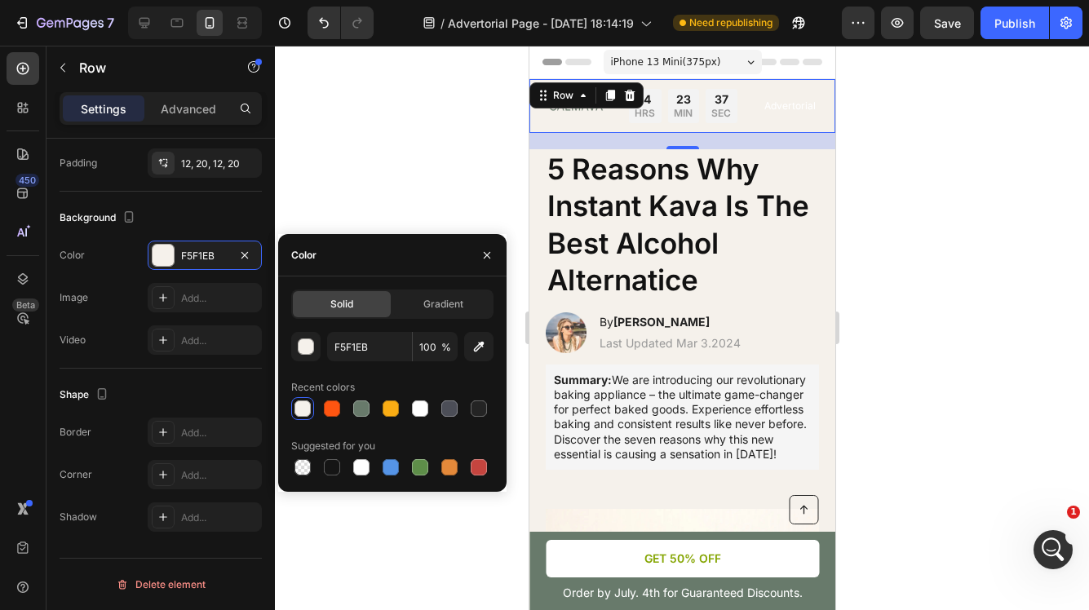
click at [924, 222] on div at bounding box center [682, 328] width 814 height 565
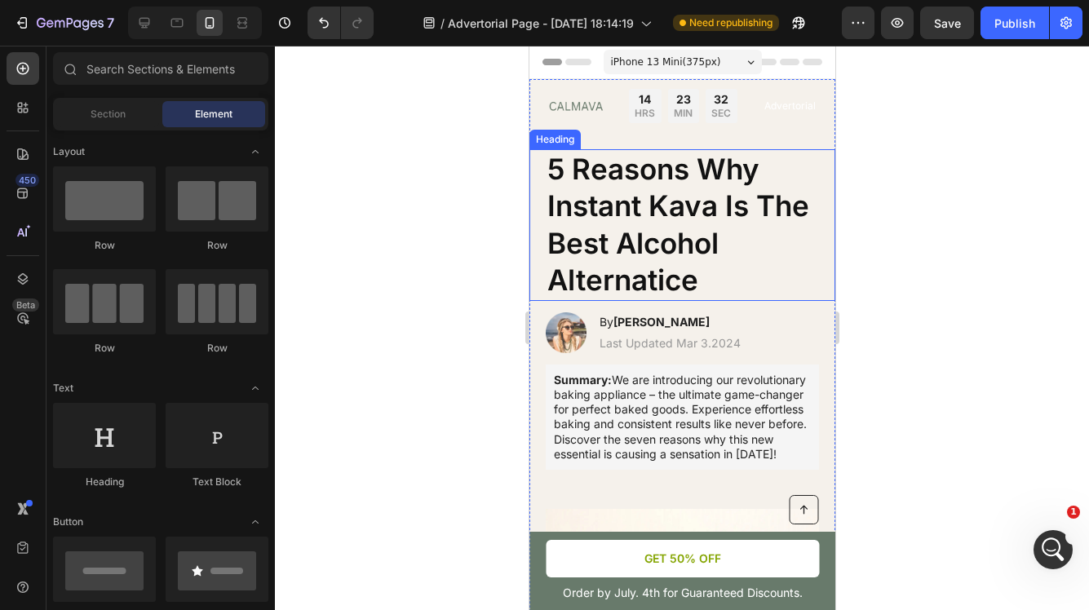
click at [705, 282] on p "5 Reasons Why Instant Kava Is The Best Alcohol Alternatice" at bounding box center [682, 225] width 270 height 148
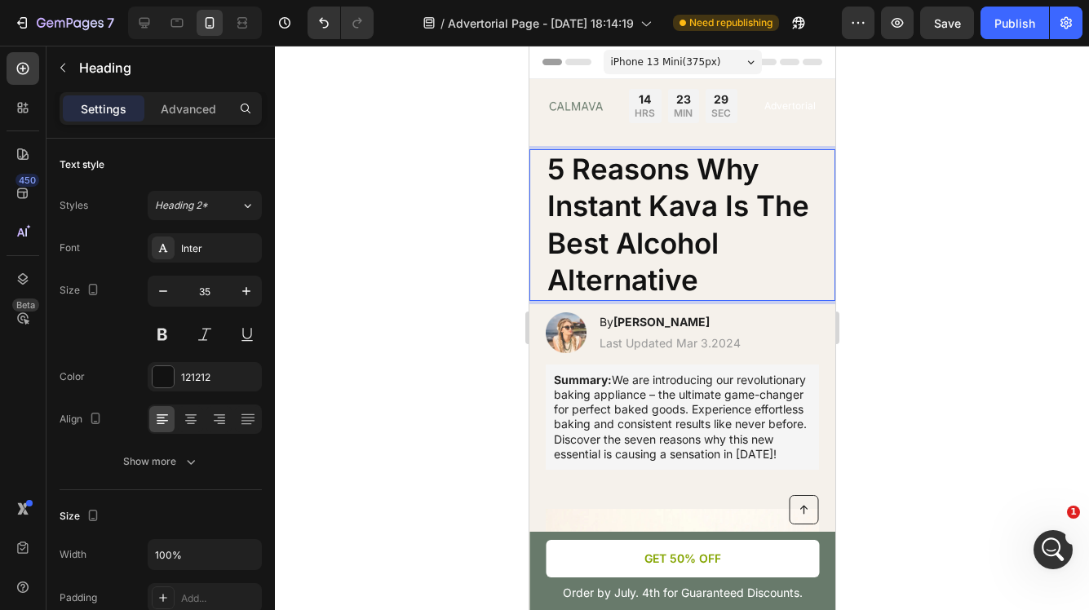
click at [902, 268] on div at bounding box center [682, 328] width 814 height 565
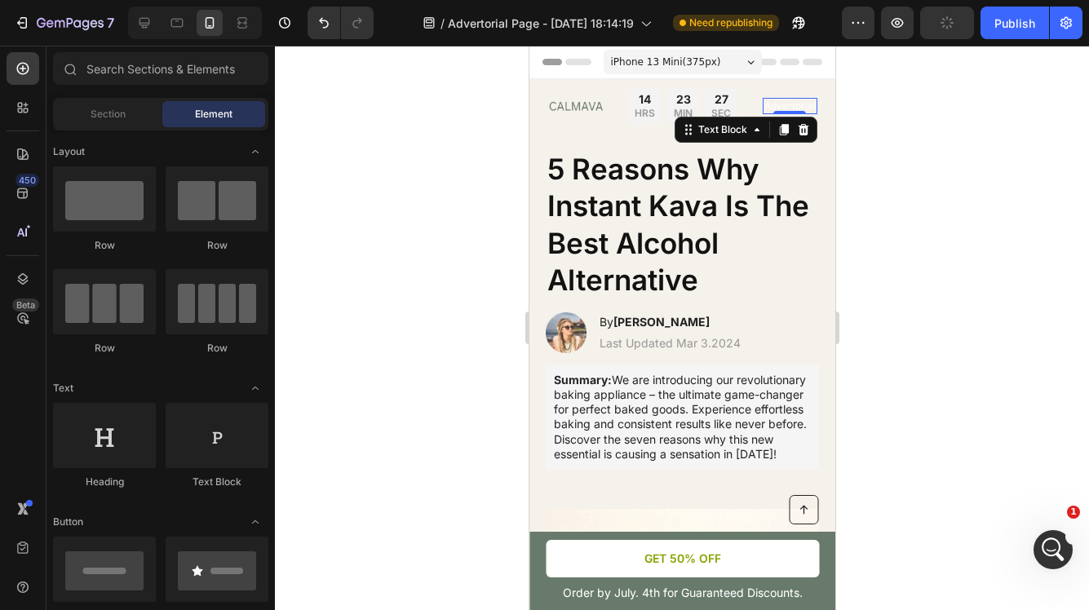
click at [796, 113] on div "Advertorial Text Block 0" at bounding box center [789, 106] width 55 height 16
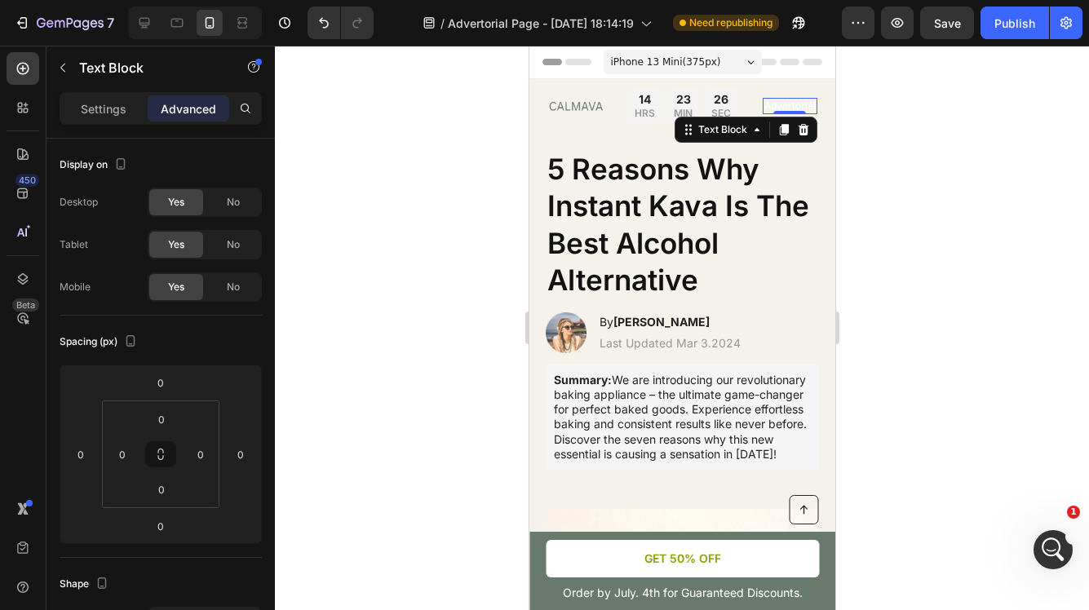
click at [800, 102] on p "Advertorial" at bounding box center [789, 106] width 51 height 13
click at [782, 112] on div "Advertorial" at bounding box center [789, 106] width 55 height 16
click at [797, 112] on p "Advertorial" at bounding box center [789, 106] width 51 height 13
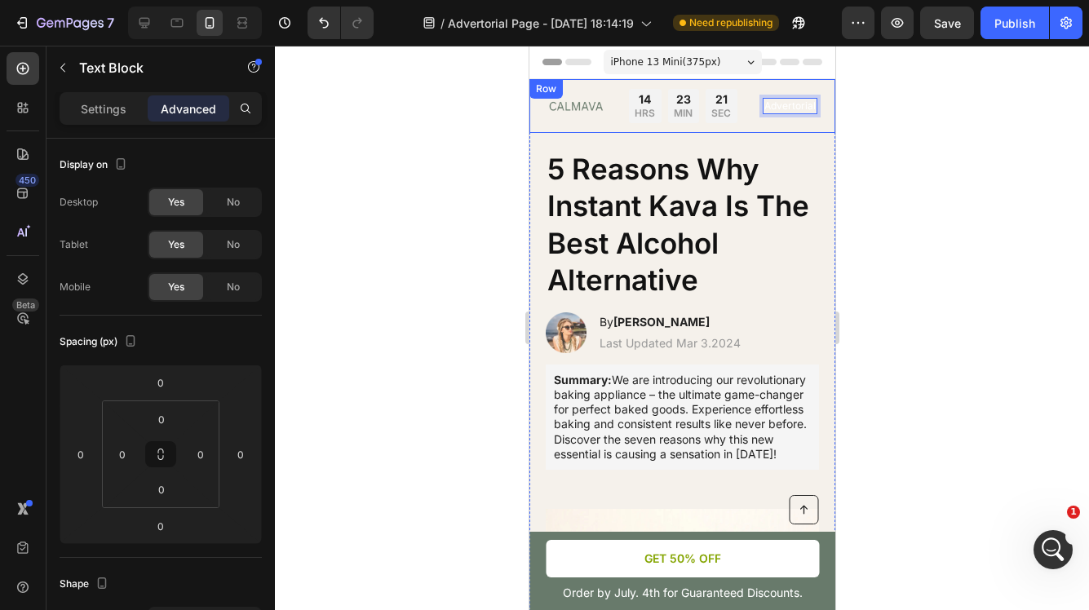
click at [879, 126] on div at bounding box center [682, 328] width 814 height 565
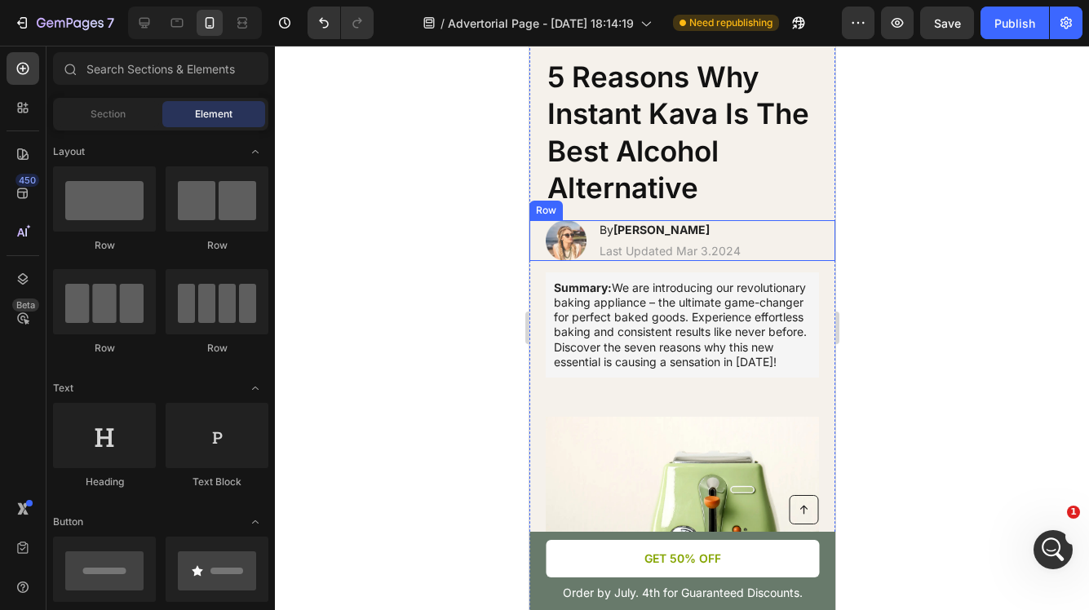
scroll to position [105, 0]
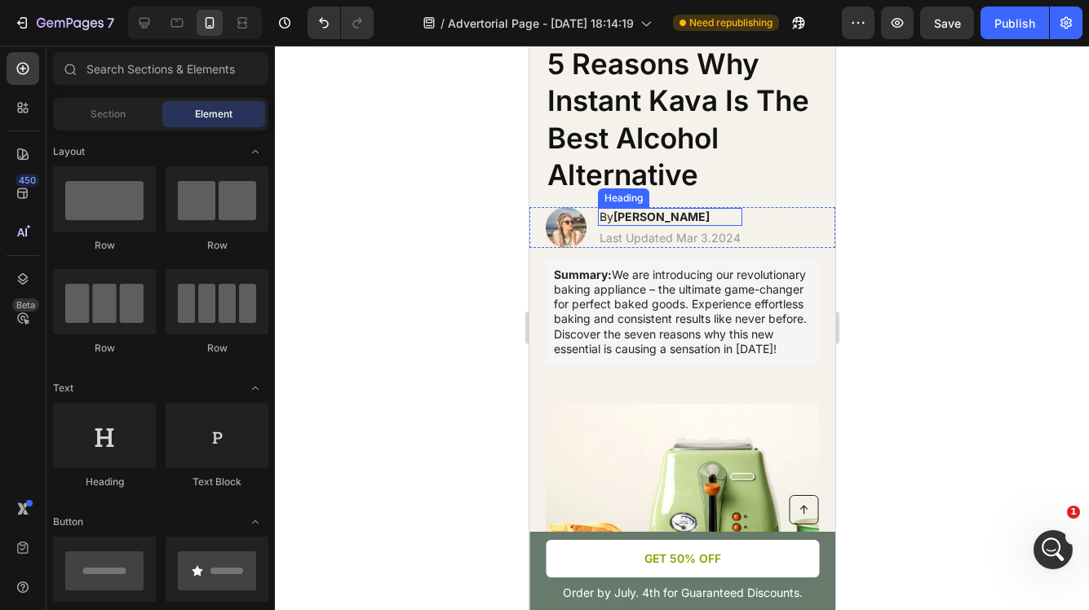
click at [658, 214] on strong "[PERSON_NAME]" at bounding box center [661, 217] width 96 height 14
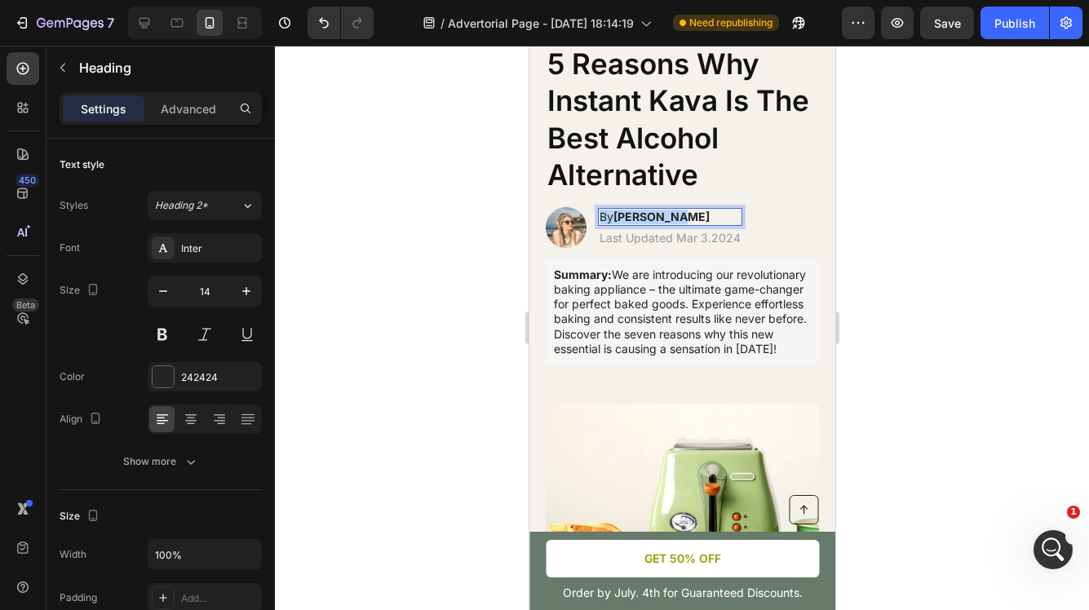
click at [658, 214] on strong "[PERSON_NAME]" at bounding box center [661, 217] width 96 height 14
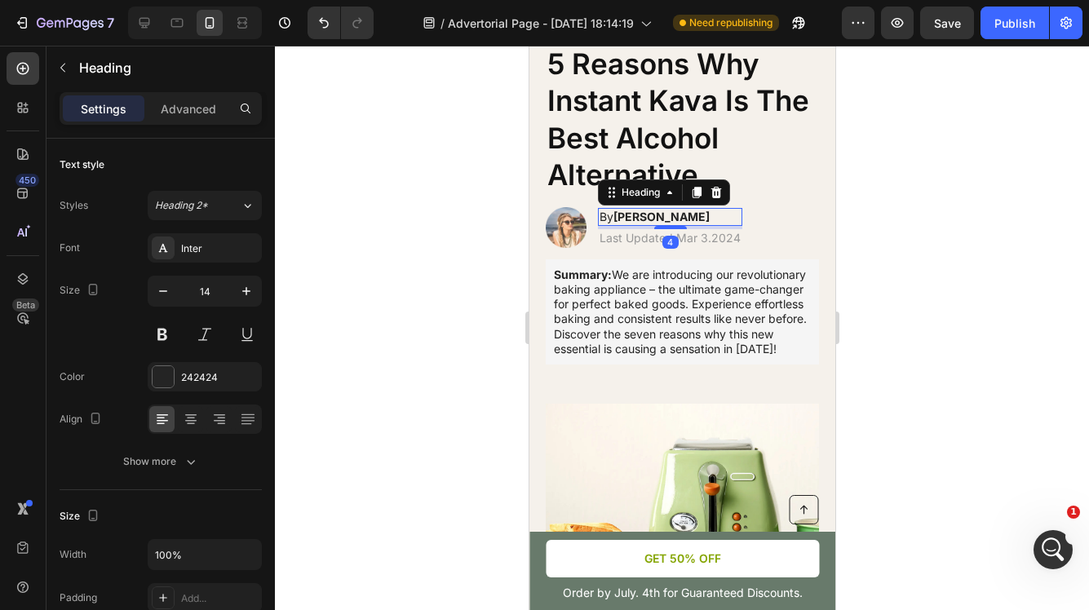
click at [674, 223] on p "By [PERSON_NAME]" at bounding box center [669, 217] width 141 height 15
click at [674, 221] on strong "[PERSON_NAME]" at bounding box center [661, 217] width 96 height 14
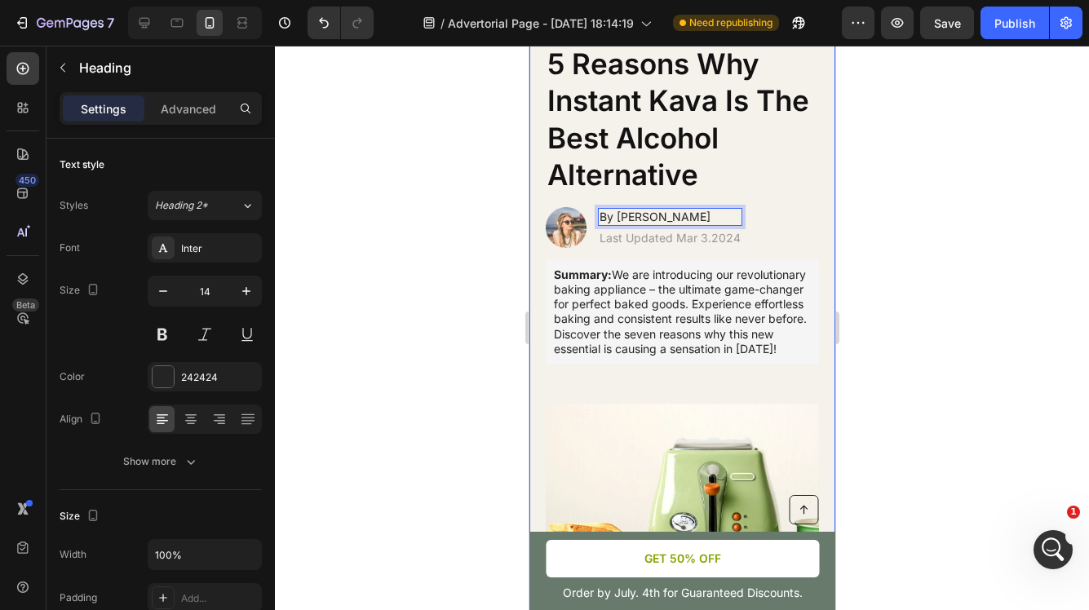
click at [909, 216] on div at bounding box center [682, 328] width 814 height 565
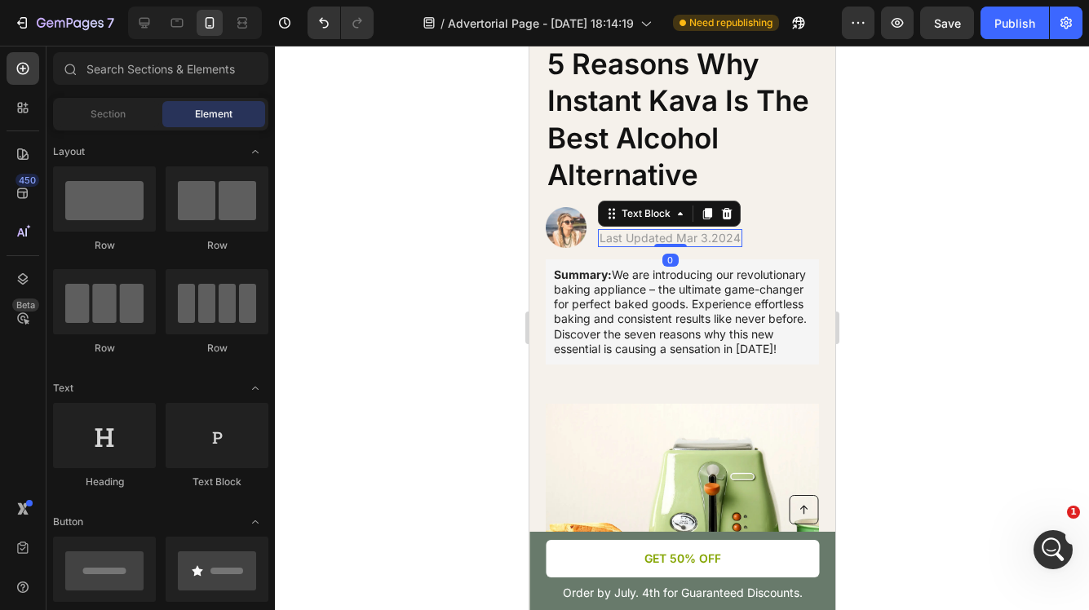
click at [725, 239] on p "Last Updated Mar 3.2024" at bounding box center [669, 238] width 141 height 15
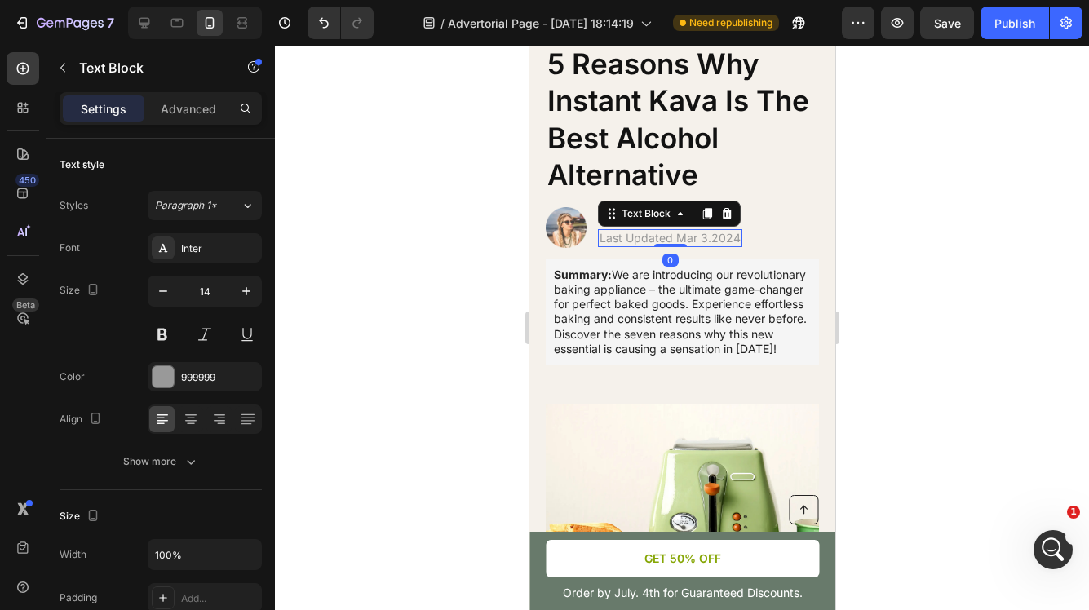
click at [725, 239] on p "Last Updated Mar 3.2024" at bounding box center [669, 238] width 141 height 15
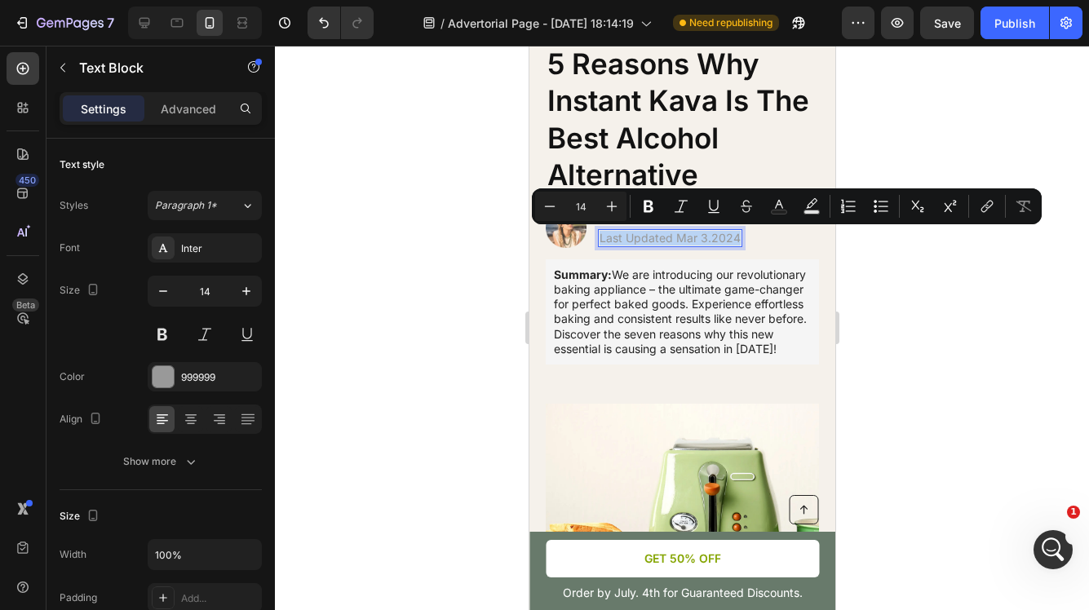
click at [722, 238] on p "Last Updated Mar 3.2024" at bounding box center [669, 238] width 141 height 15
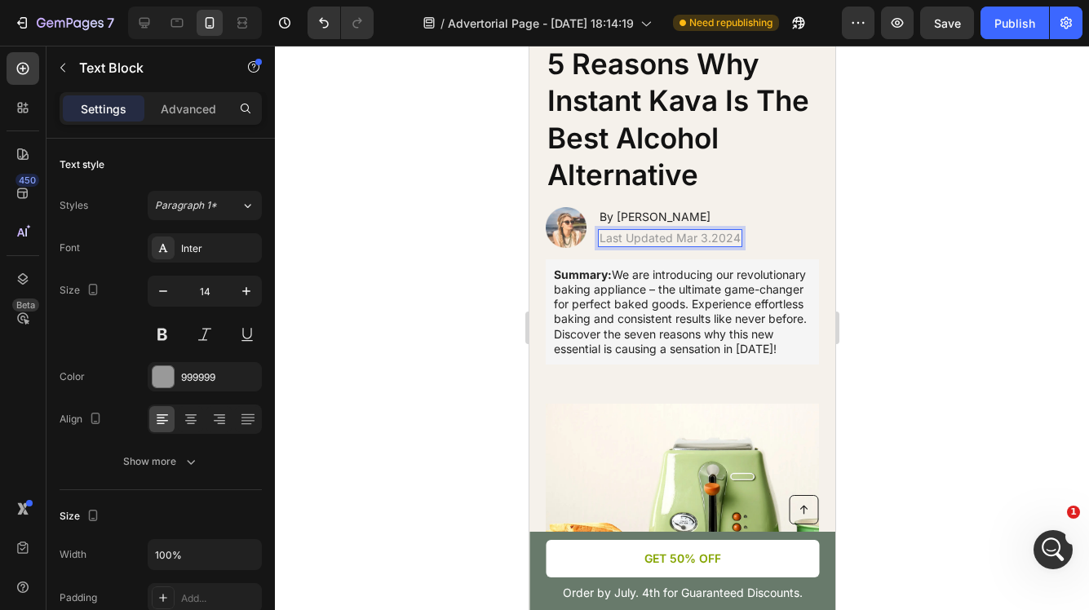
click at [736, 236] on p "Last Updated Mar 3.2024" at bounding box center [669, 238] width 141 height 15
click at [1014, 286] on div at bounding box center [682, 328] width 814 height 565
click at [707, 239] on p "Last Updated [DATE]" at bounding box center [656, 238] width 114 height 15
click at [713, 239] on p "Last Updated [DATE]" at bounding box center [656, 238] width 114 height 15
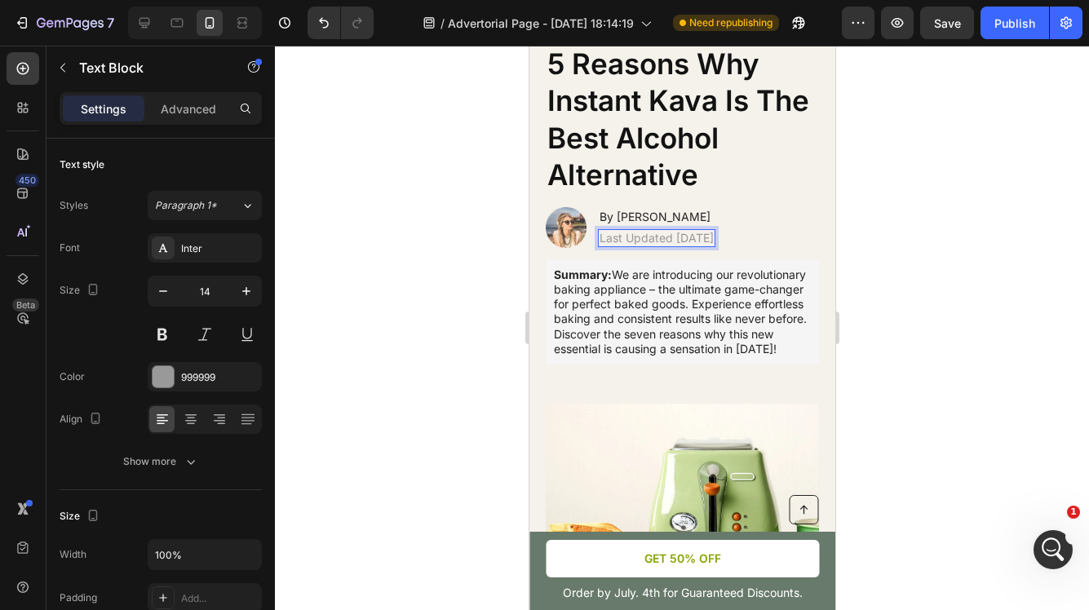
click at [879, 264] on div at bounding box center [682, 328] width 814 height 565
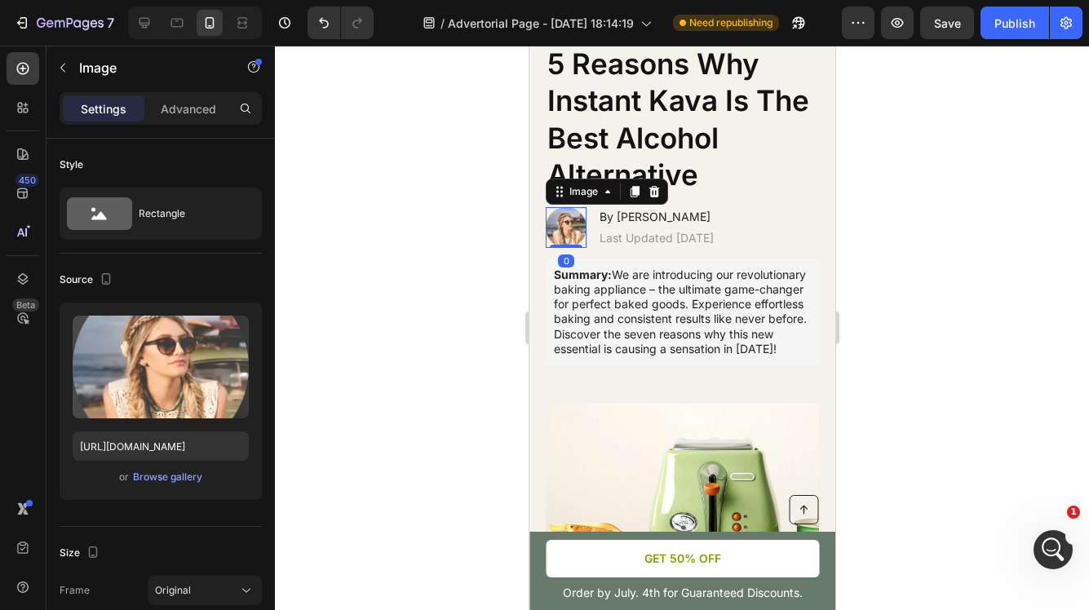
click at [572, 223] on img at bounding box center [565, 227] width 41 height 41
click at [167, 478] on div "Browse gallery" at bounding box center [167, 477] width 69 height 15
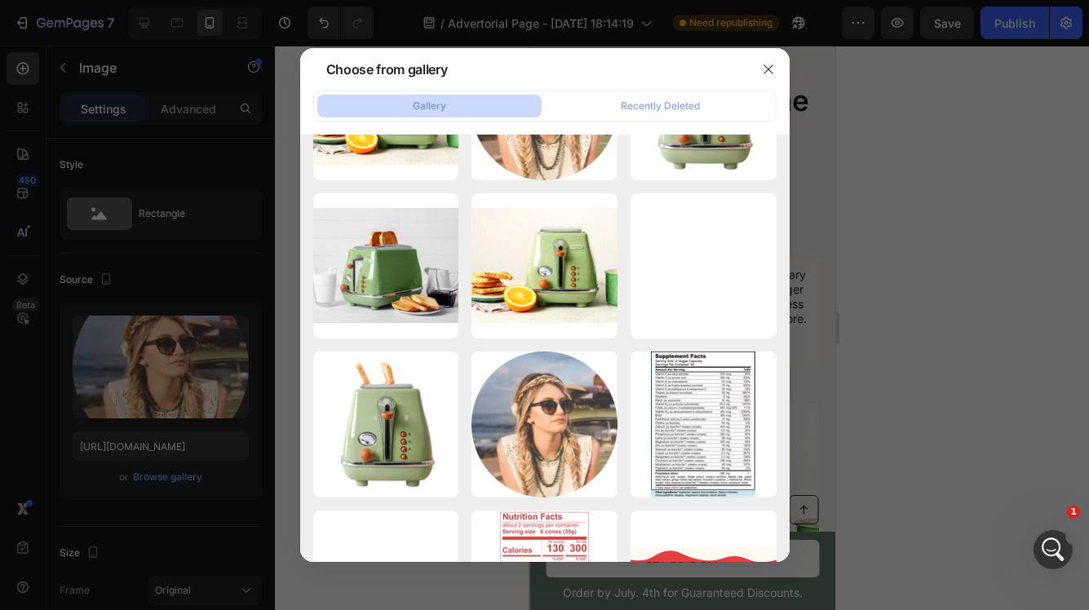
scroll to position [0, 0]
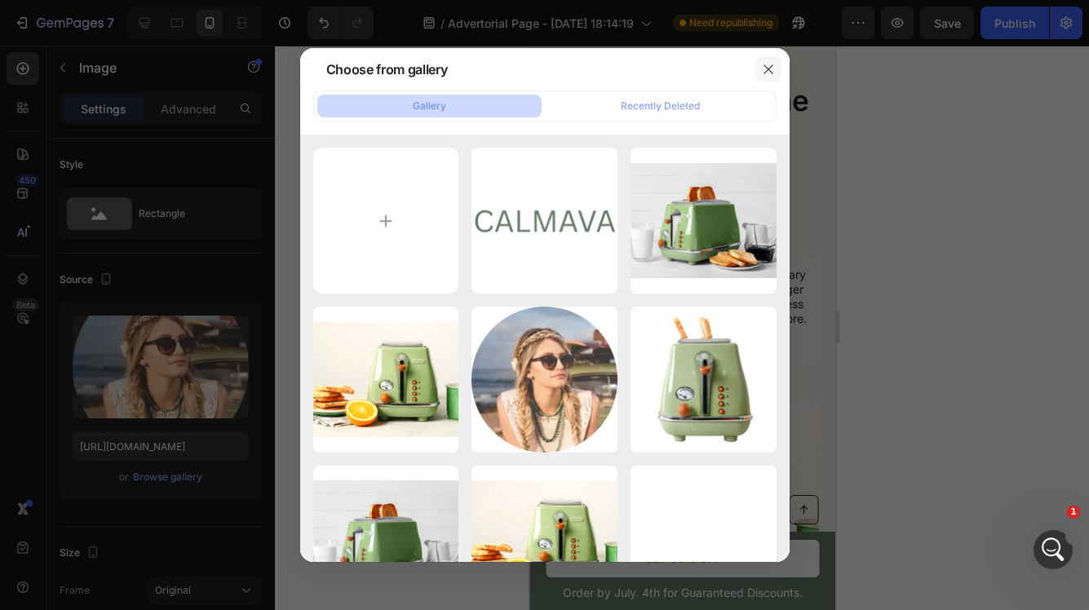
click at [765, 65] on icon "button" at bounding box center [768, 69] width 13 height 13
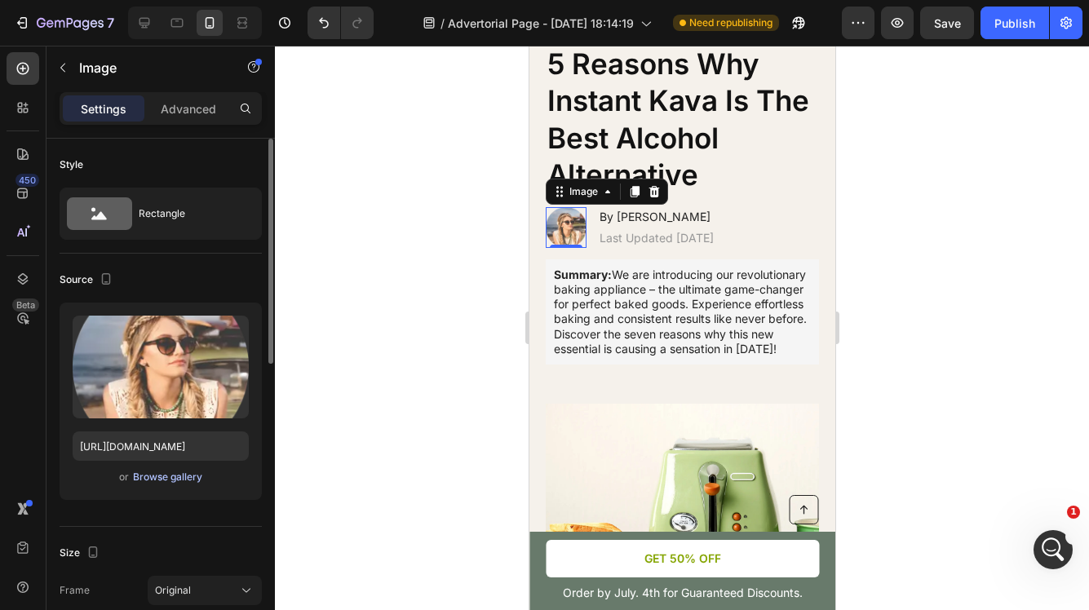
click at [171, 484] on div "Browse gallery" at bounding box center [167, 477] width 69 height 15
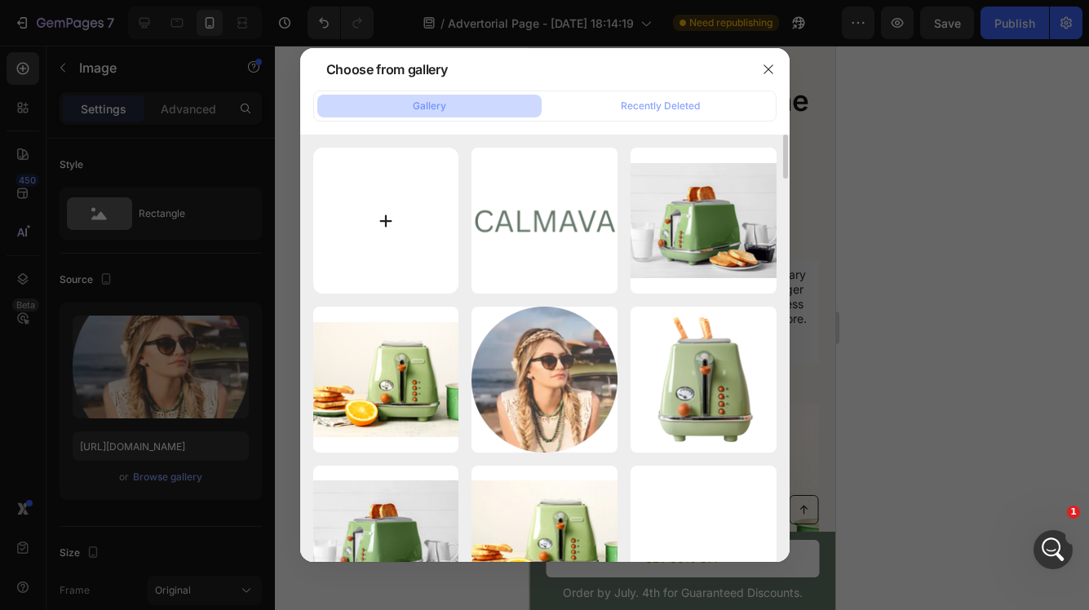
click at [390, 224] on input "file" at bounding box center [386, 221] width 146 height 146
type input "C:\fakepath\profile pic [PERSON_NAME].png"
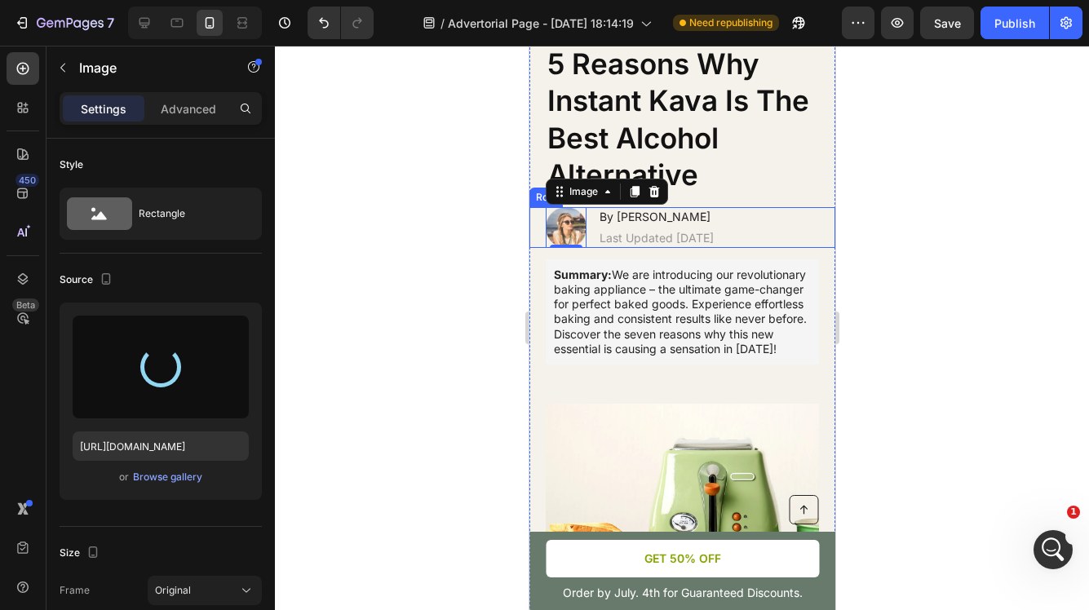
type input "[URL][DOMAIN_NAME]"
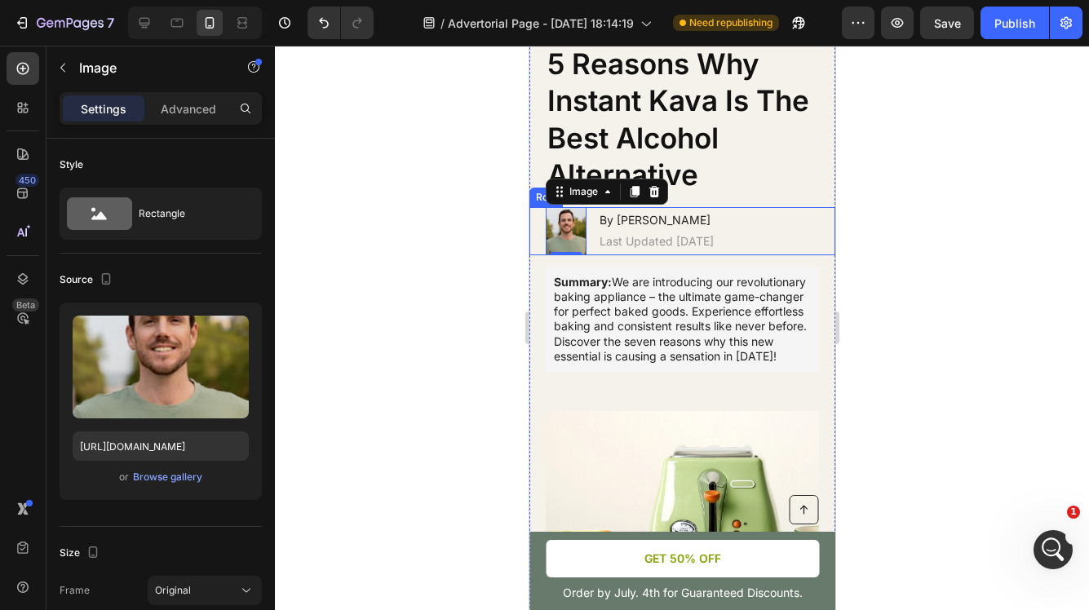
click at [884, 246] on div at bounding box center [682, 328] width 814 height 565
click at [569, 228] on img at bounding box center [565, 231] width 41 height 48
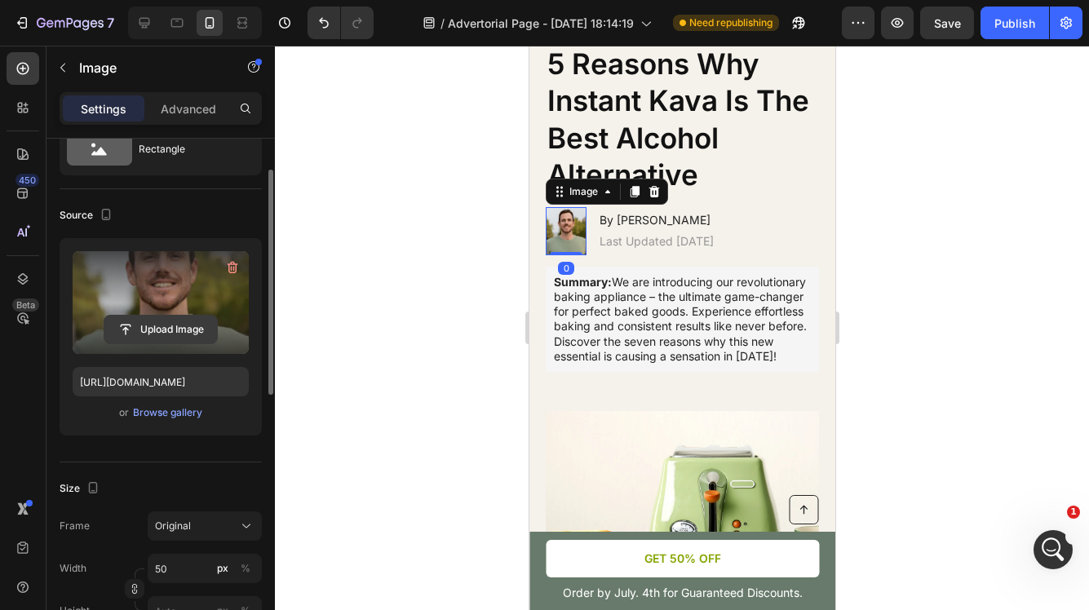
scroll to position [67, 0]
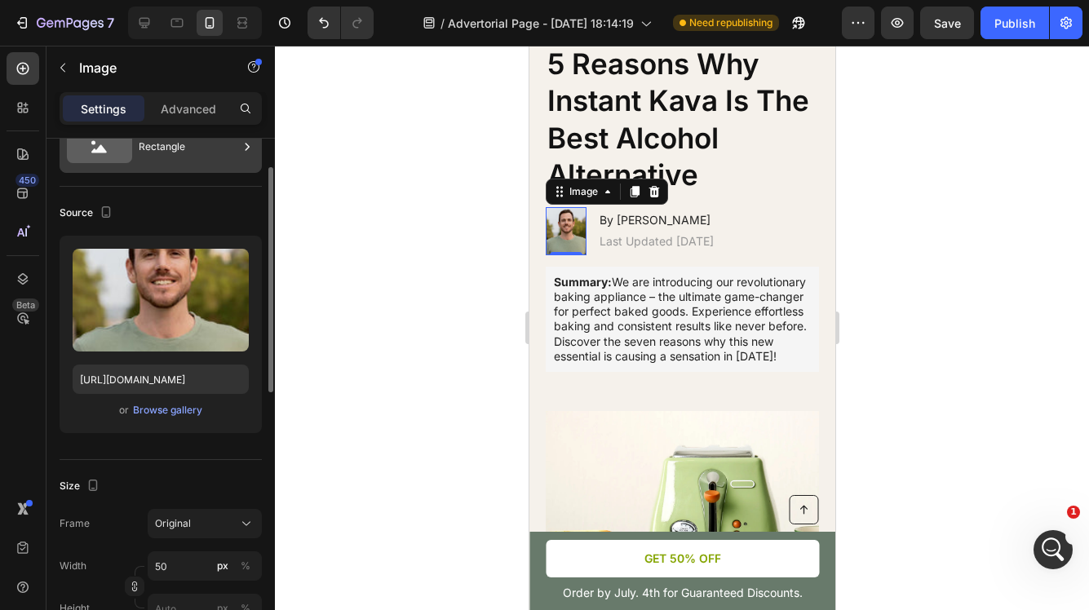
click at [153, 154] on div "Rectangle" at bounding box center [189, 147] width 100 height 38
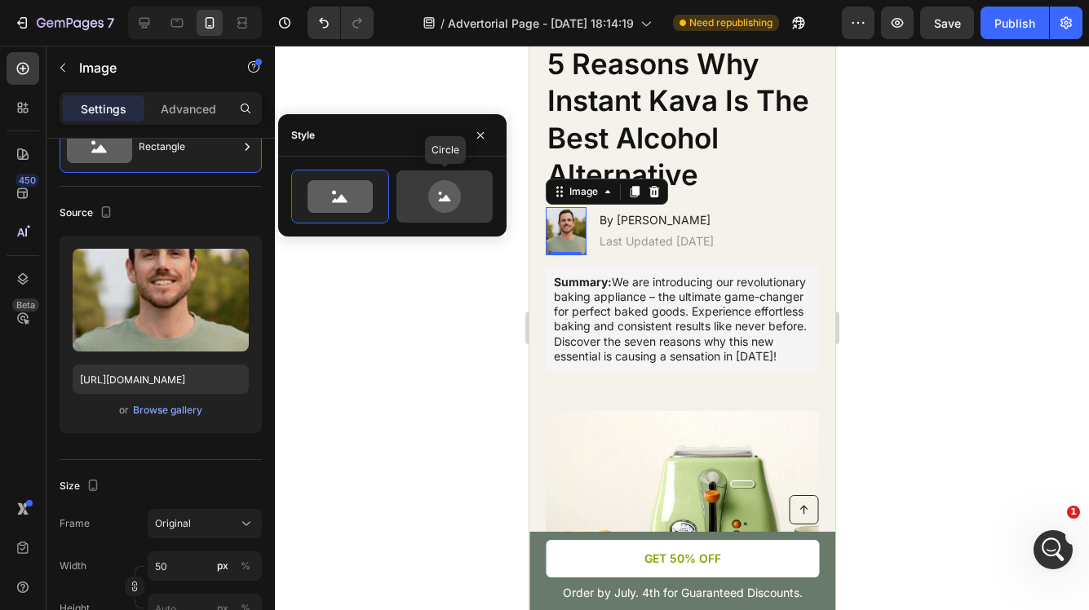
click at [428, 188] on icon at bounding box center [444, 196] width 77 height 33
type input "80"
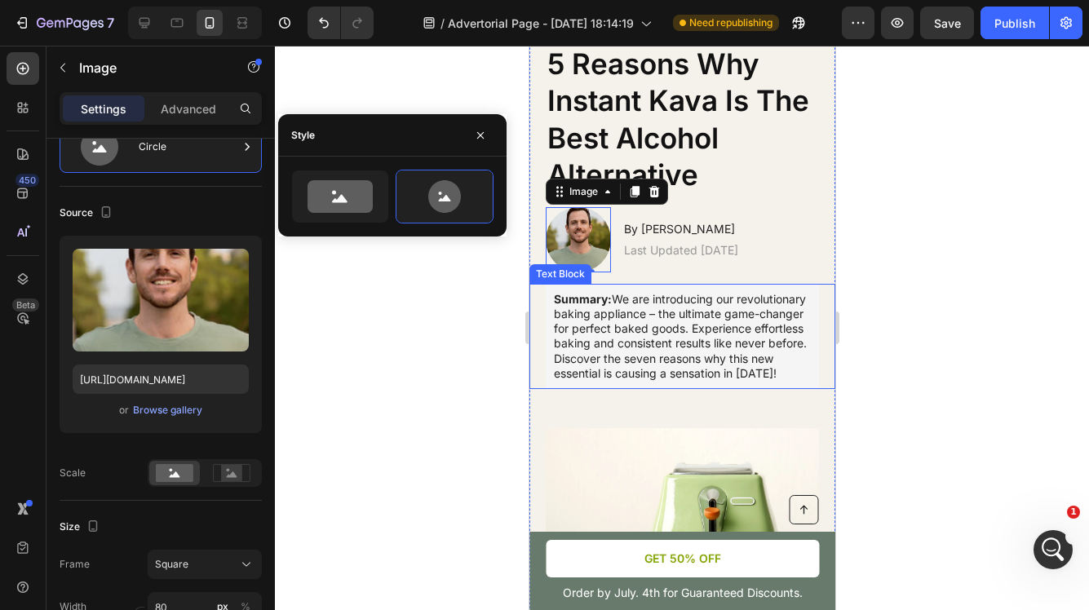
click at [982, 287] on div at bounding box center [682, 328] width 814 height 565
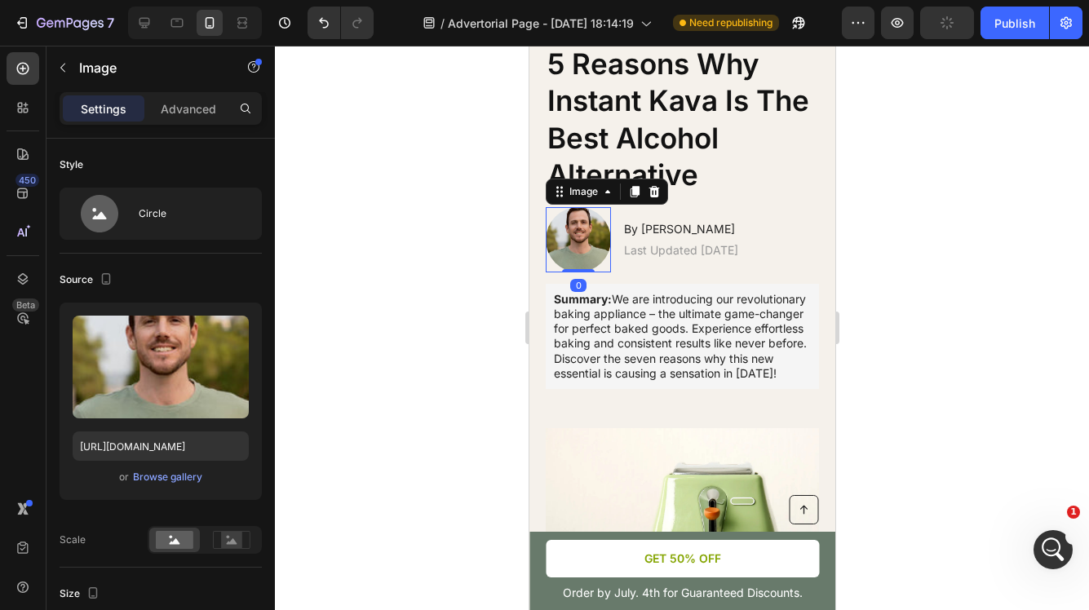
click at [581, 231] on img at bounding box center [577, 239] width 65 height 65
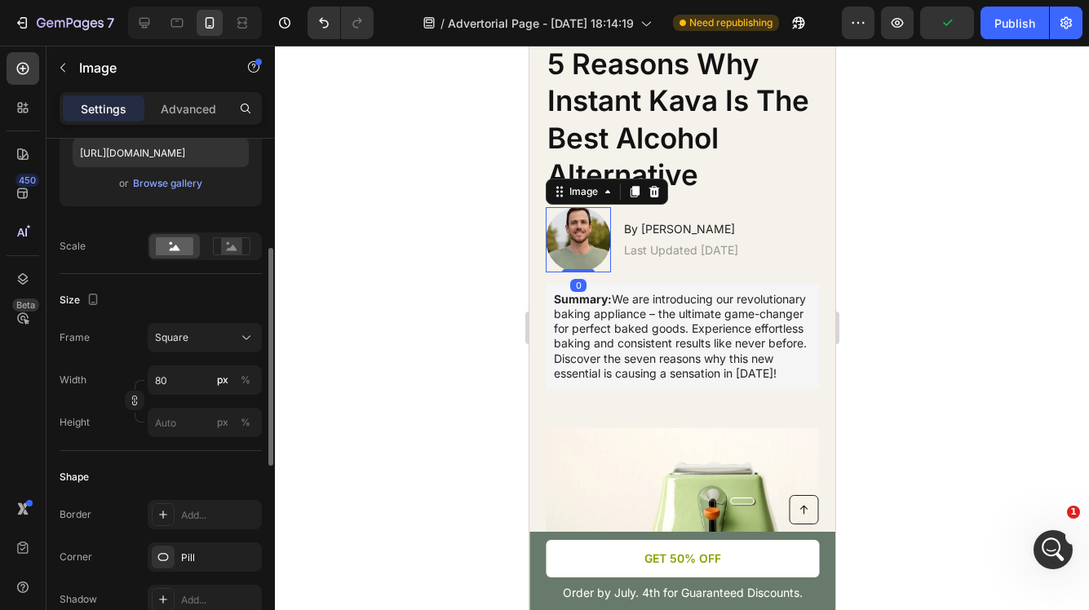
scroll to position [321, 0]
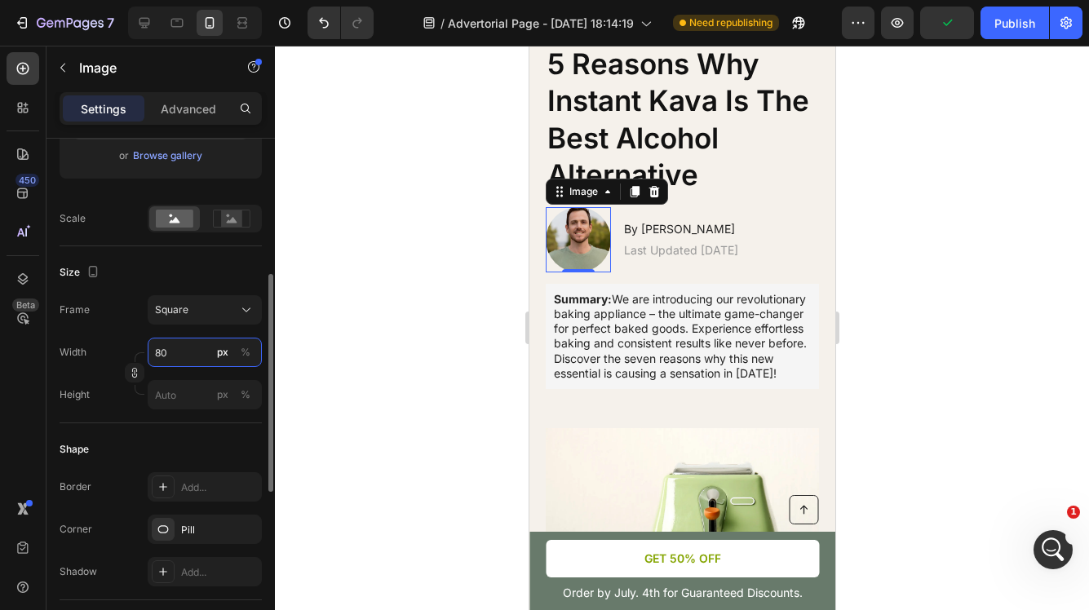
click at [181, 348] on input "80" at bounding box center [205, 352] width 114 height 29
type input "5"
type input "50"
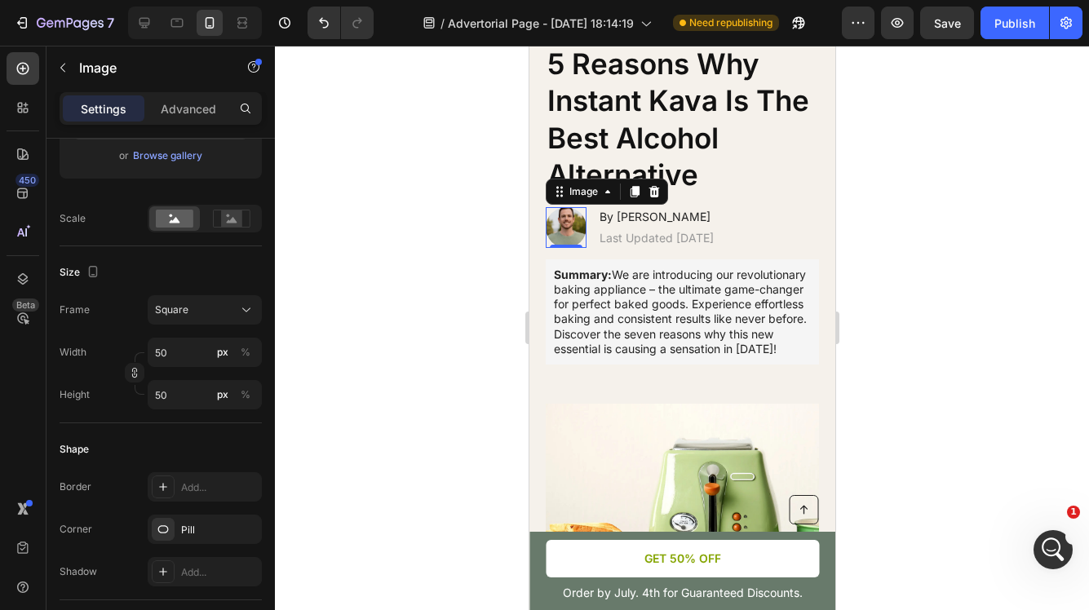
click at [927, 355] on div at bounding box center [682, 328] width 814 height 565
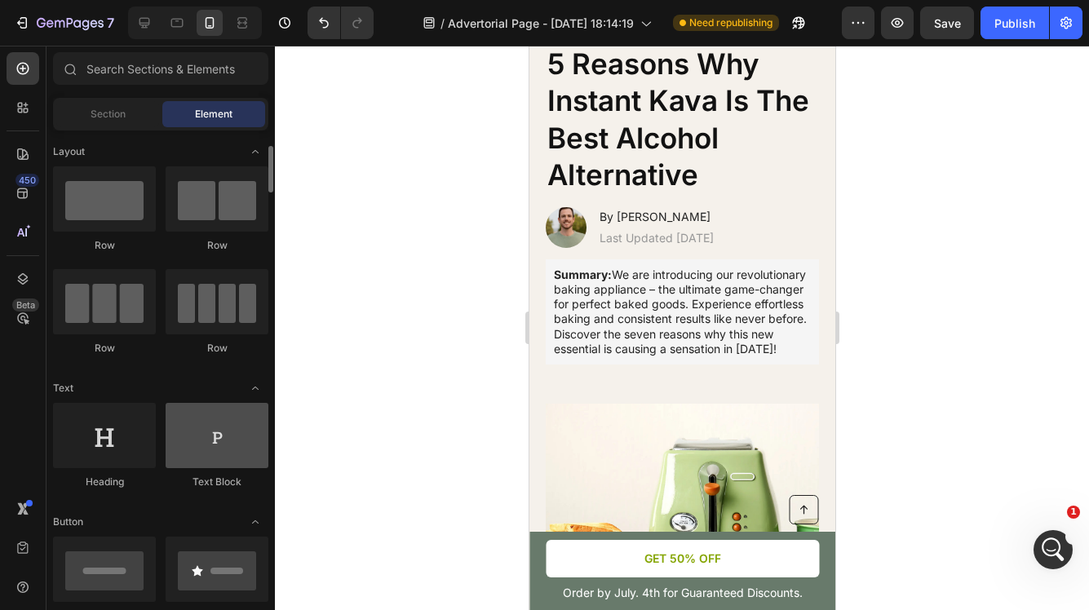
scroll to position [19, 0]
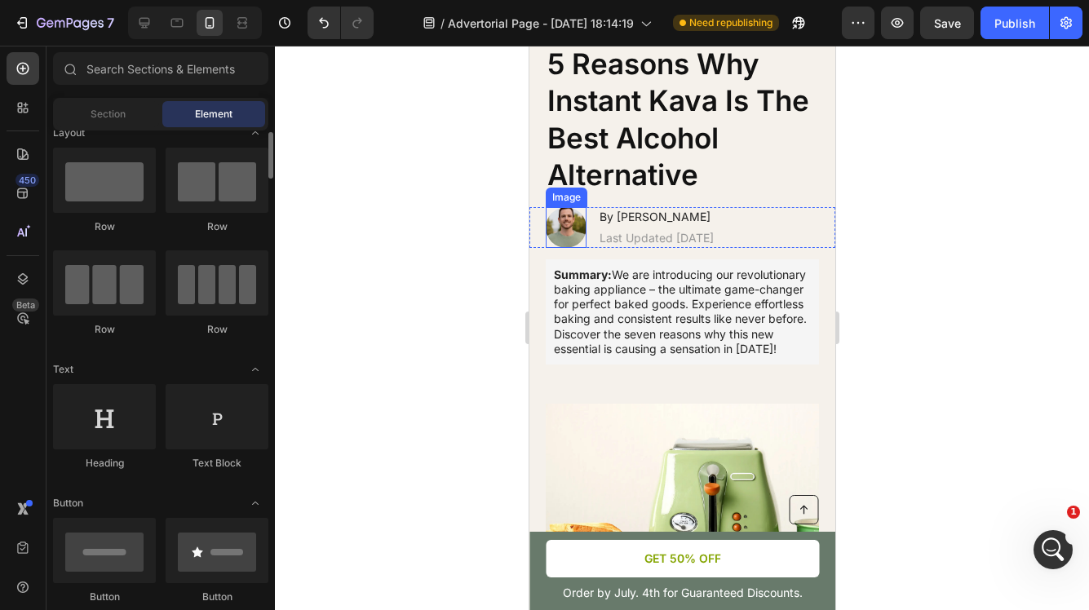
click at [571, 224] on img at bounding box center [565, 227] width 41 height 41
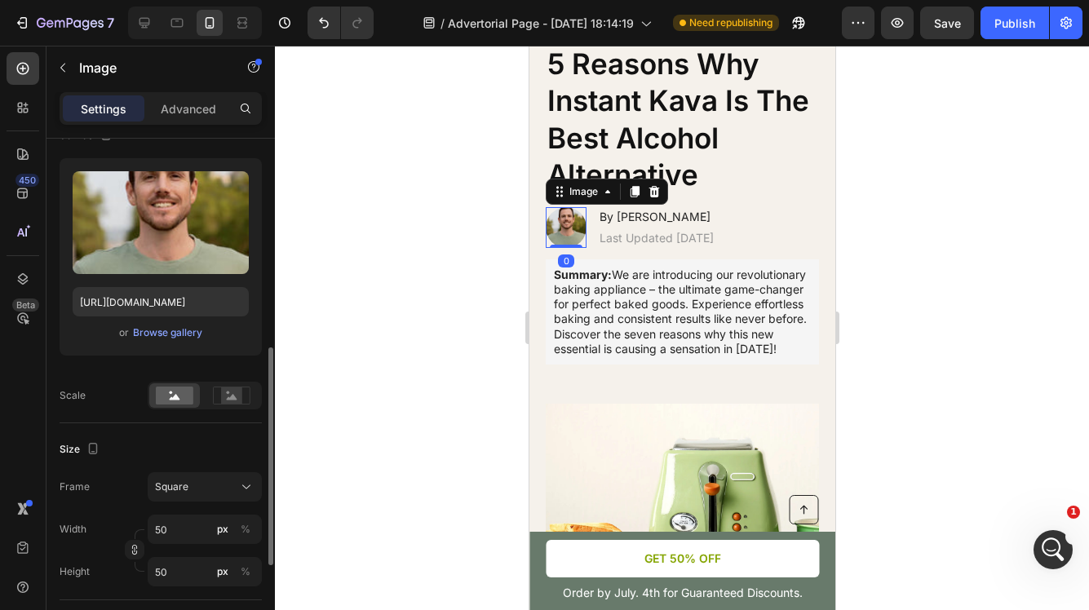
scroll to position [249, 0]
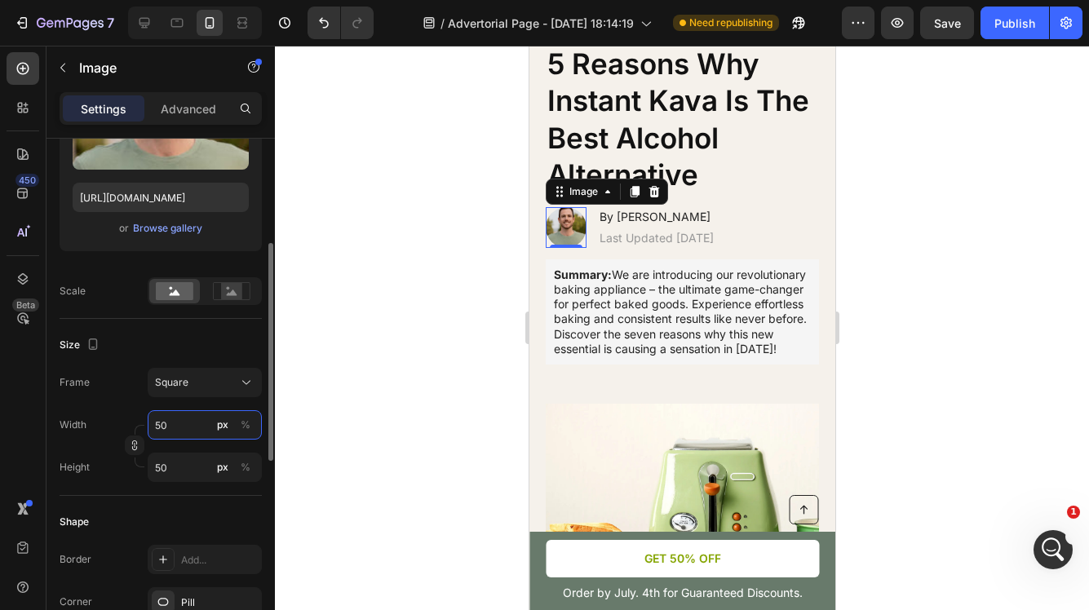
click at [178, 429] on input "50" at bounding box center [205, 424] width 114 height 29
type input "4"
type input "40"
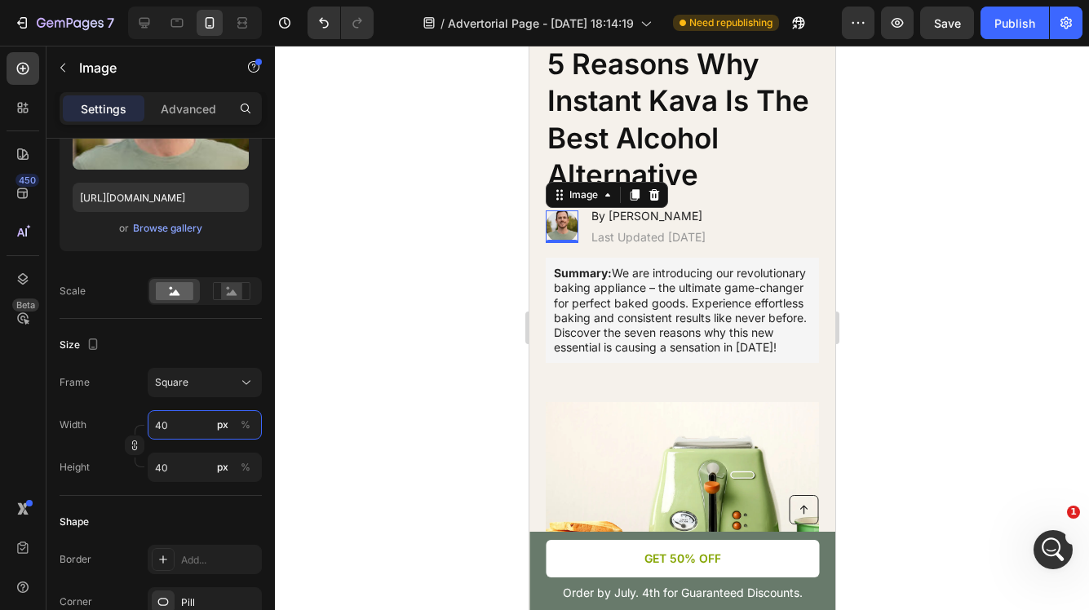
type input "40"
click at [960, 303] on div at bounding box center [682, 328] width 814 height 565
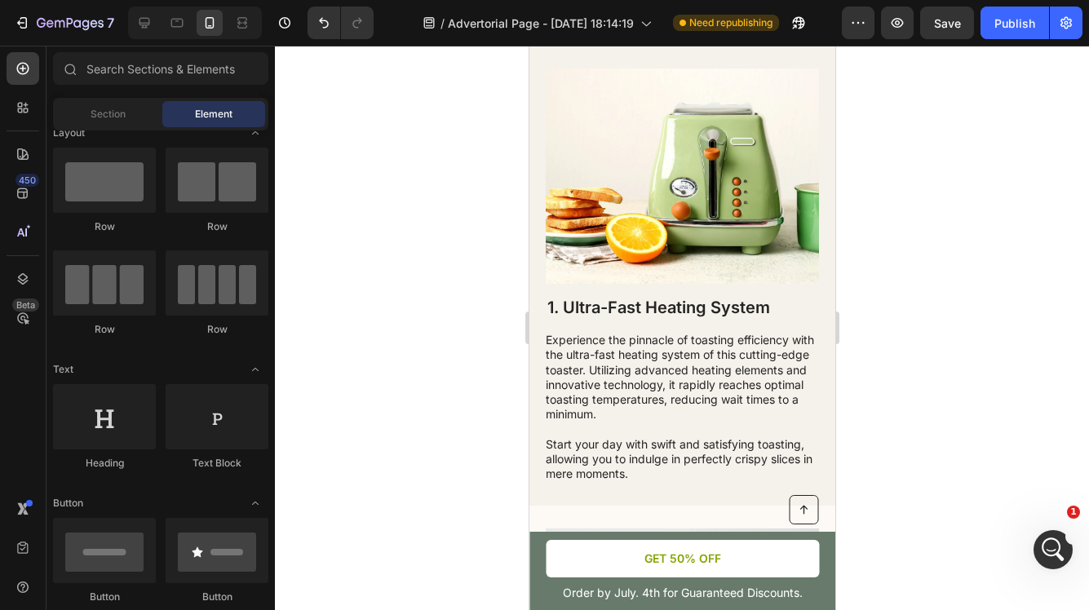
scroll to position [421, 0]
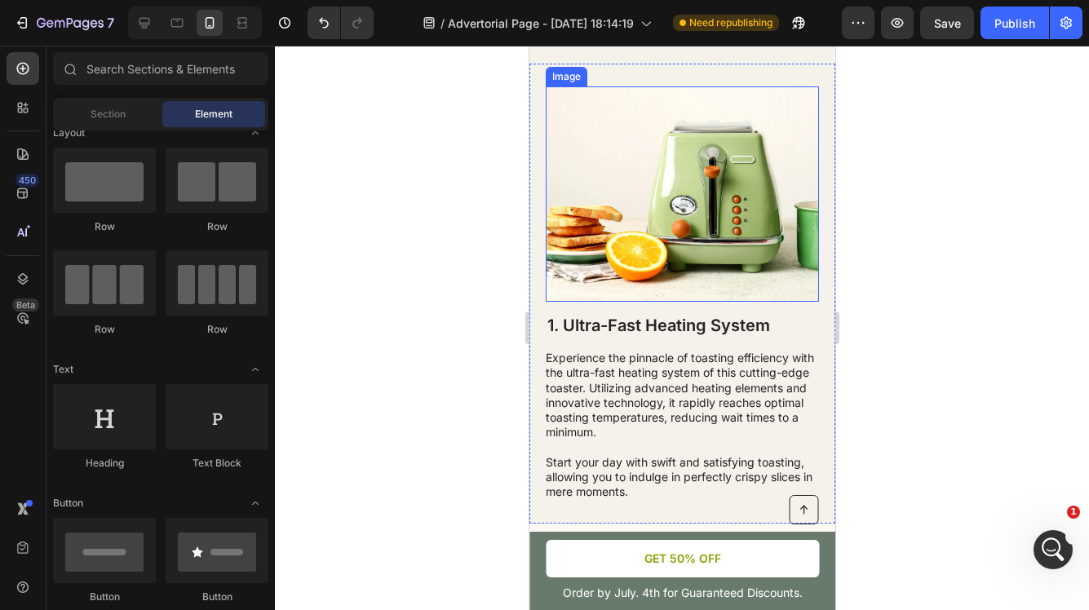
click at [716, 228] on img at bounding box center [681, 193] width 273 height 215
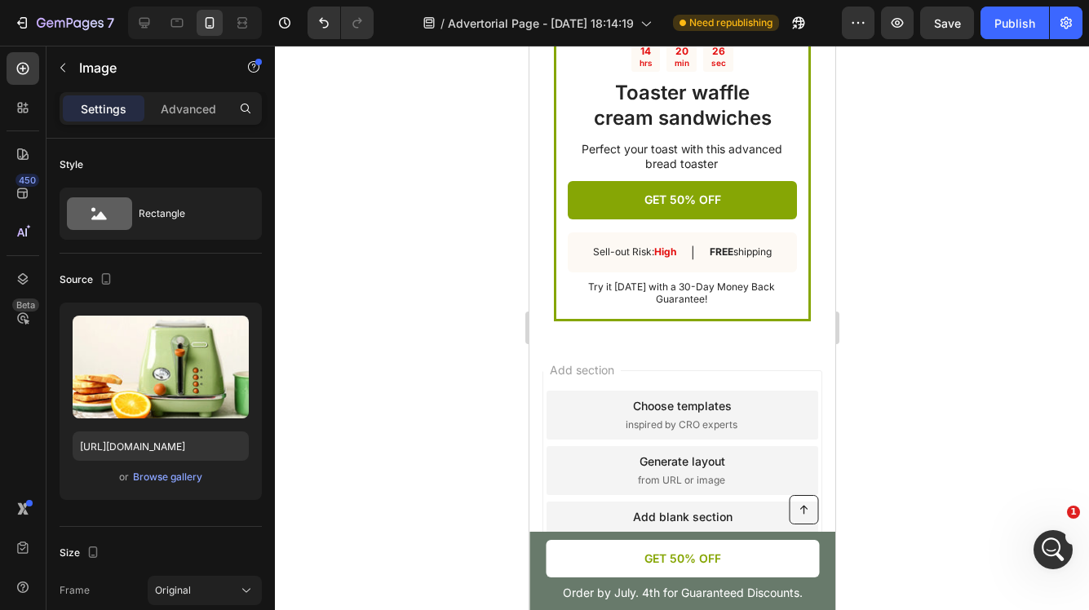
scroll to position [4747, 0]
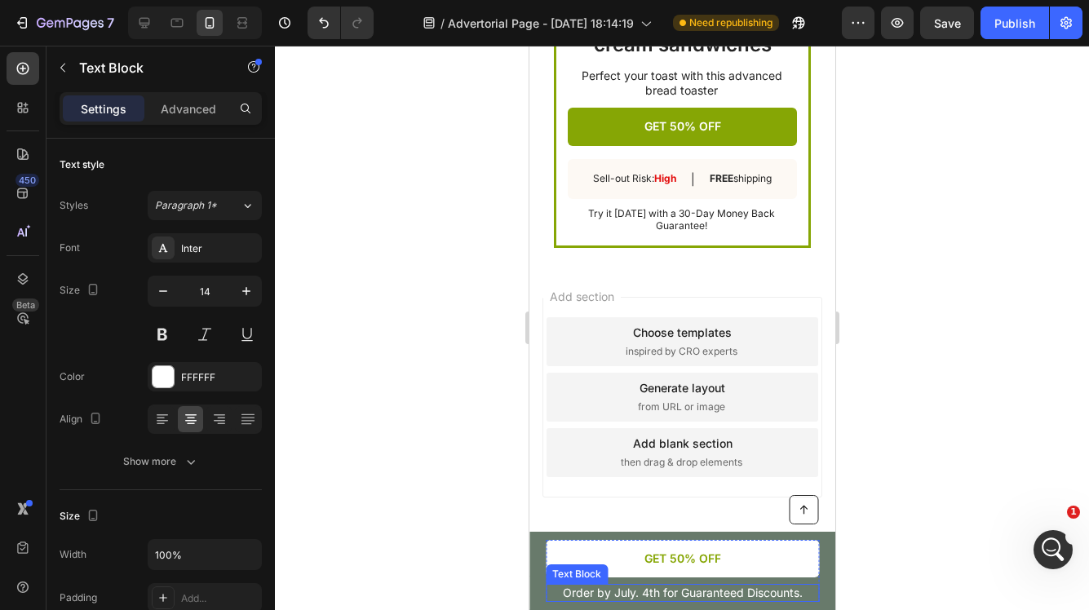
click at [675, 597] on p "Order by July. 4th for Guaranteed Discounts." at bounding box center [682, 593] width 270 height 15
click at [675, 596] on p "Order by July. 4th for Guaranteed Discounts." at bounding box center [682, 593] width 270 height 15
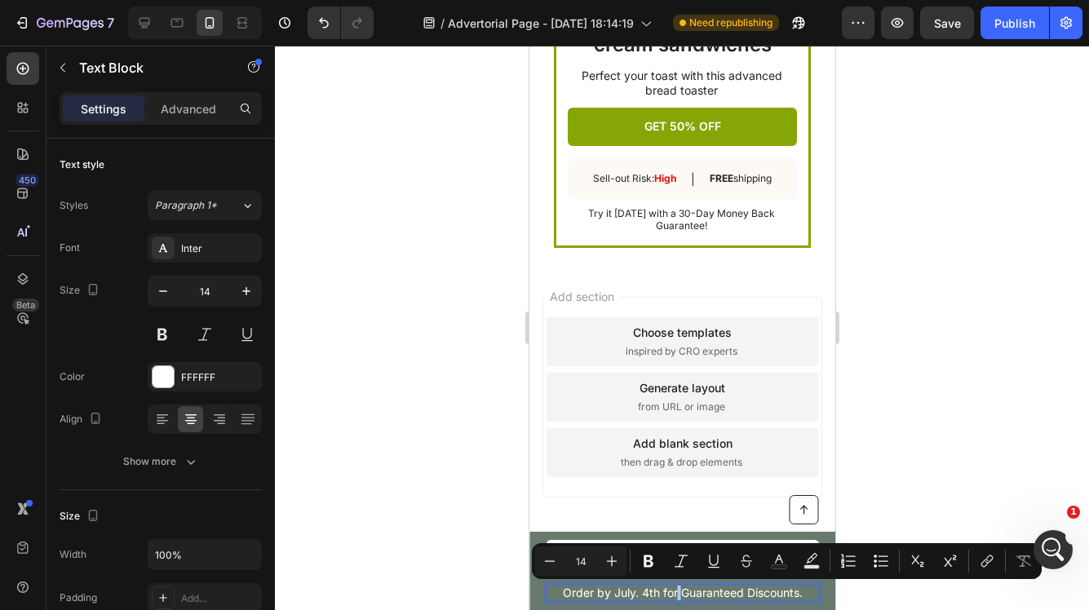
click at [878, 320] on div at bounding box center [682, 328] width 814 height 565
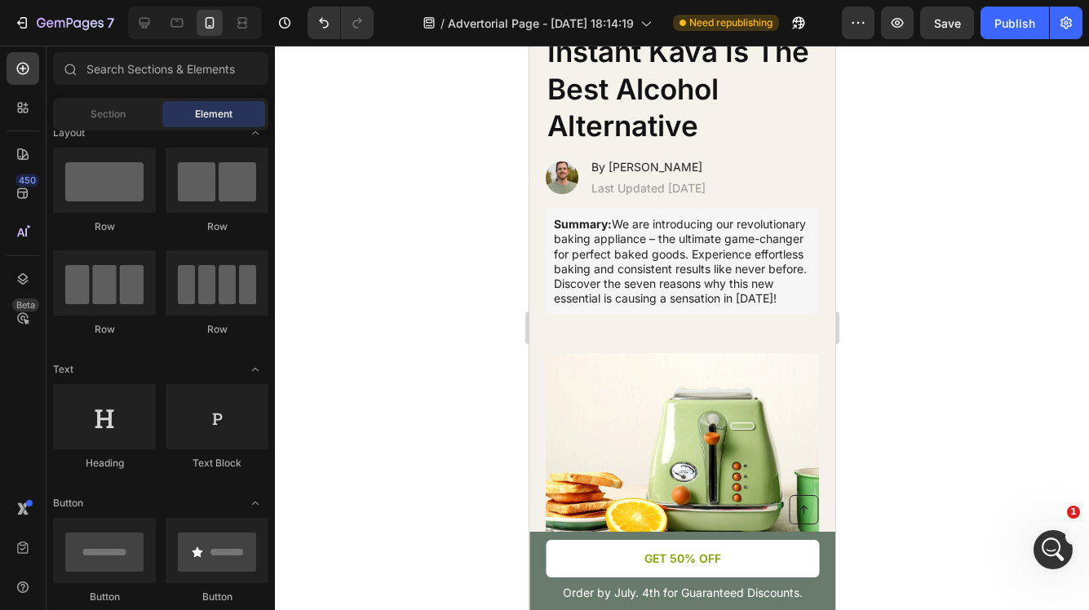
scroll to position [0, 0]
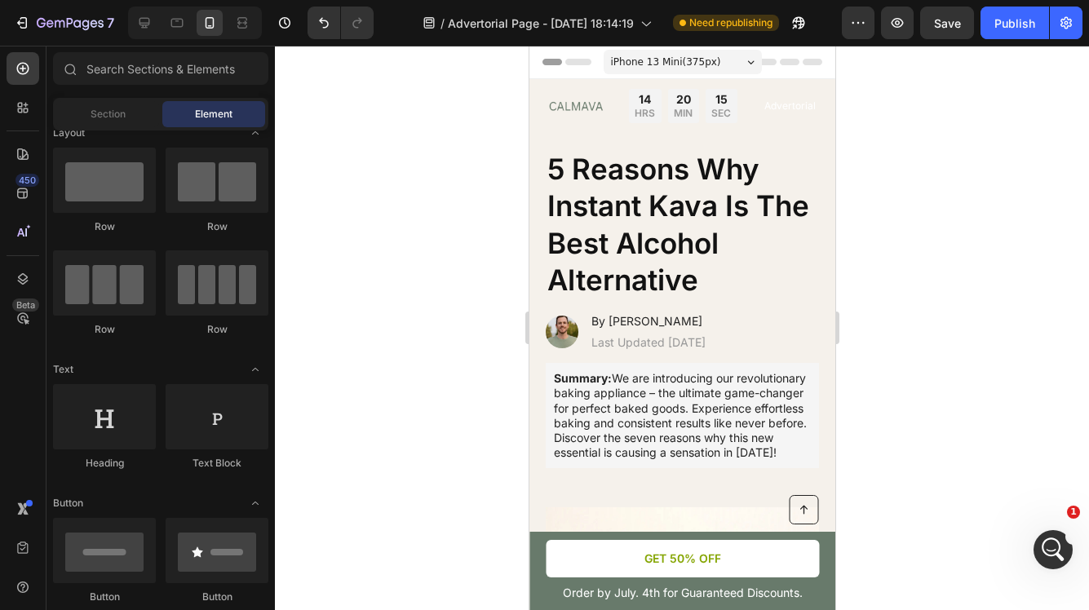
click at [913, 210] on div at bounding box center [682, 328] width 814 height 565
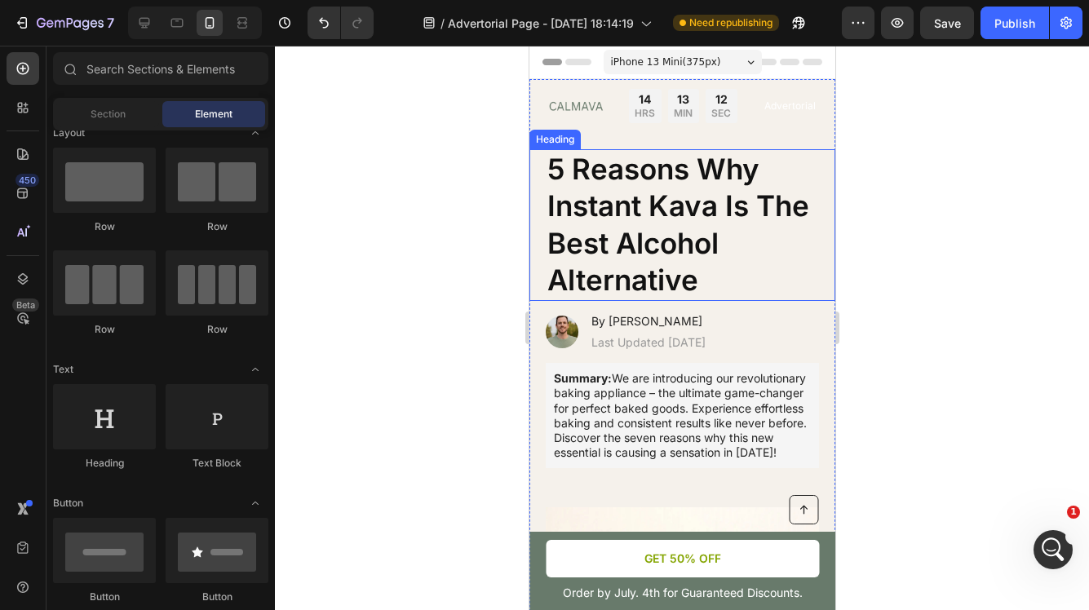
click at [630, 250] on h1 "5 Reasons Why Instant Kava Is The Best Alcohol Alternative" at bounding box center [681, 225] width 273 height 152
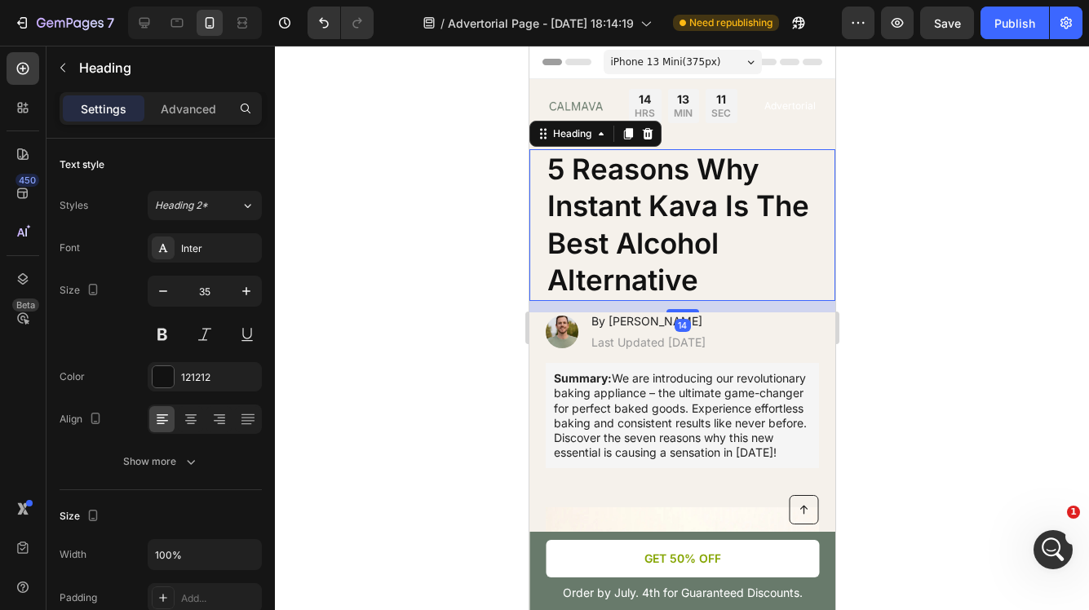
click at [630, 250] on h1 "5 Reasons Why Instant Kava Is The Best Alcohol Alternative" at bounding box center [681, 225] width 273 height 152
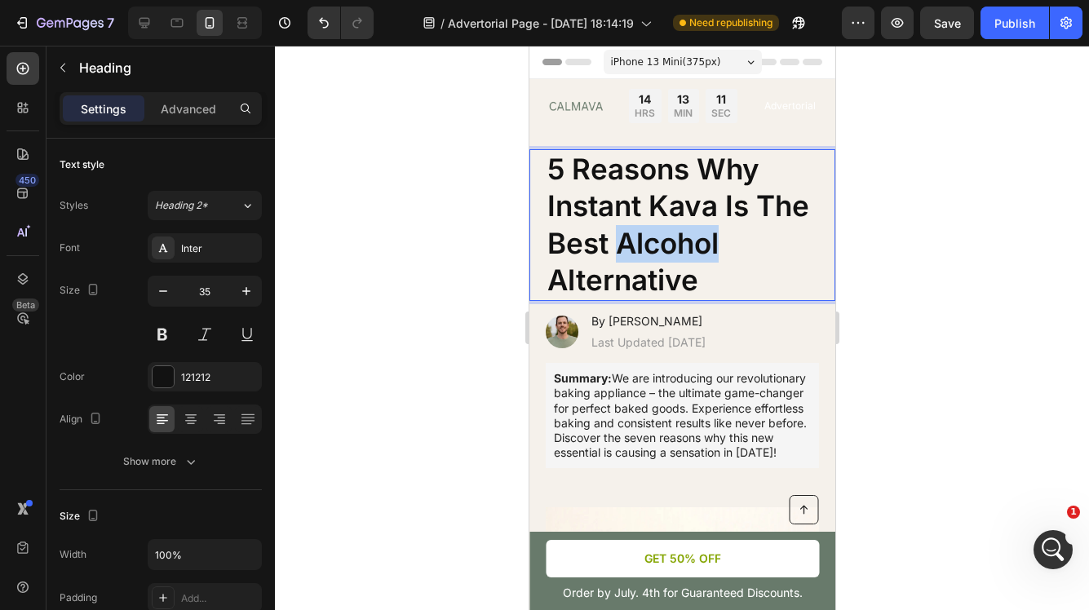
click at [630, 250] on p "5 Reasons Why Instant Kava Is The Best Alcohol Alternative" at bounding box center [682, 225] width 270 height 148
click at [687, 290] on p "5 Reasons Why Instant Kava Is The Best Alcohol Alternative" at bounding box center [682, 225] width 270 height 148
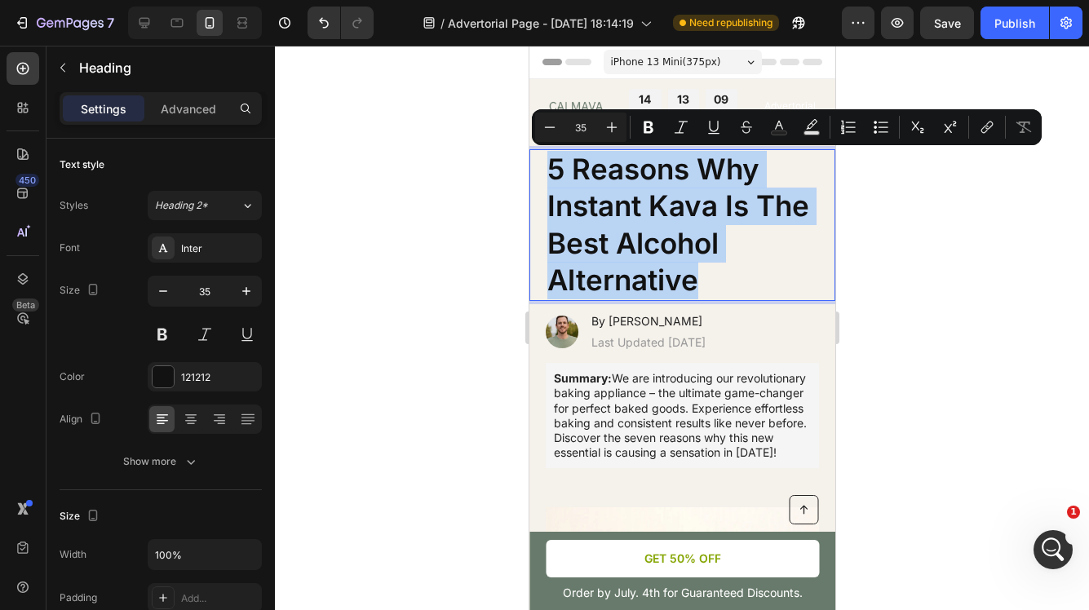
drag, startPoint x: 709, startPoint y: 286, endPoint x: 551, endPoint y: 171, distance: 195.7
click at [551, 171] on p "5 Reasons Why Instant Kava Is The Best Alcohol Alternative" at bounding box center [682, 225] width 270 height 148
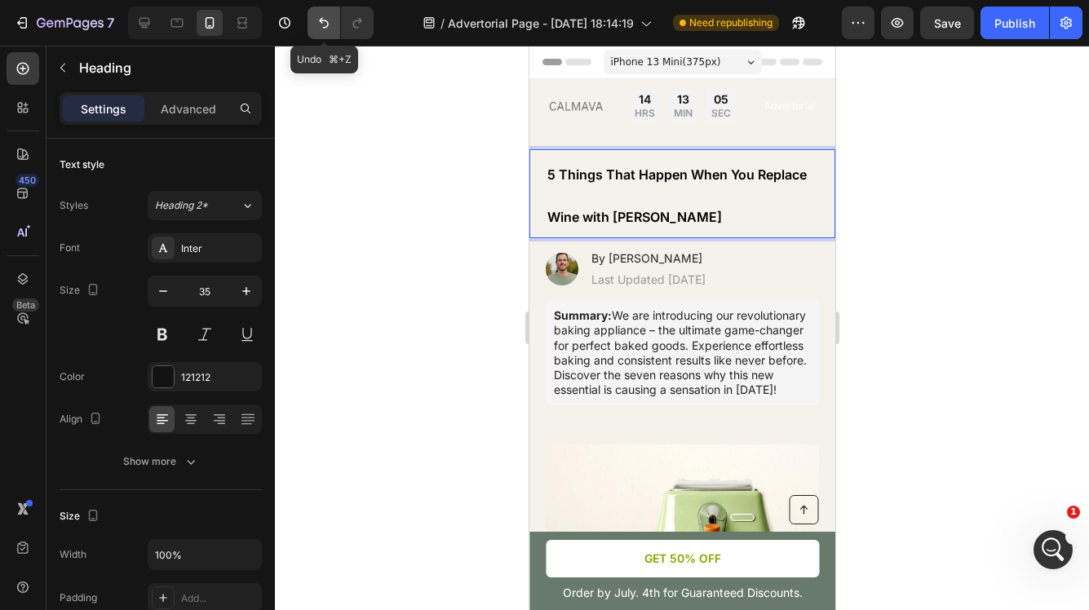
click at [328, 19] on icon "Undo/Redo" at bounding box center [324, 23] width 16 height 16
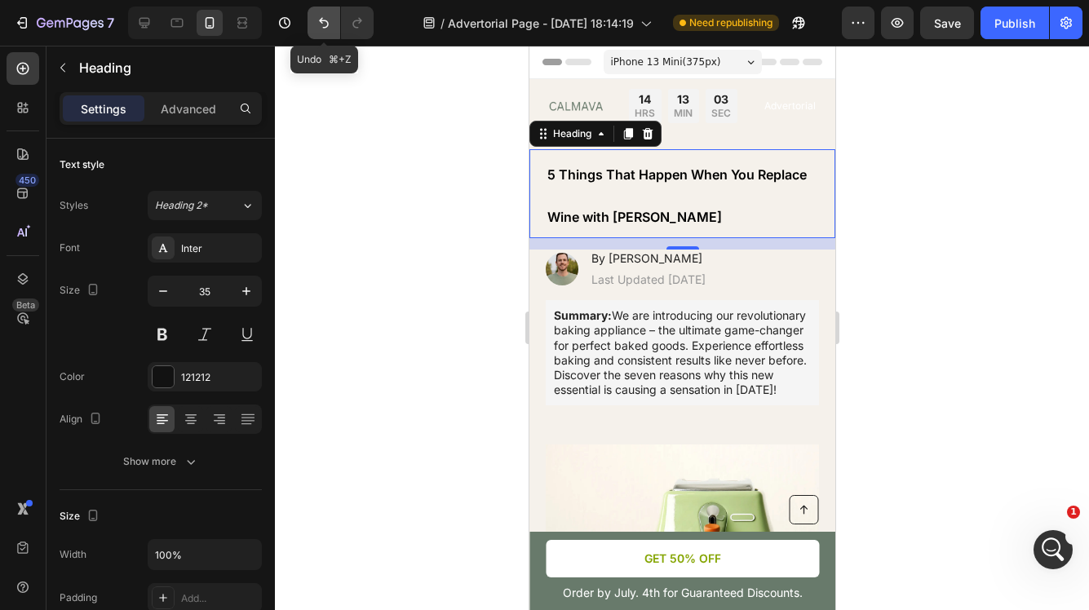
click at [323, 20] on icon "Undo/Redo" at bounding box center [324, 23] width 10 height 11
click at [315, 23] on button "Undo/Redo" at bounding box center [324, 23] width 33 height 33
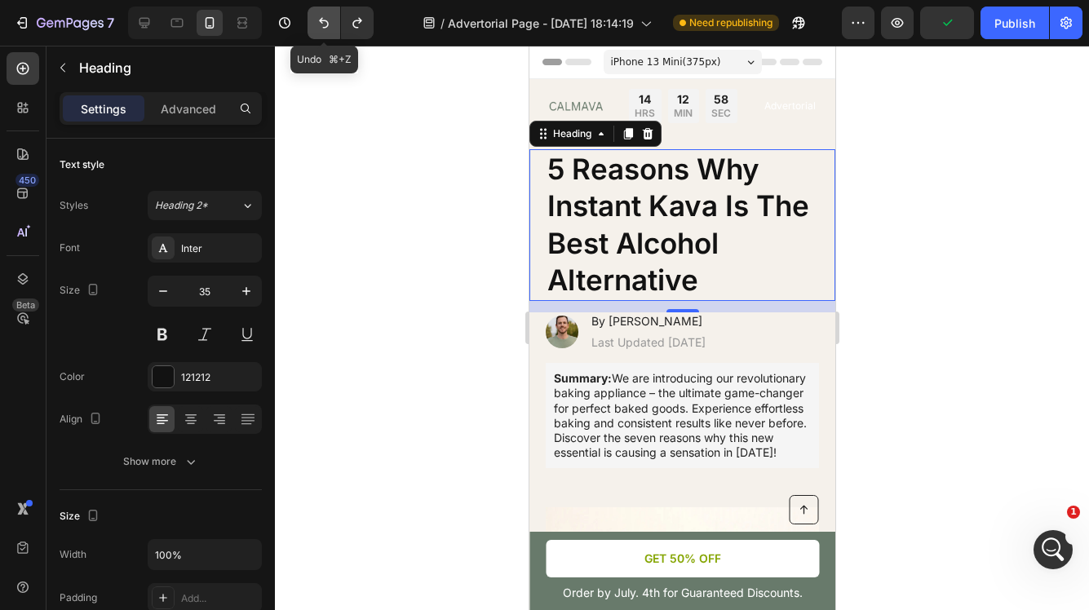
click at [315, 23] on button "Undo/Redo" at bounding box center [324, 23] width 33 height 33
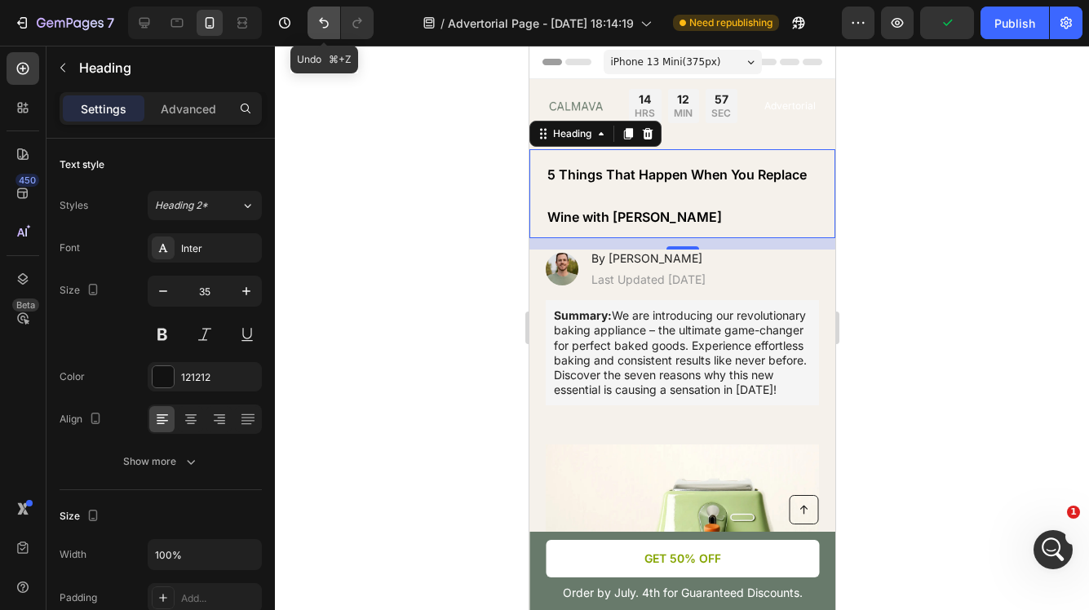
click at [315, 23] on button "Undo/Redo" at bounding box center [324, 23] width 33 height 33
click at [482, 260] on div at bounding box center [682, 328] width 814 height 565
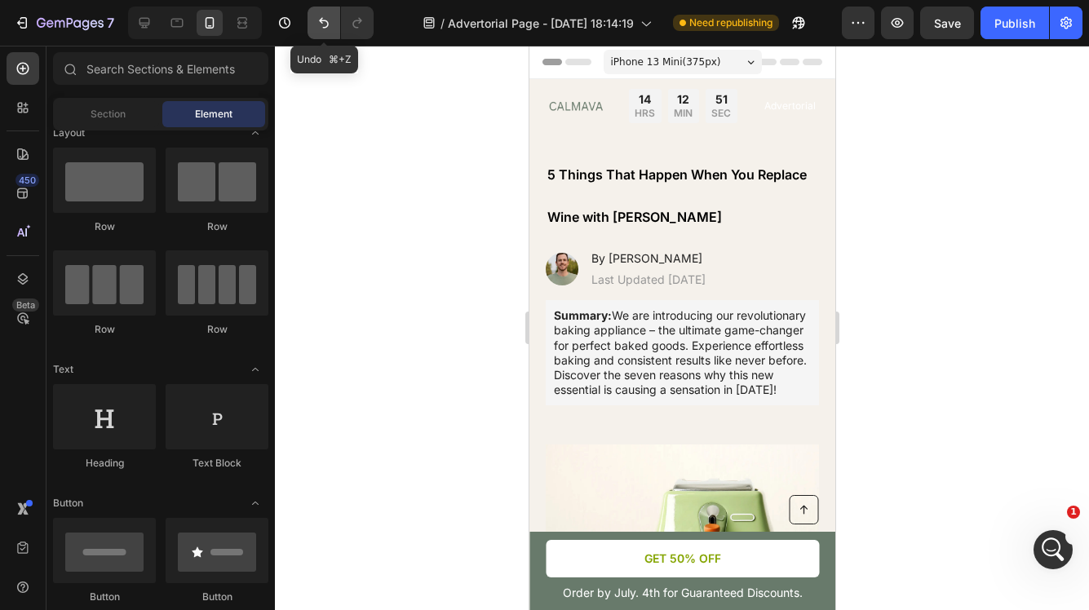
click at [318, 24] on icon "Undo/Redo" at bounding box center [324, 23] width 16 height 16
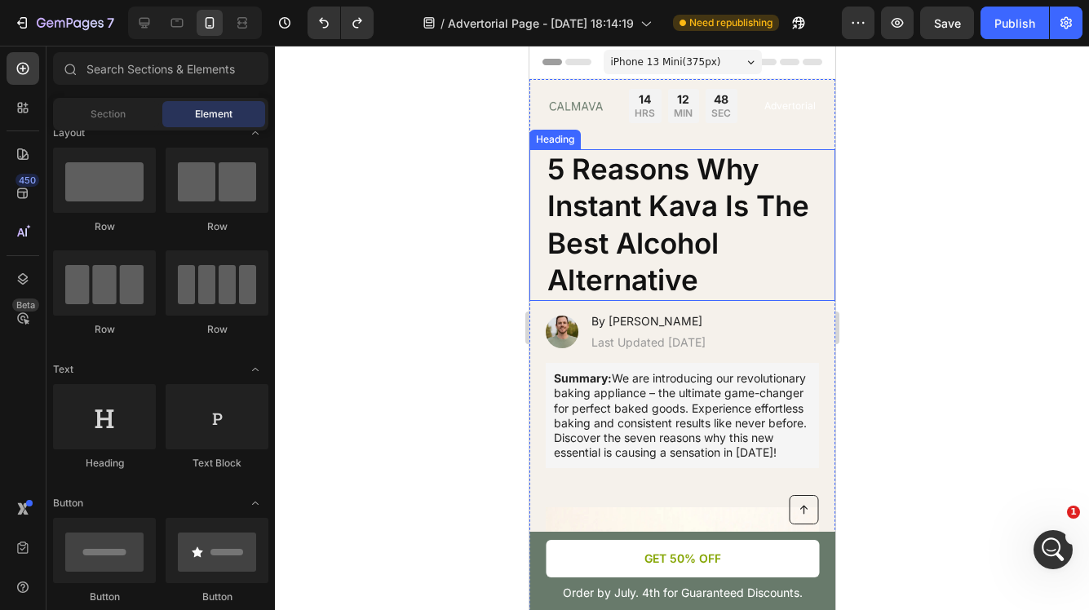
click at [658, 197] on h1 "5 Reasons Why Instant Kava Is The Best Alcohol Alternative" at bounding box center [681, 225] width 273 height 152
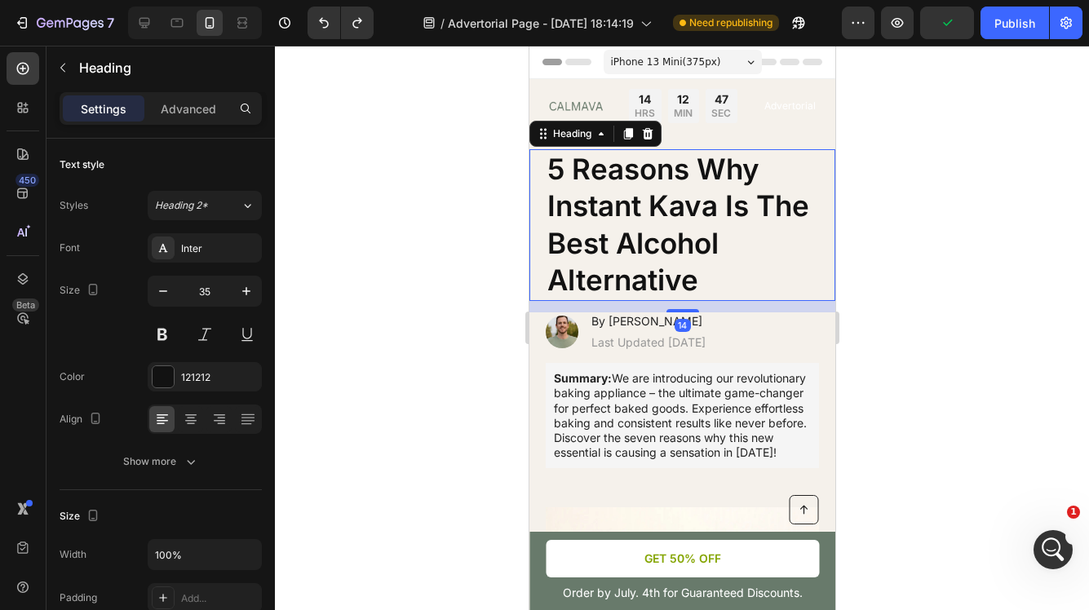
click at [658, 197] on h1 "5 Reasons Why Instant Kava Is The Best Alcohol Alternative" at bounding box center [681, 225] width 273 height 152
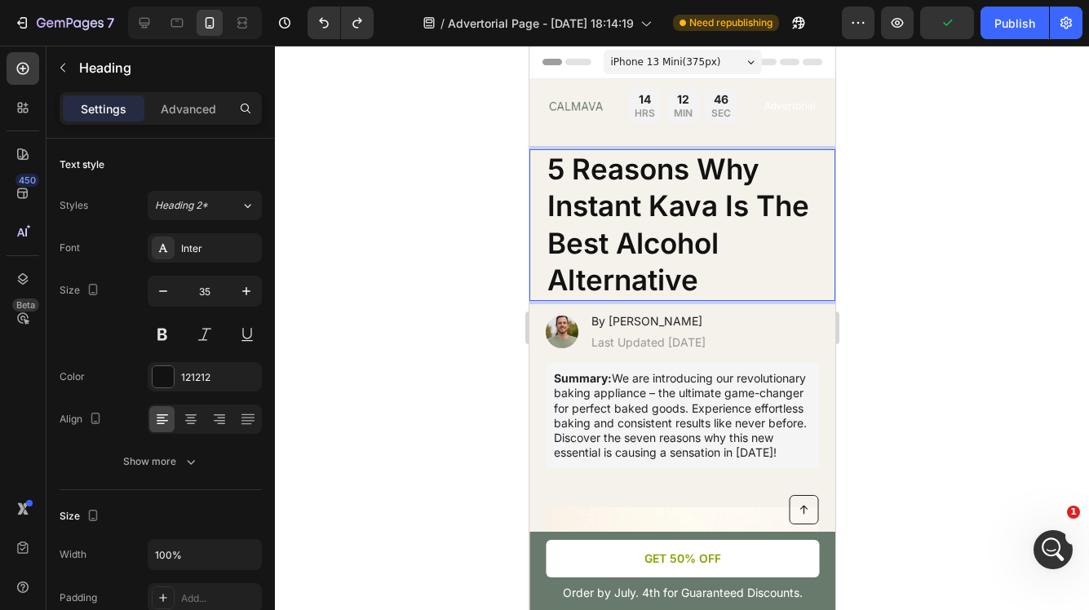
click at [696, 275] on p "5 Reasons Why Instant Kava Is The Best Alcohol Alternative" at bounding box center [682, 225] width 270 height 148
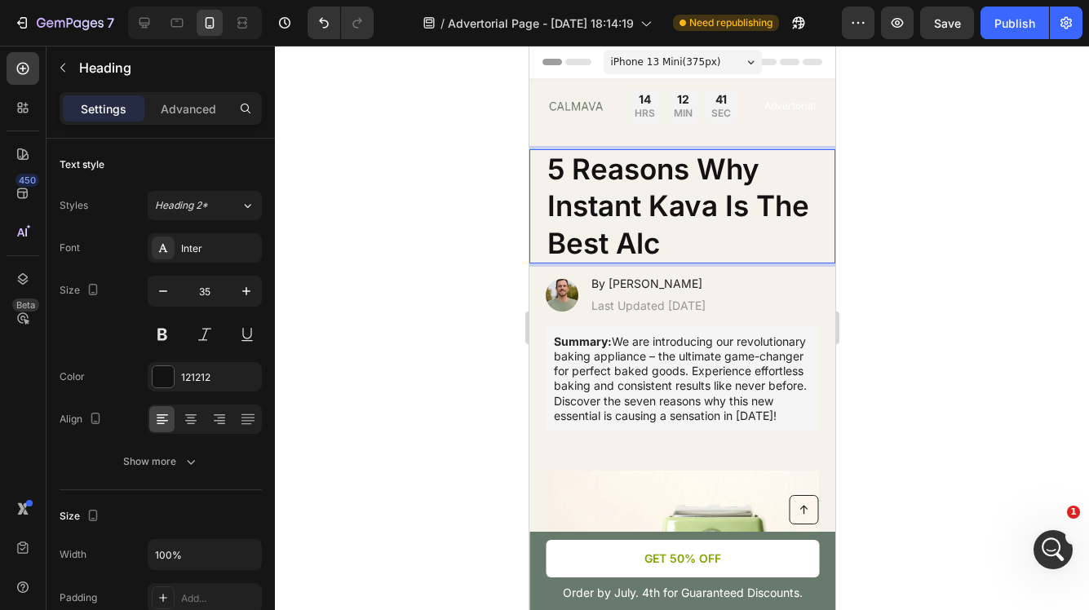
click at [561, 169] on p "5 Reasons Why Instant Kava Is The Best Alc" at bounding box center [682, 207] width 270 height 112
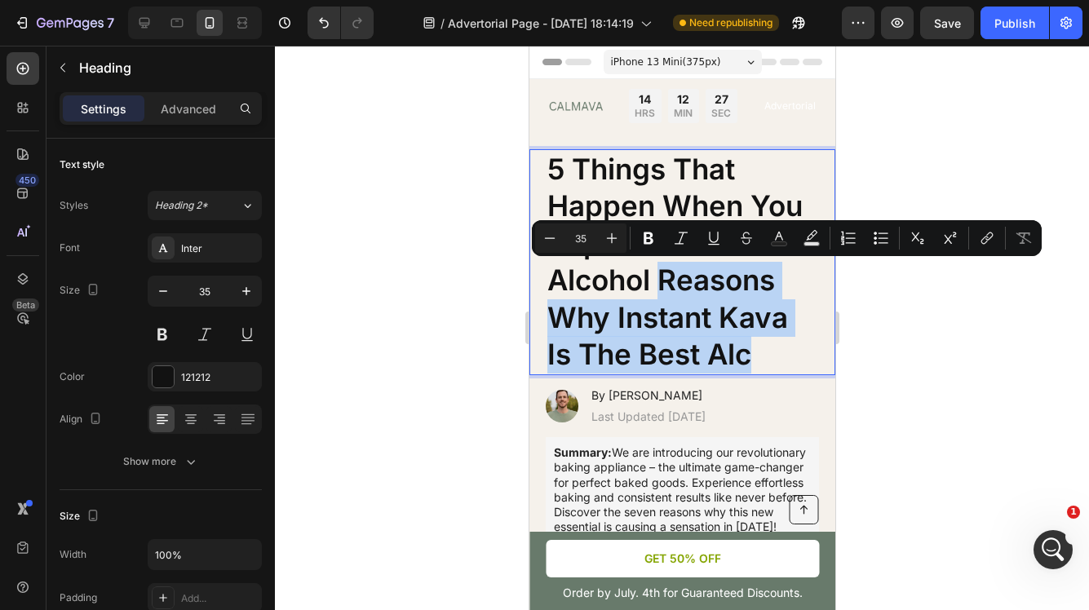
drag, startPoint x: 754, startPoint y: 353, endPoint x: 662, endPoint y: 291, distance: 110.4
click at [662, 291] on p "5 Things That Happen When You Replace Wine With Alcohol Reasons Why Instant Kav…" at bounding box center [682, 262] width 270 height 223
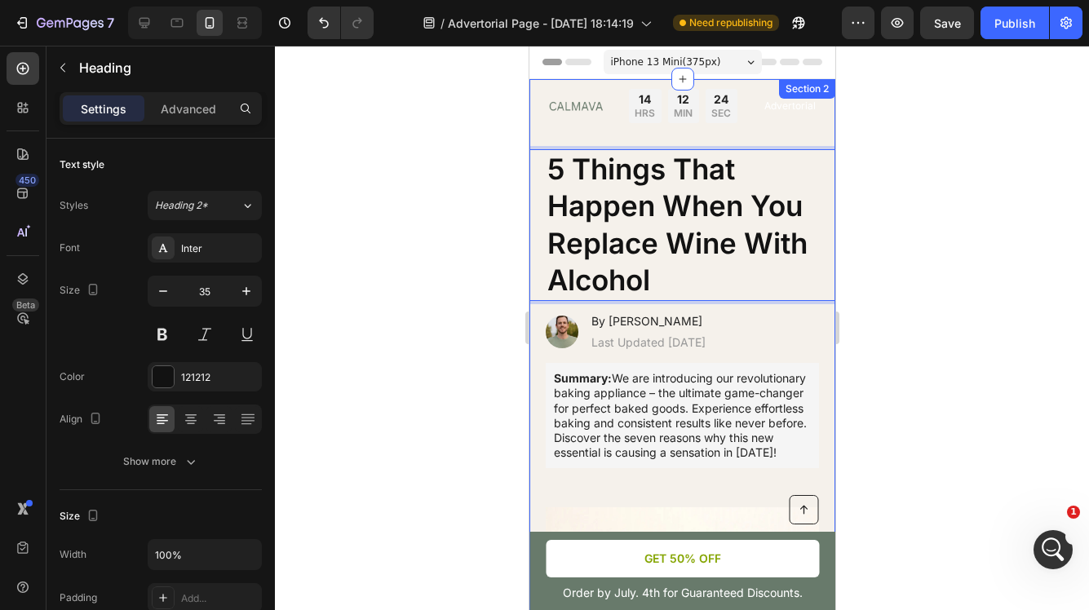
click at [920, 260] on div at bounding box center [682, 328] width 814 height 565
click at [689, 279] on p "5 Things That Happen When You Replace Wine With Alcohol" at bounding box center [682, 225] width 270 height 148
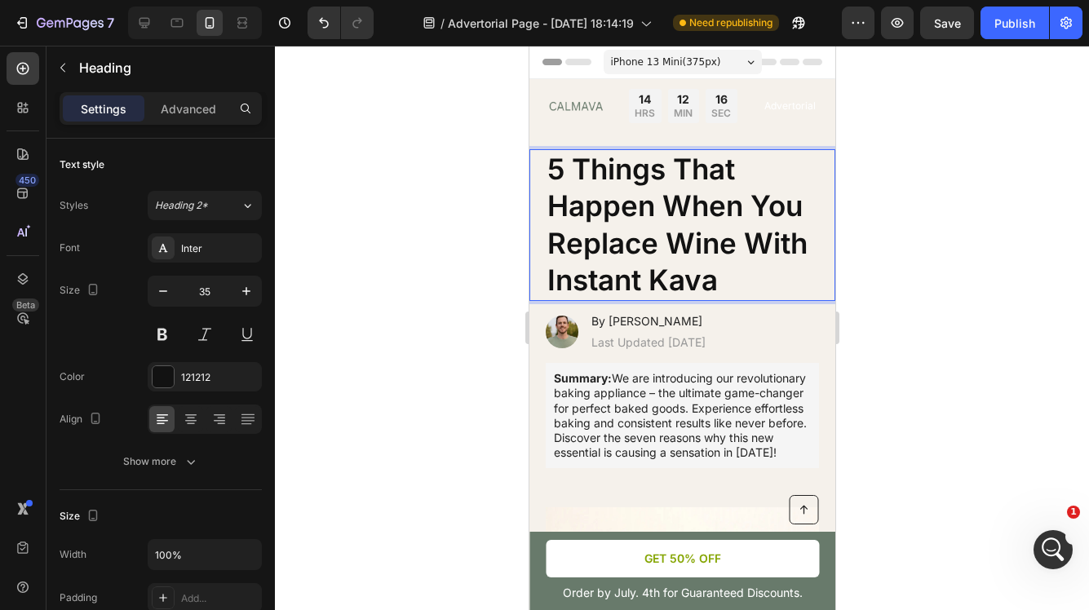
click at [888, 283] on div at bounding box center [682, 328] width 814 height 565
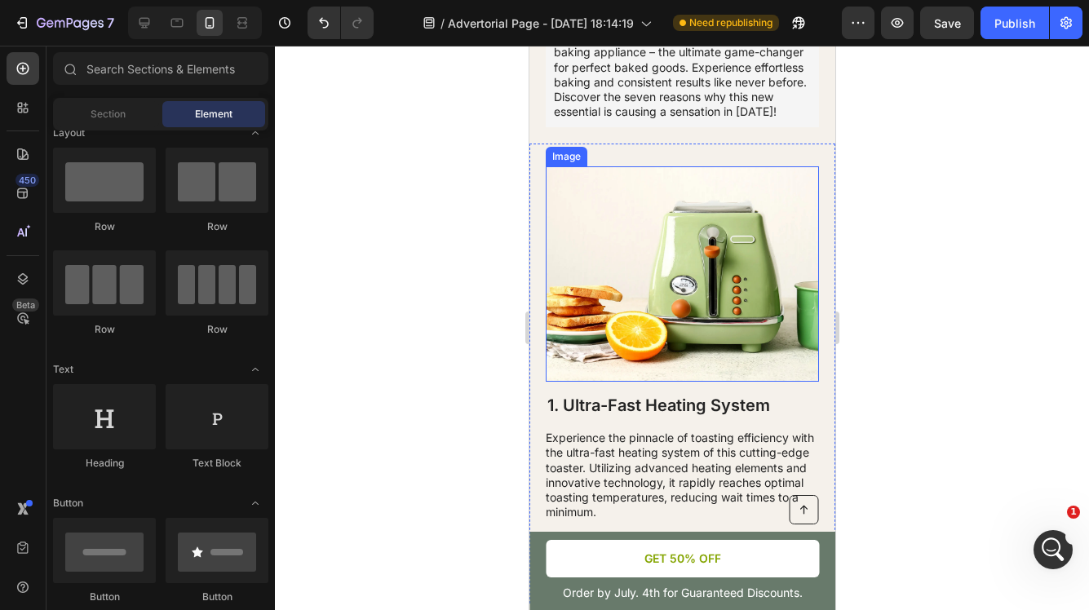
scroll to position [410, 0]
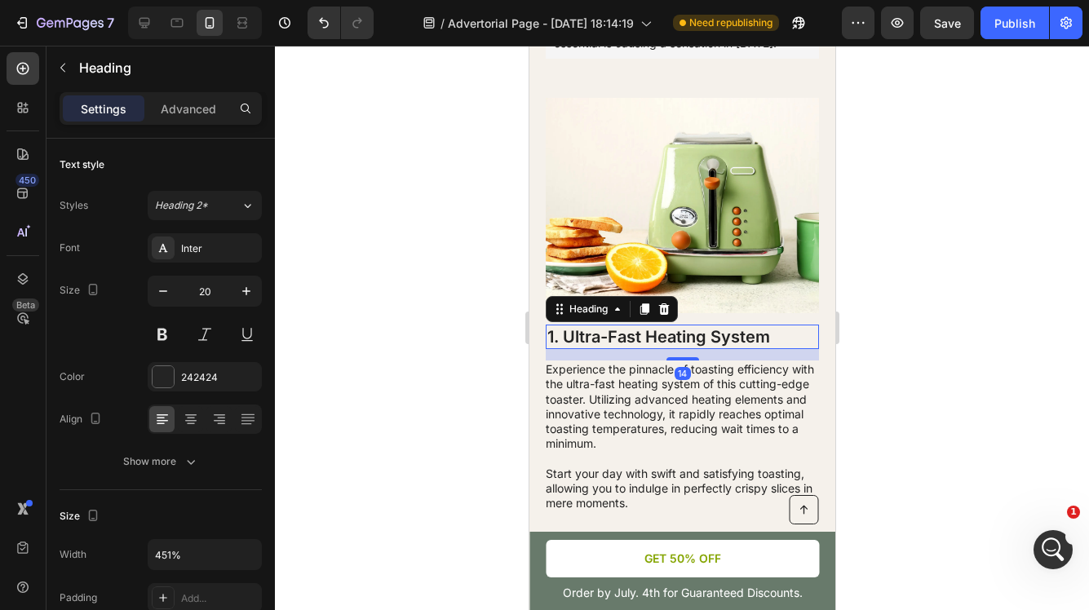
click at [743, 347] on h2 "1. Ultra-Fast Heating System" at bounding box center [681, 337] width 273 height 24
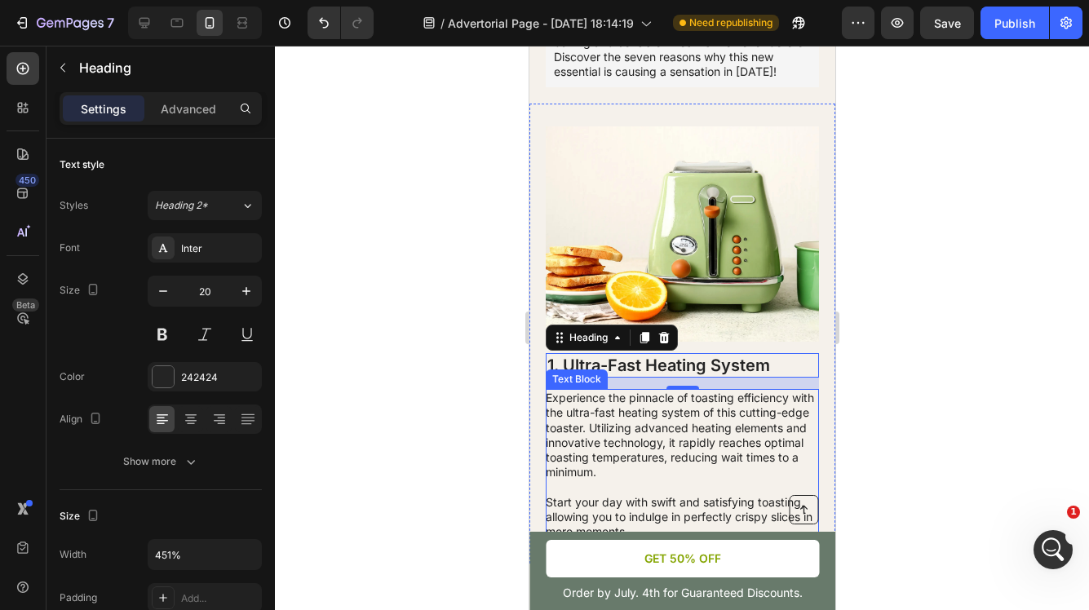
scroll to position [376, 0]
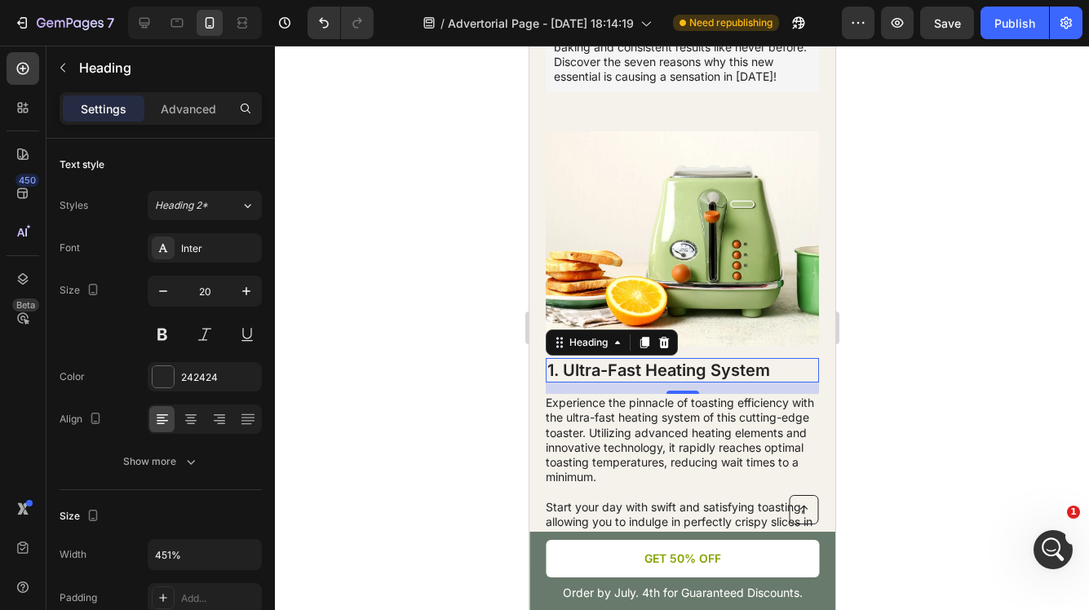
click at [949, 366] on div at bounding box center [682, 328] width 814 height 565
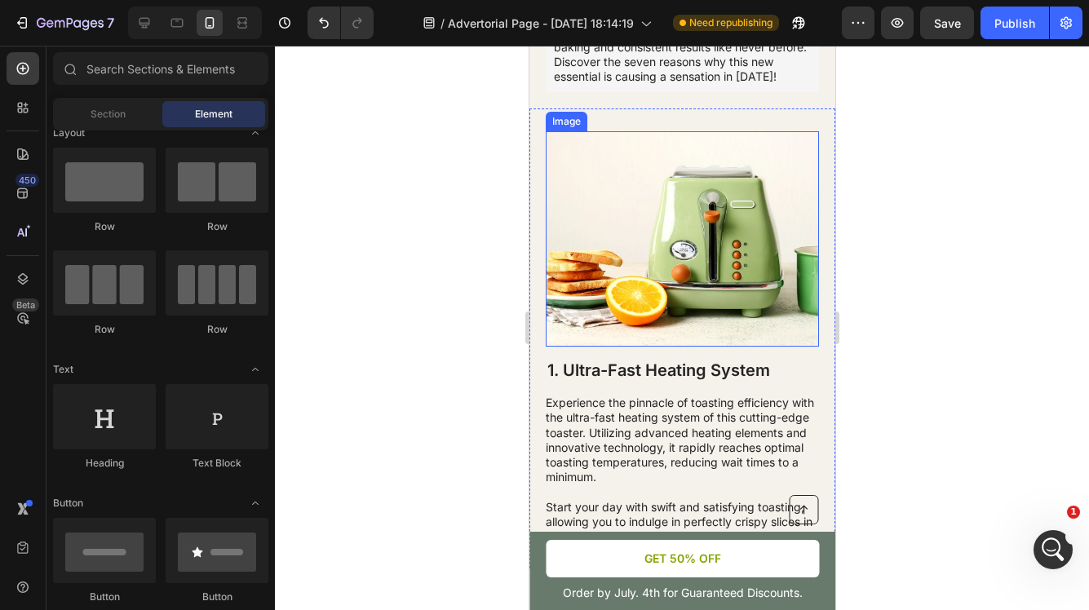
click at [708, 298] on img at bounding box center [681, 238] width 273 height 215
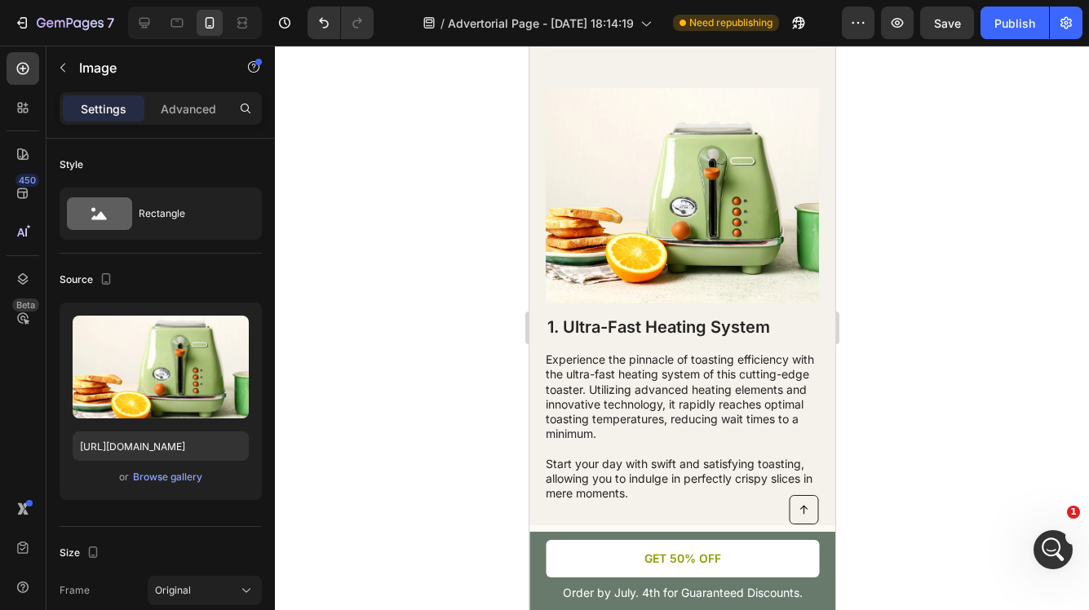
scroll to position [0, 0]
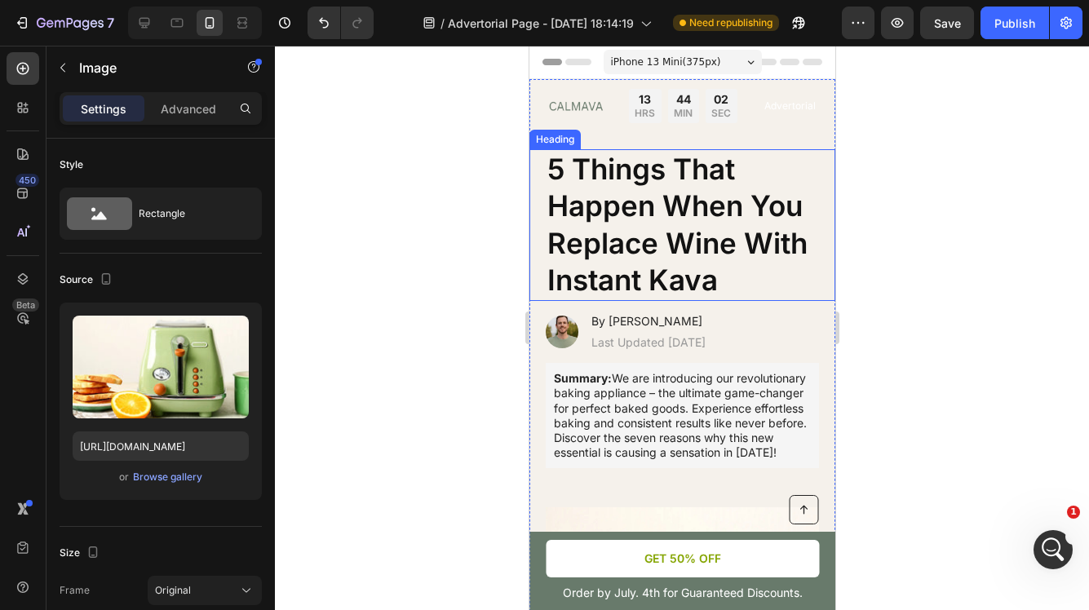
click at [669, 259] on h1 "5 Things That Happen When You Replace Wine With Instant Kava" at bounding box center [681, 225] width 273 height 152
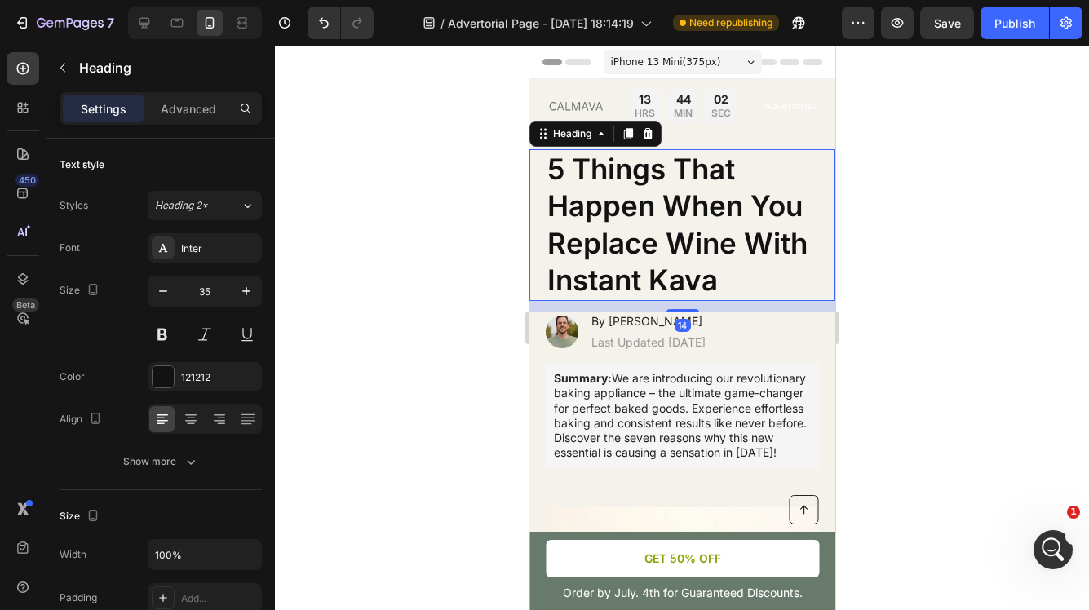
click at [669, 259] on h1 "5 Things That Happen When You Replace Wine With Instant Kava" at bounding box center [681, 225] width 273 height 152
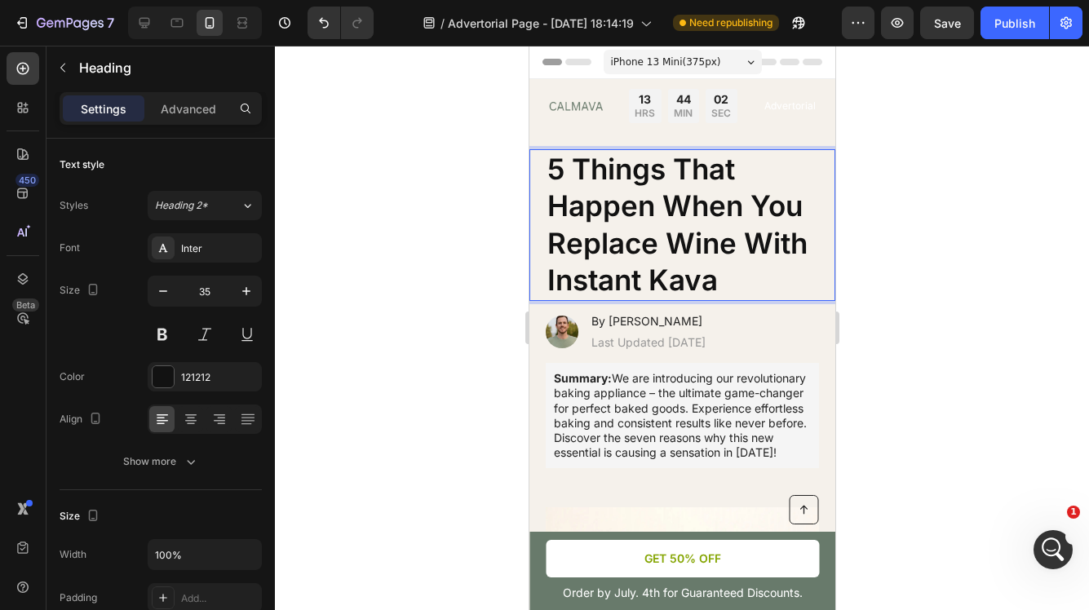
click at [669, 259] on p "5 Things That Happen When You Replace Wine With Instant Kava" at bounding box center [682, 225] width 270 height 148
